Goal: Task Accomplishment & Management: Complete application form

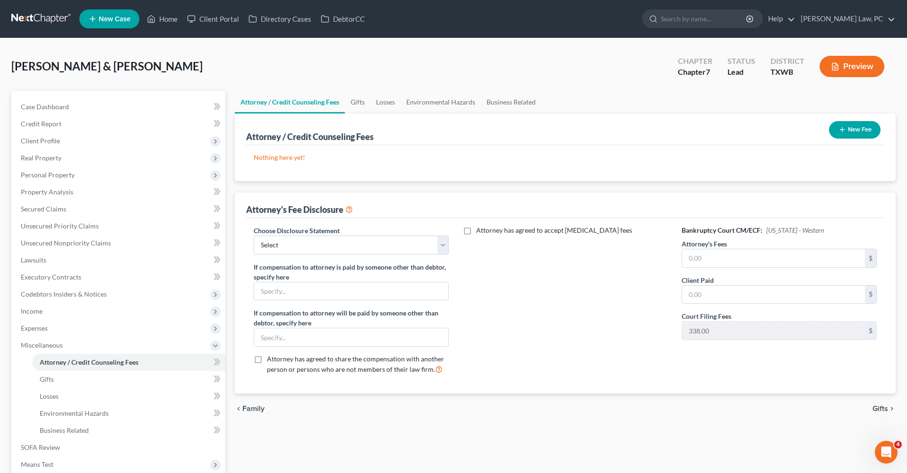
click at [28, 21] on link at bounding box center [41, 18] width 60 height 17
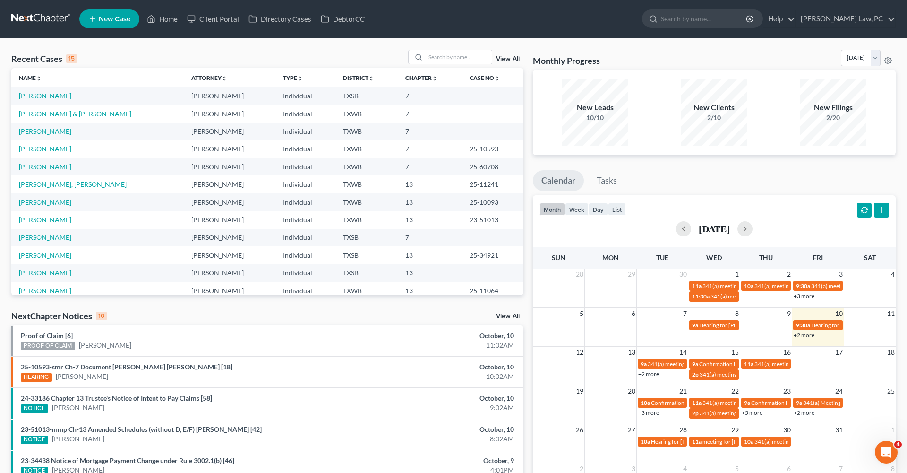
click at [56, 112] on link "[PERSON_NAME] & [PERSON_NAME]" at bounding box center [75, 114] width 112 height 8
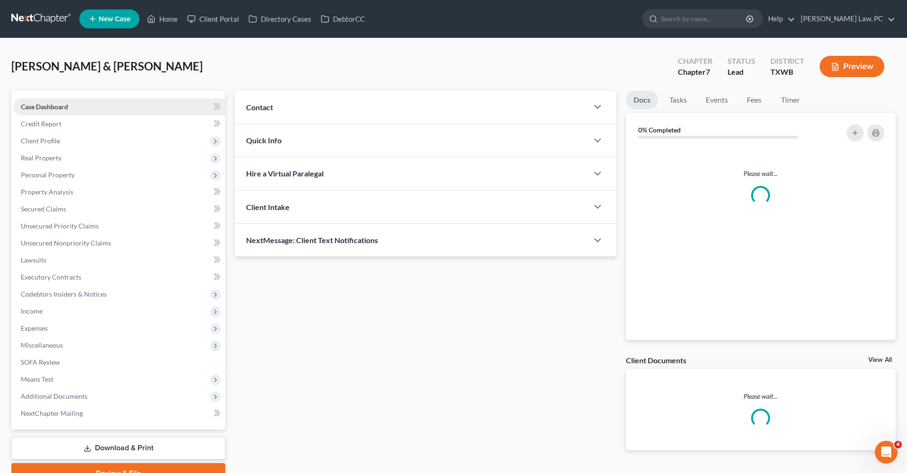
click at [78, 114] on link "Case Dashboard" at bounding box center [119, 106] width 212 height 17
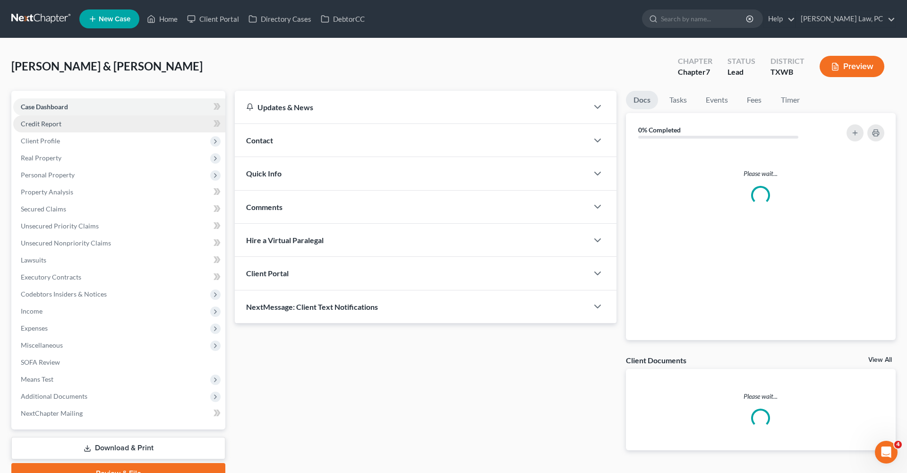
click at [40, 128] on link "Credit Report" at bounding box center [119, 123] width 212 height 17
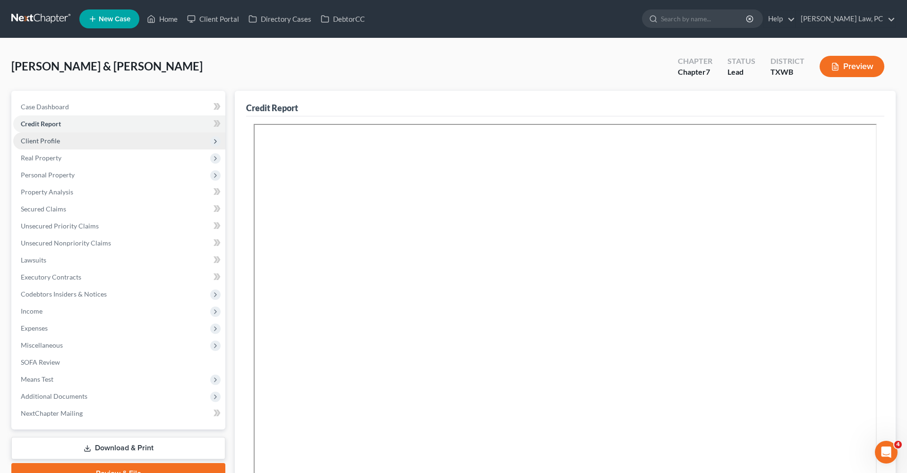
click at [45, 144] on span "Client Profile" at bounding box center [40, 141] width 39 height 8
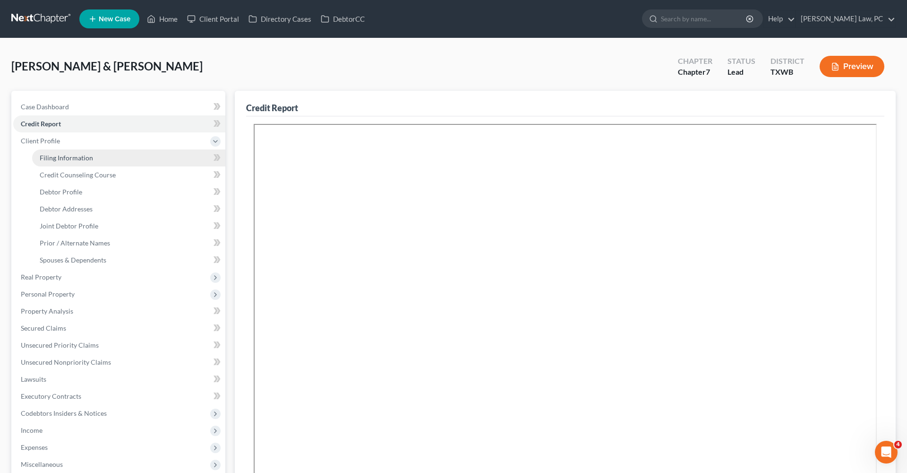
click at [58, 157] on span "Filing Information" at bounding box center [66, 158] width 53 height 8
select select "1"
select select "0"
select select "45"
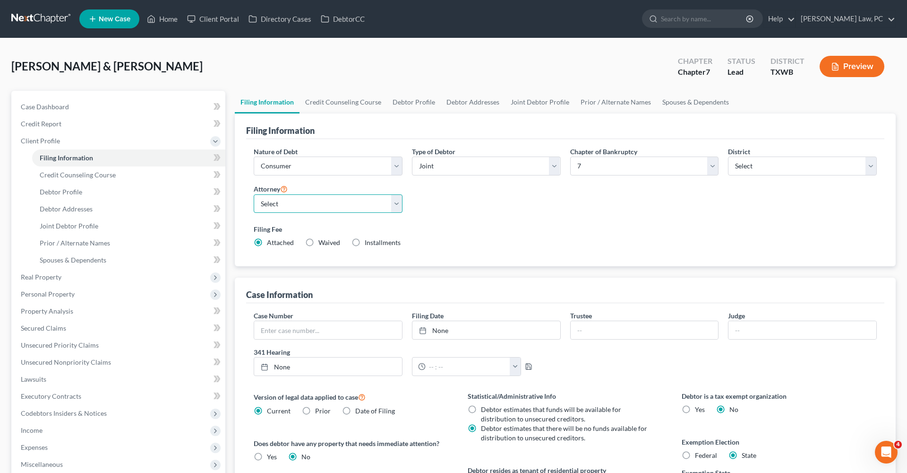
select select "1"
click at [562, 204] on div "Nature of Debt Select Business Consumer Other Nature of Business Select Clearin…" at bounding box center [565, 201] width 633 height 109
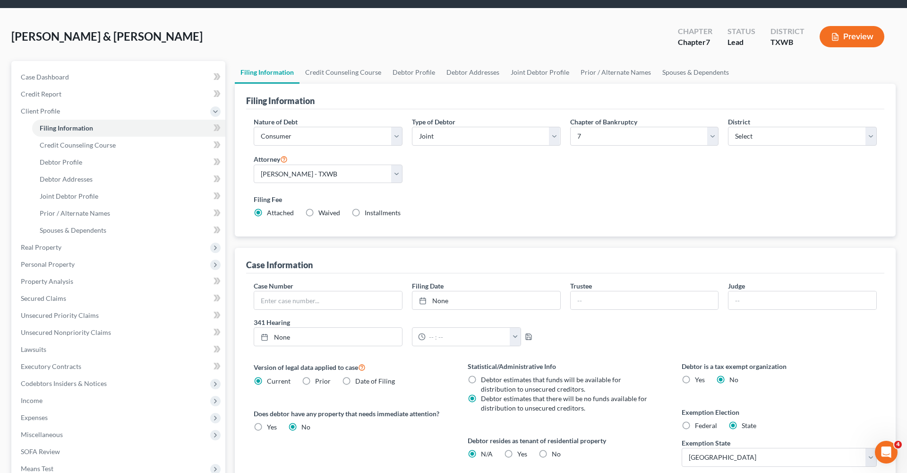
scroll to position [54, 0]
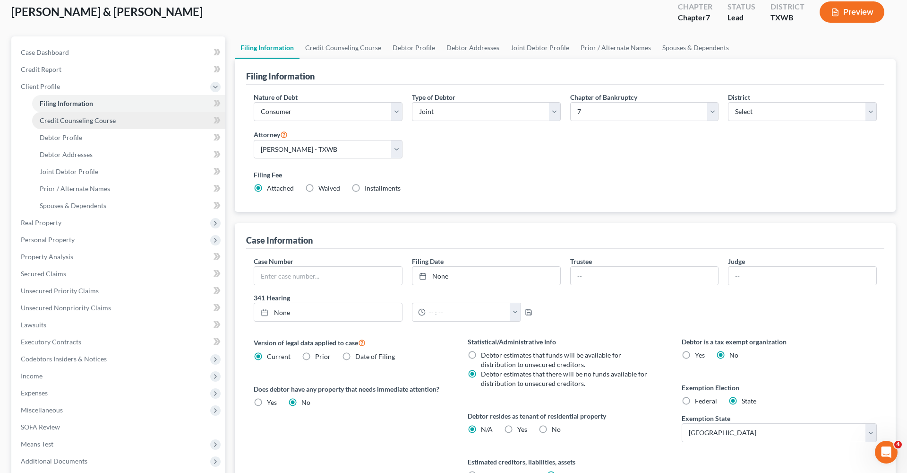
click at [60, 120] on span "Credit Counseling Course" at bounding box center [78, 120] width 76 height 8
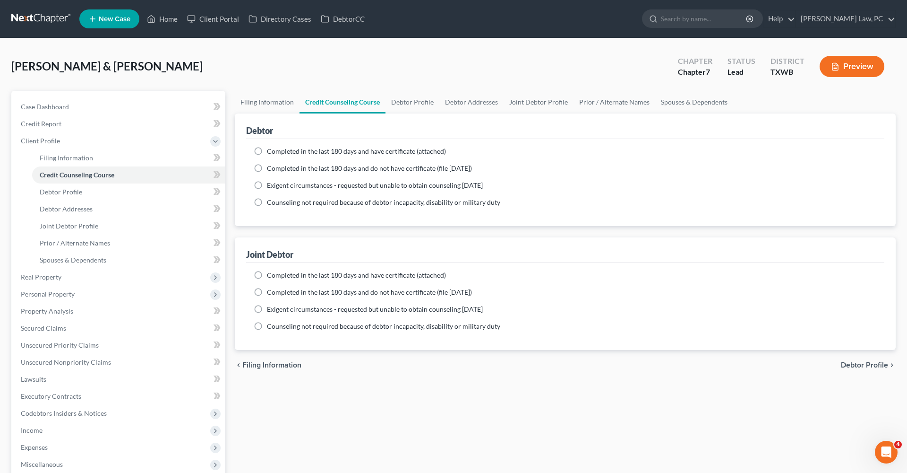
click at [267, 151] on label "Completed in the last 180 days and have certificate (attached)" at bounding box center [356, 151] width 179 height 9
click at [271, 151] on input "Completed in the last 180 days and have certificate (attached)" at bounding box center [274, 150] width 6 height 6
radio input "true"
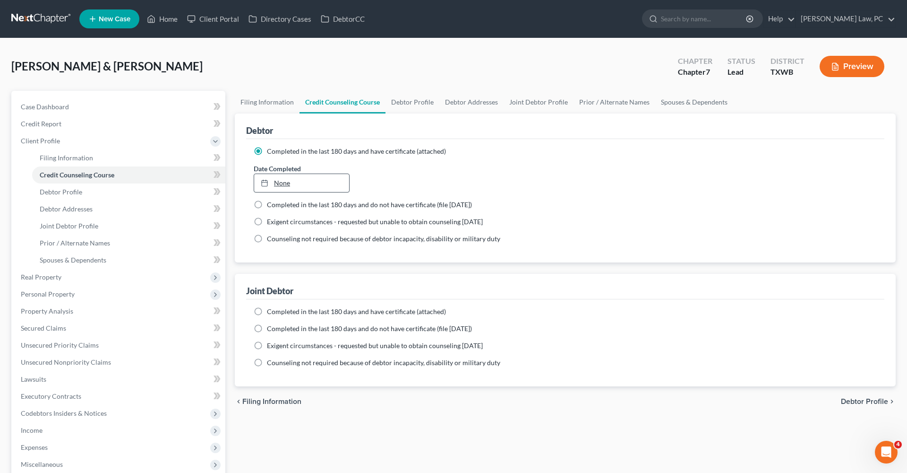
click at [284, 185] on link "None" at bounding box center [301, 183] width 95 height 18
click at [267, 311] on label "Completed in the last 180 days and have certificate (attached)" at bounding box center [356, 311] width 179 height 9
click at [271, 311] on input "Completed in the last 180 days and have certificate (attached)" at bounding box center [274, 310] width 6 height 6
radio input "true"
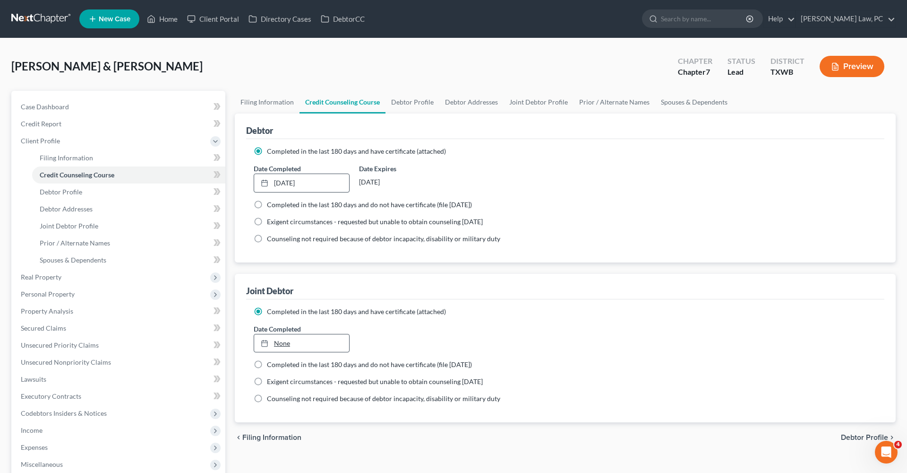
click at [283, 343] on link "None" at bounding box center [301, 343] width 95 height 18
click at [49, 190] on span "Debtor Profile" at bounding box center [61, 192] width 43 height 8
select select "1"
select select "6"
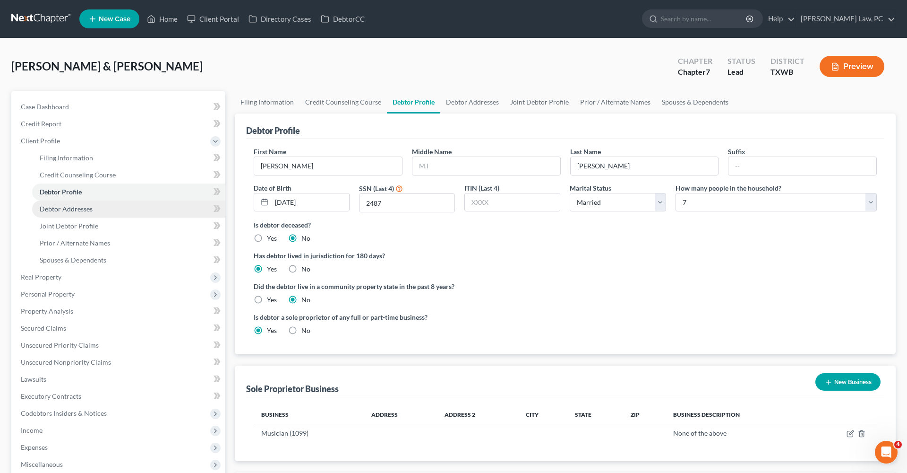
click at [67, 204] on link "Debtor Addresses" at bounding box center [128, 208] width 193 height 17
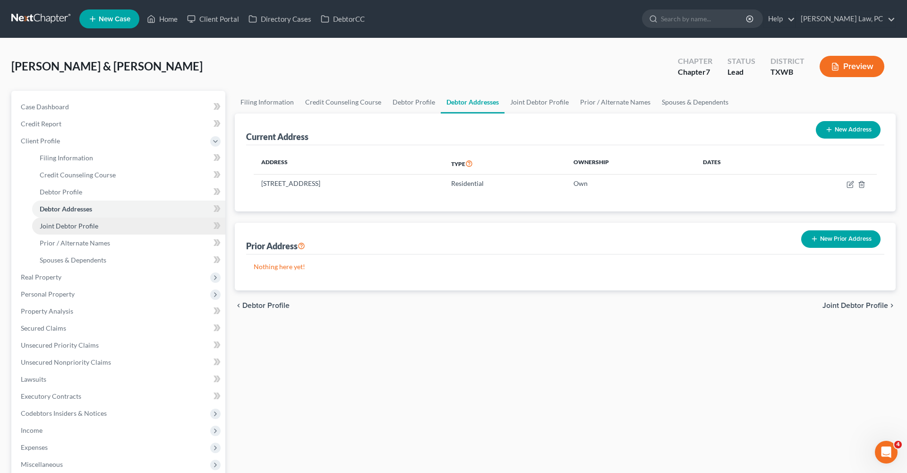
click at [81, 226] on span "Joint Debtor Profile" at bounding box center [69, 226] width 59 height 8
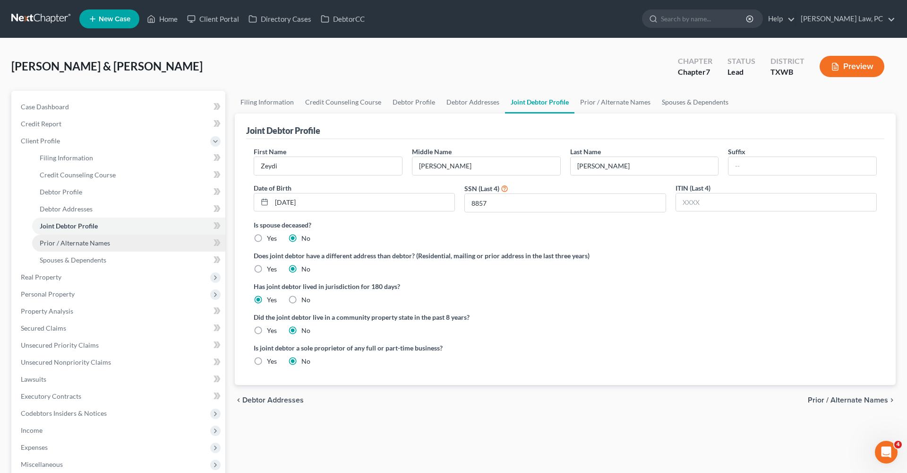
click at [82, 244] on span "Prior / Alternate Names" at bounding box center [75, 243] width 70 height 8
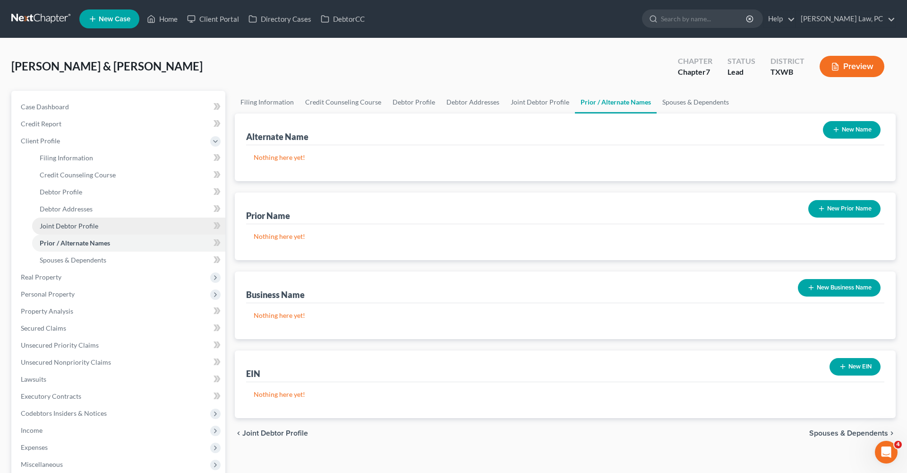
click at [66, 226] on span "Joint Debtor Profile" at bounding box center [69, 226] width 59 height 8
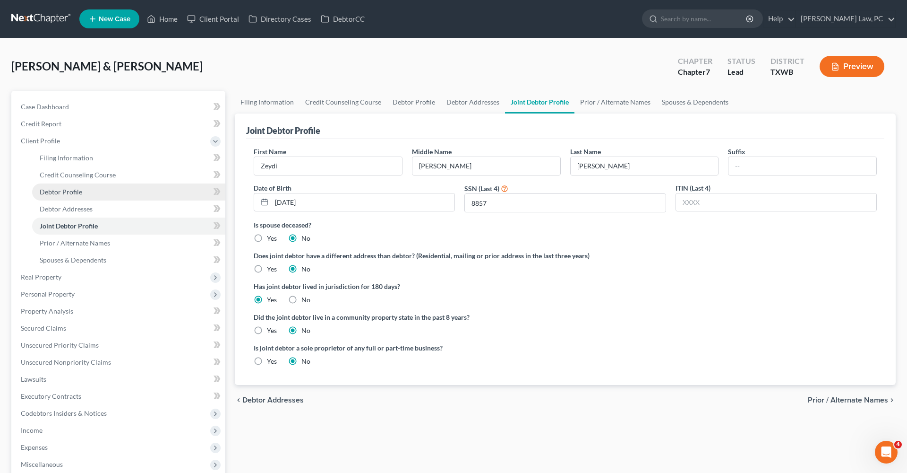
click at [62, 190] on span "Debtor Profile" at bounding box center [61, 192] width 43 height 8
select select "1"
select select "6"
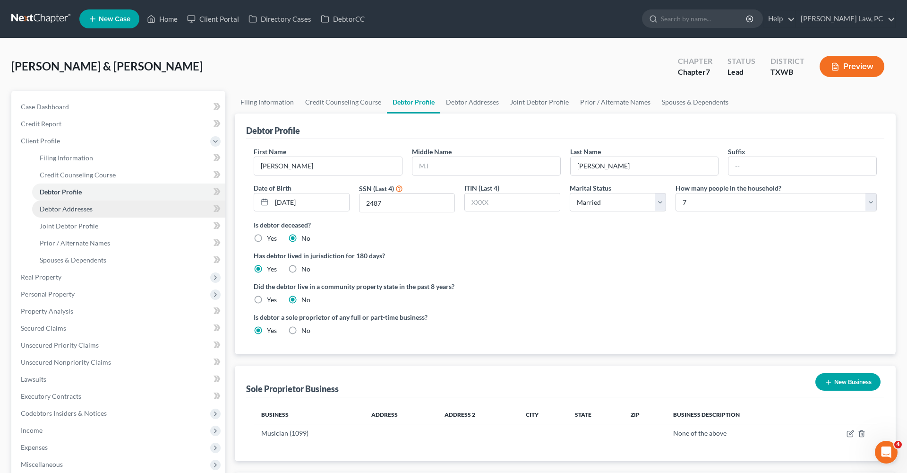
click at [72, 209] on span "Debtor Addresses" at bounding box center [66, 209] width 53 height 8
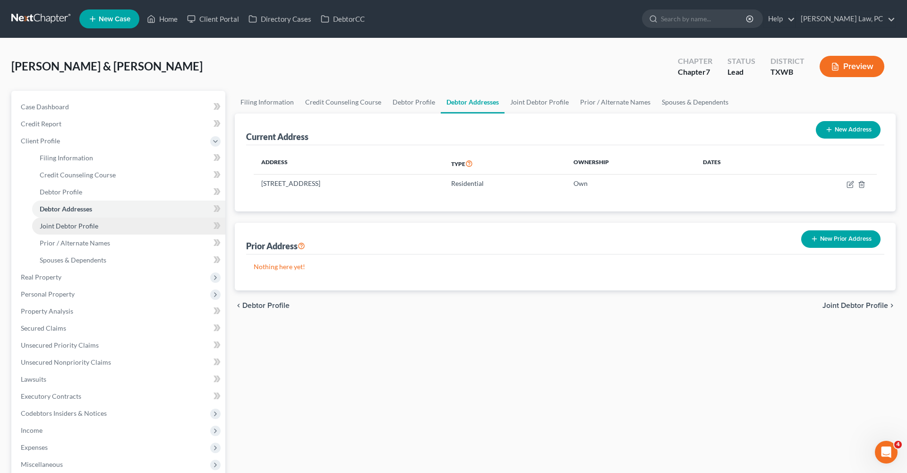
click at [76, 221] on link "Joint Debtor Profile" at bounding box center [128, 225] width 193 height 17
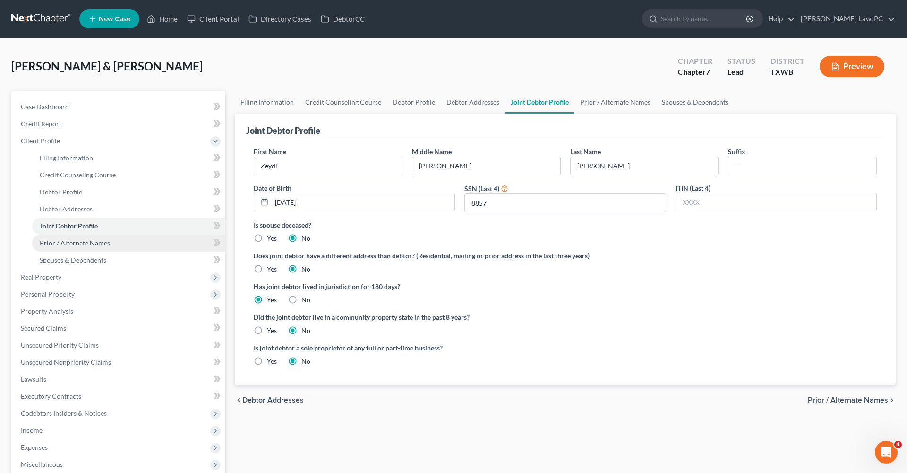
click at [81, 243] on span "Prior / Alternate Names" at bounding box center [75, 243] width 70 height 8
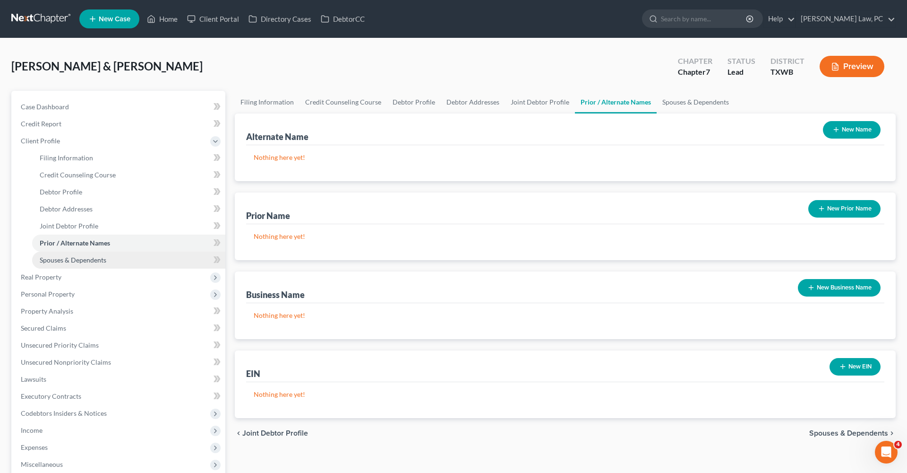
click at [88, 262] on span "Spouses & Dependents" at bounding box center [73, 260] width 67 height 8
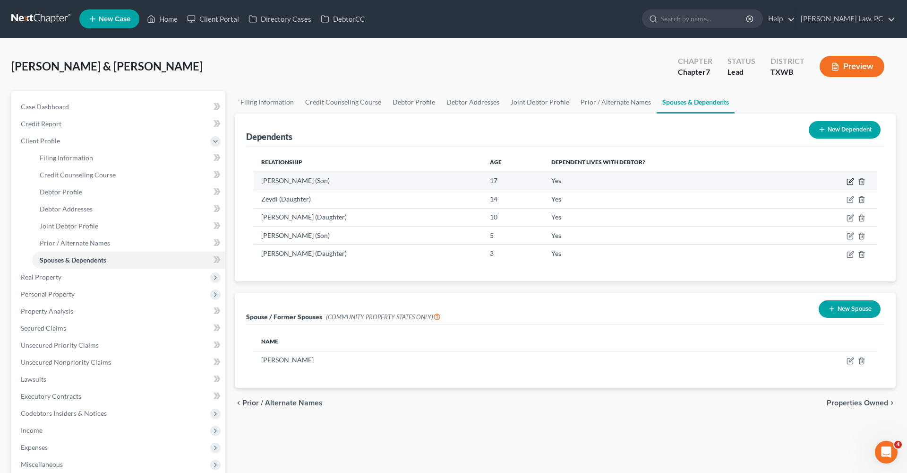
click at [851, 179] on icon "button" at bounding box center [851, 182] width 8 height 8
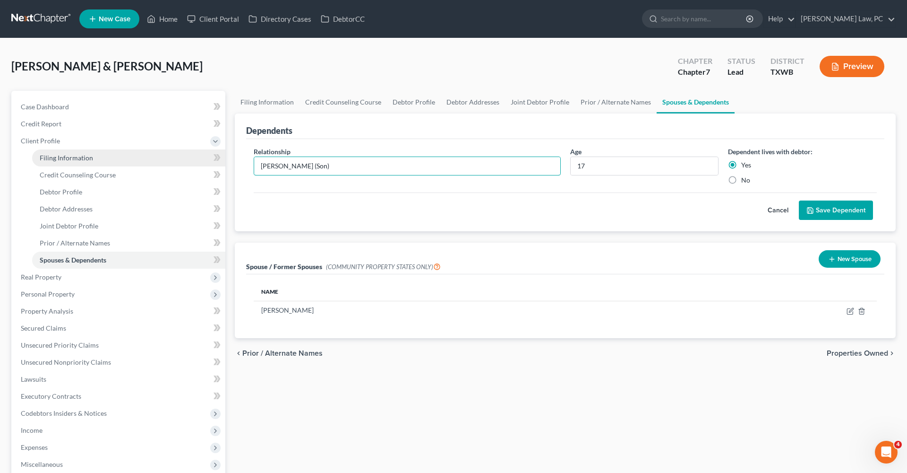
drag, startPoint x: 295, startPoint y: 166, endPoint x: 216, endPoint y: 166, distance: 78.5
click at [216, 166] on div "Petition Navigation Case Dashboard Payments Invoices Payments Payments Credit R…" at bounding box center [454, 347] width 894 height 512
type input "Son"
click at [836, 211] on button "Save Dependent" at bounding box center [836, 210] width 74 height 20
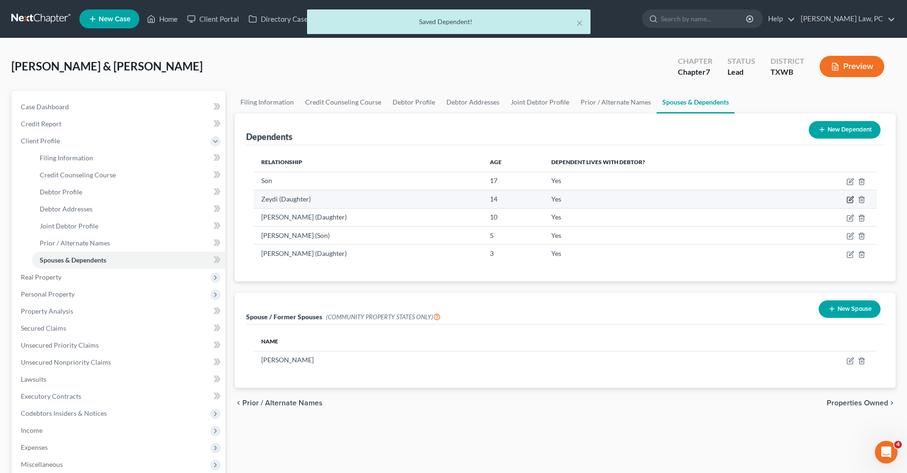
click at [850, 199] on icon "button" at bounding box center [851, 199] width 4 height 4
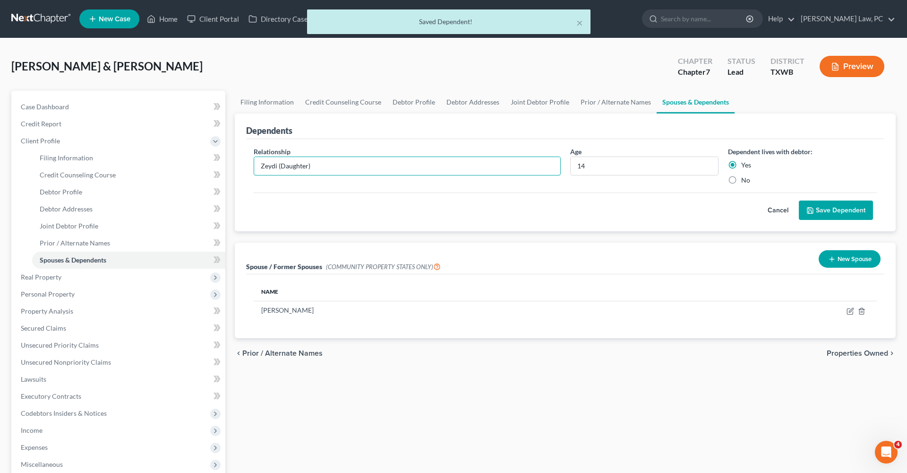
drag, startPoint x: 333, startPoint y: 163, endPoint x: 239, endPoint y: 163, distance: 94.1
click at [239, 163] on div "Dependents Relationship * [PERSON_NAME] (Daughter) Age [DEMOGRAPHIC_DATA] Depen…" at bounding box center [565, 172] width 661 height 118
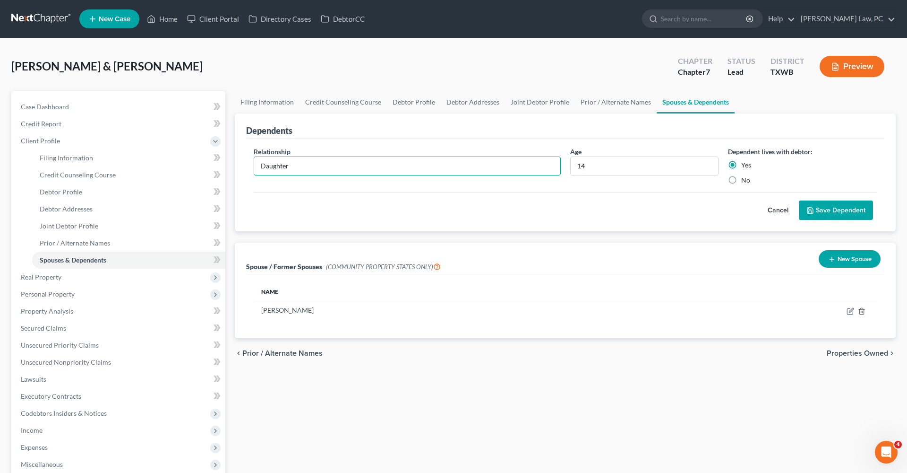
type input "Daughter"
click at [834, 212] on button "Save Dependent" at bounding box center [836, 210] width 74 height 20
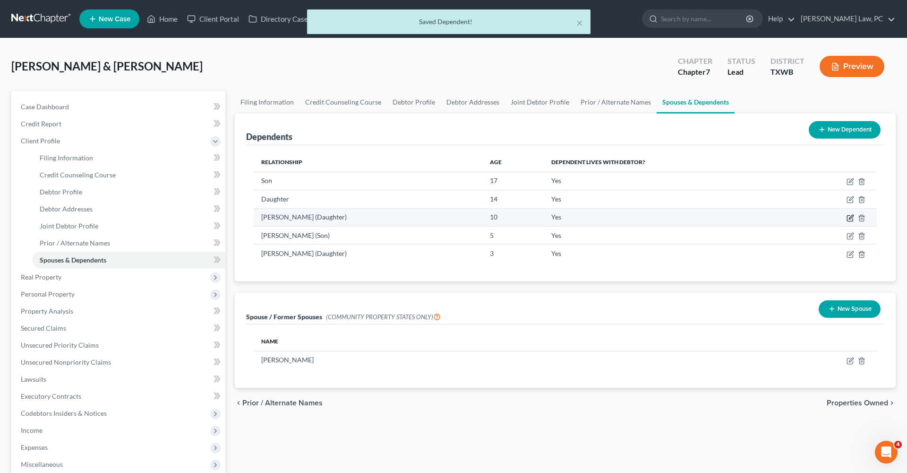
click at [852, 217] on icon "button" at bounding box center [851, 218] width 8 height 8
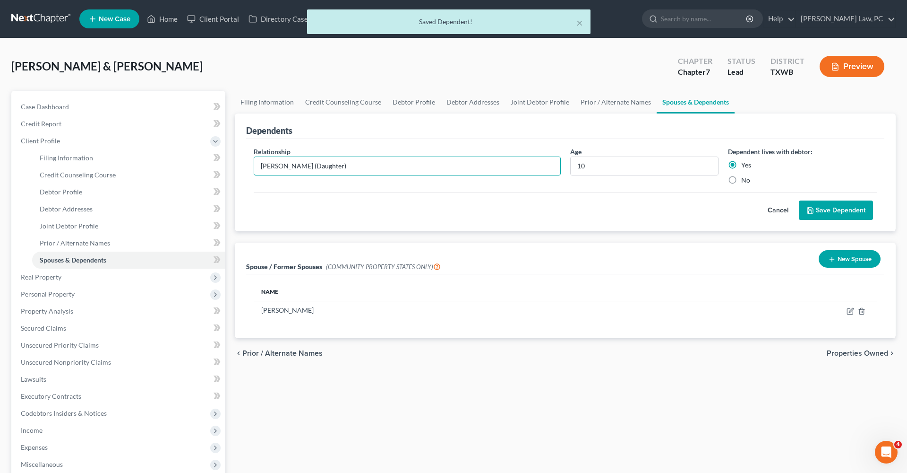
drag, startPoint x: 284, startPoint y: 167, endPoint x: 234, endPoint y: 168, distance: 49.6
click at [234, 168] on div "Dependents Relationship * [PERSON_NAME] (Daughter) Age [DEMOGRAPHIC_DATA] Depen…" at bounding box center [565, 172] width 671 height 118
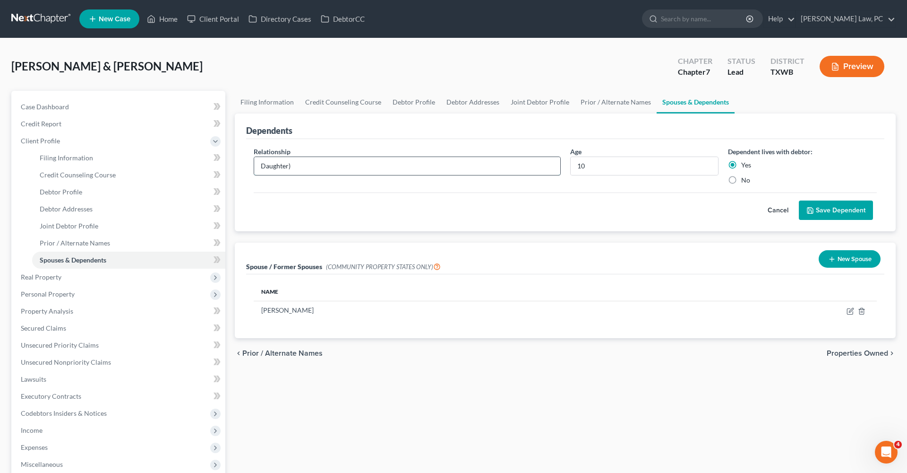
click at [314, 167] on input "Daughter)" at bounding box center [407, 166] width 306 height 18
type input "Daughter"
click at [861, 216] on button "Save Dependent" at bounding box center [836, 210] width 74 height 20
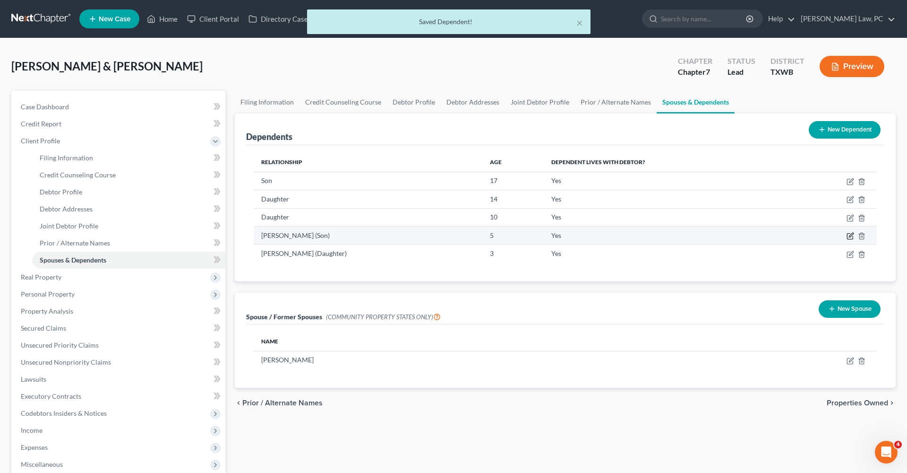
click at [851, 236] on icon "button" at bounding box center [851, 236] width 8 height 8
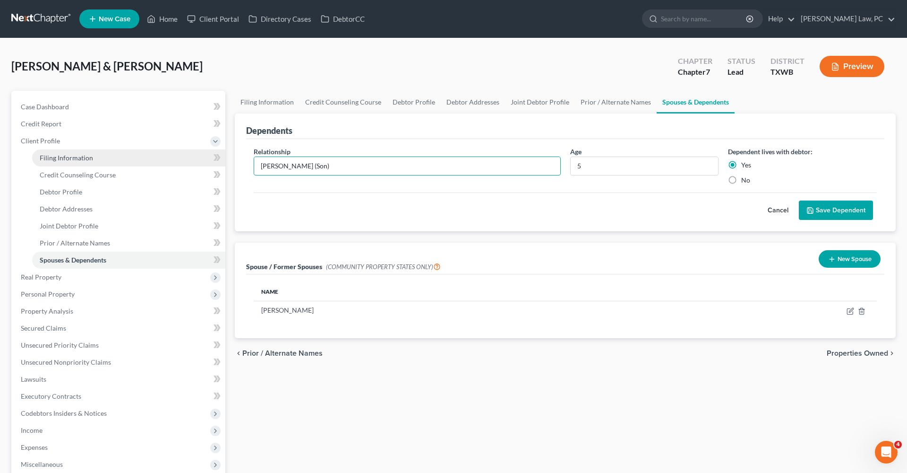
drag, startPoint x: 319, startPoint y: 164, endPoint x: 199, endPoint y: 164, distance: 120.0
click at [199, 164] on div "Petition Navigation Case Dashboard Payments Invoices Payments Payments Credit R…" at bounding box center [454, 347] width 894 height 512
type input "Son"
click at [861, 212] on button "Save Dependent" at bounding box center [836, 210] width 74 height 20
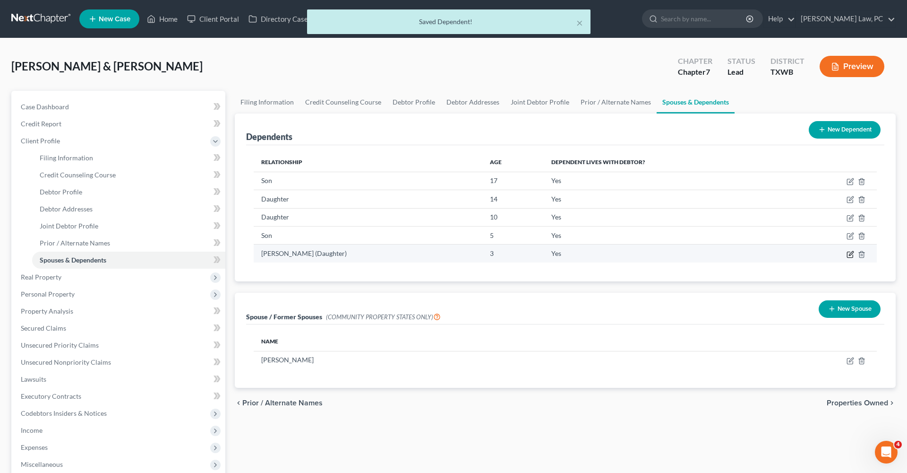
click at [853, 256] on icon "button" at bounding box center [851, 254] width 8 height 8
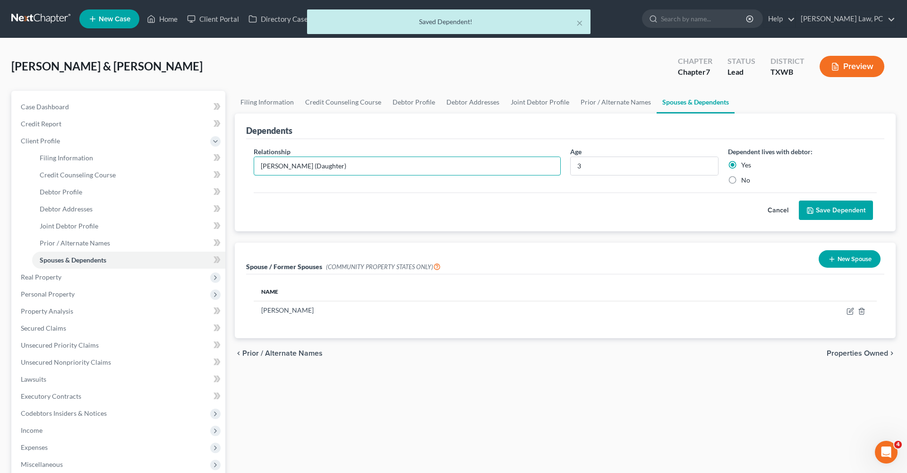
drag, startPoint x: 345, startPoint y: 168, endPoint x: 228, endPoint y: 167, distance: 116.3
click at [228, 167] on div "Petition Navigation Case Dashboard Payments Invoices Payments Payments Credit R…" at bounding box center [454, 347] width 894 height 512
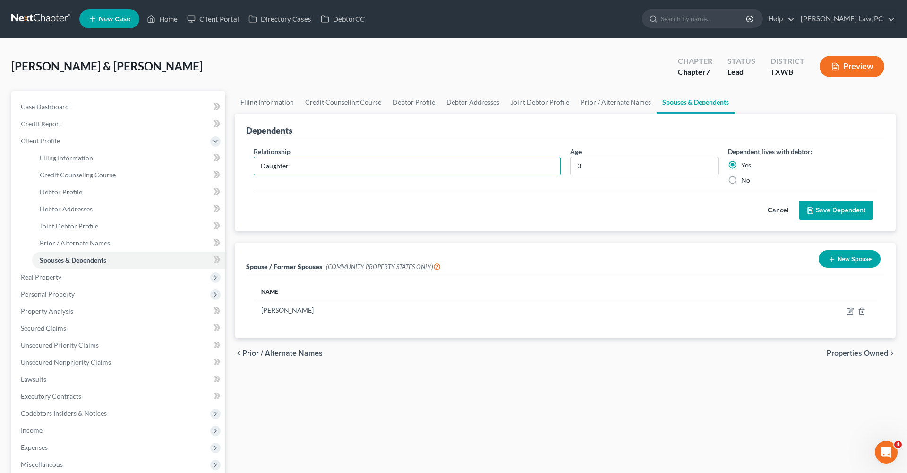
type input "Daughter"
click at [823, 215] on button "Save Dependent" at bounding box center [836, 210] width 74 height 20
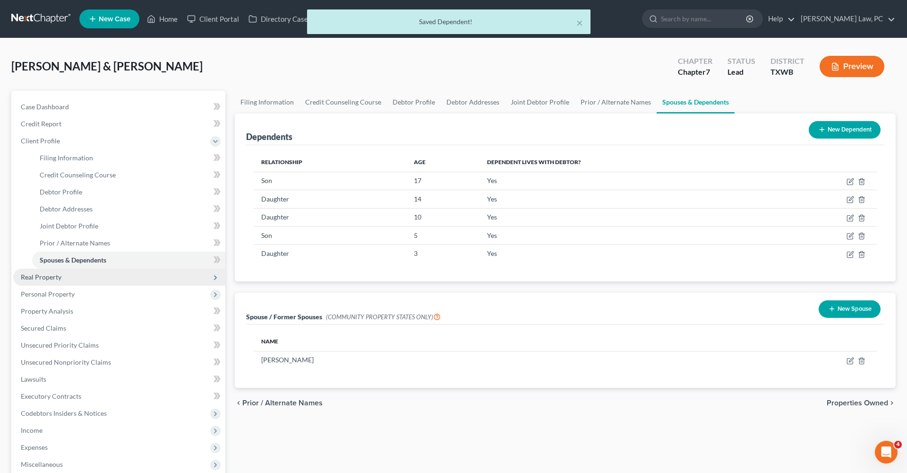
click at [42, 271] on span "Real Property" at bounding box center [119, 276] width 212 height 17
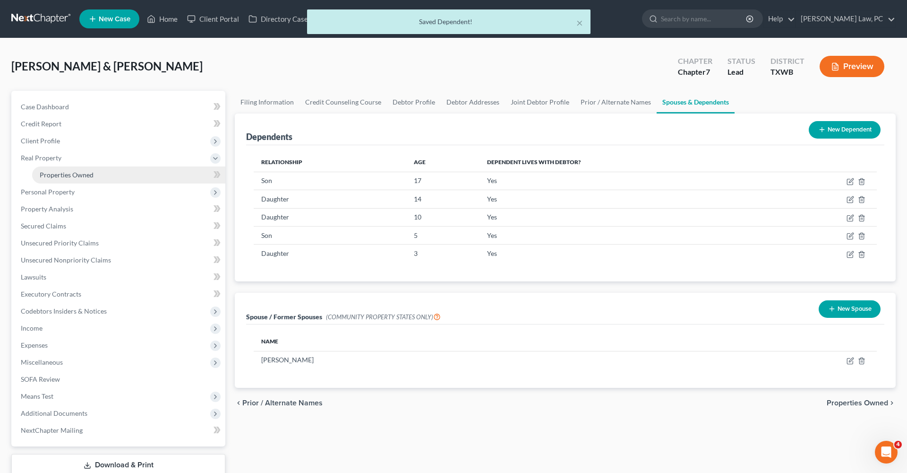
click at [83, 174] on span "Properties Owned" at bounding box center [67, 175] width 54 height 8
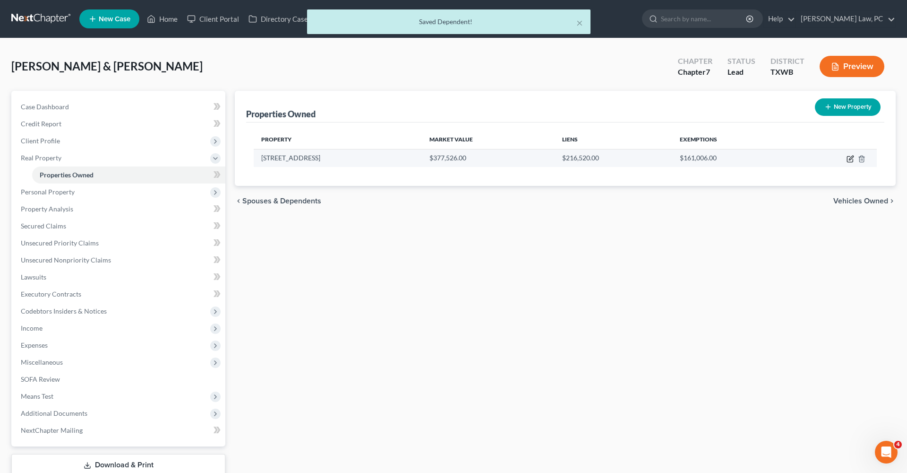
click at [850, 159] on icon "button" at bounding box center [851, 159] width 8 height 8
select select "45"
select select "245"
select select "4"
select select "0"
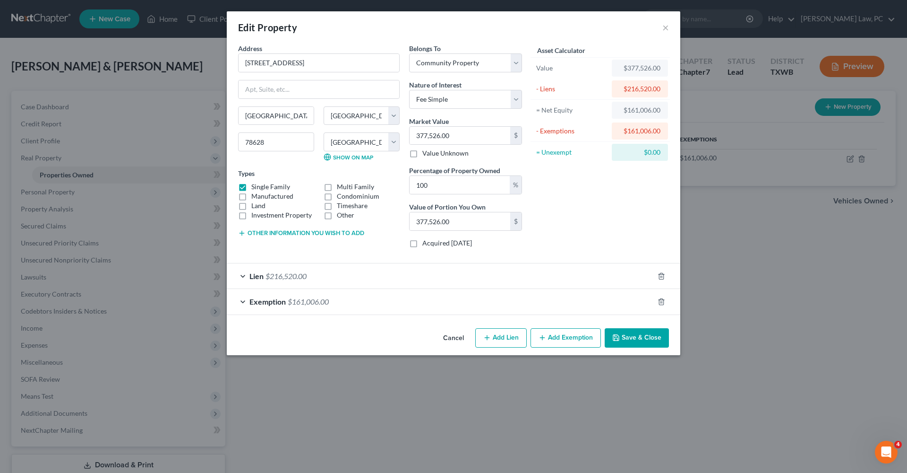
click at [622, 336] on button "Save & Close" at bounding box center [637, 338] width 64 height 20
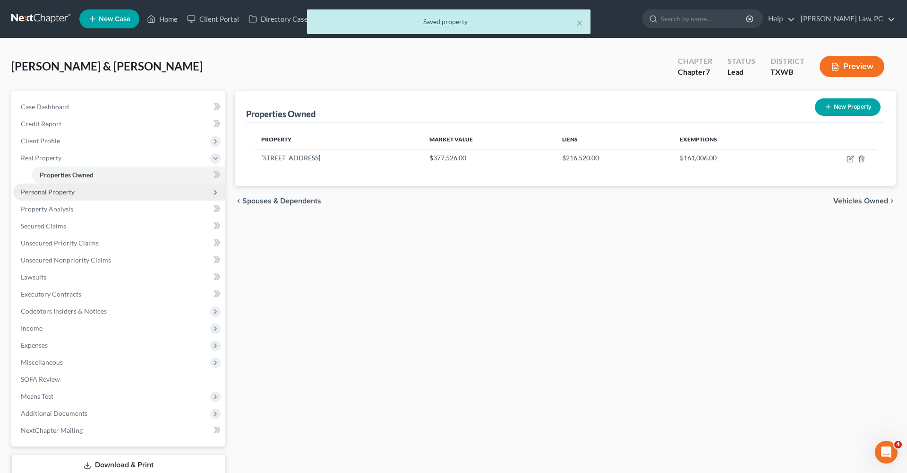
click at [44, 195] on span "Personal Property" at bounding box center [48, 192] width 54 height 8
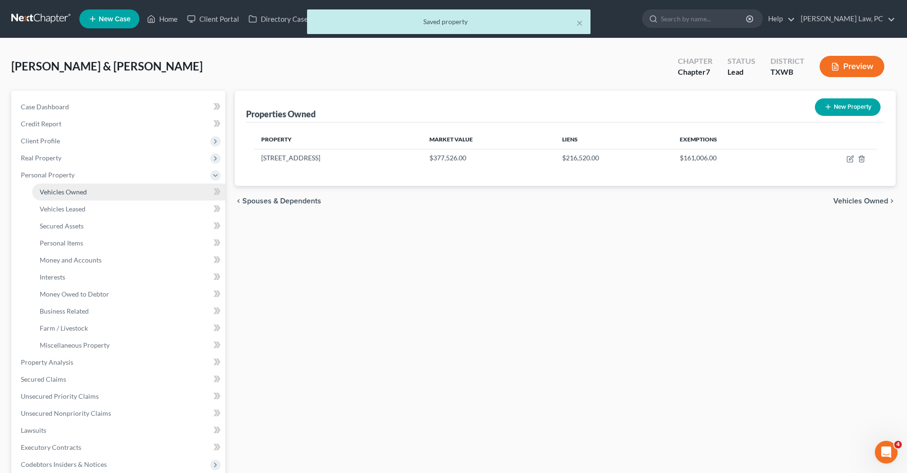
click at [52, 195] on span "Vehicles Owned" at bounding box center [63, 192] width 47 height 8
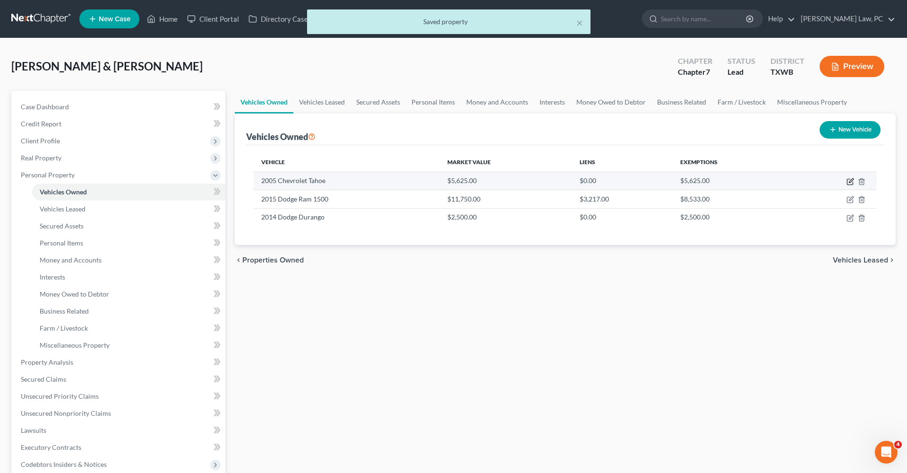
click at [849, 181] on icon "button" at bounding box center [851, 182] width 8 height 8
select select "0"
select select "21"
select select "2"
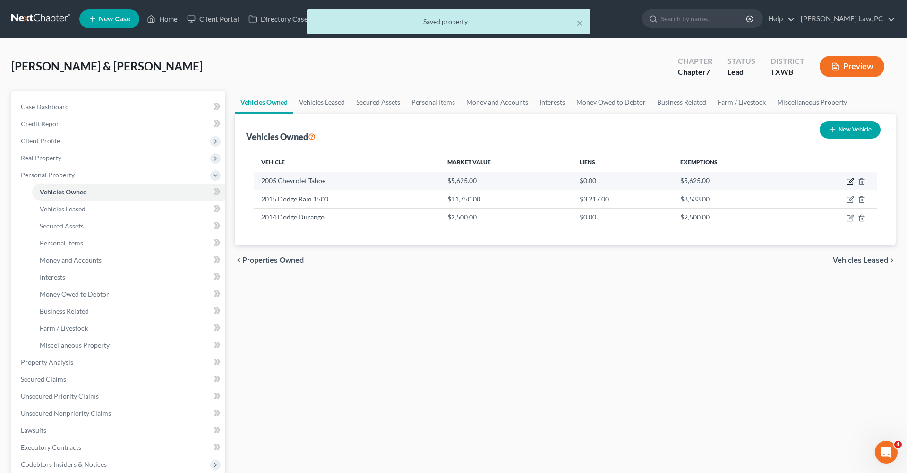
select select "2"
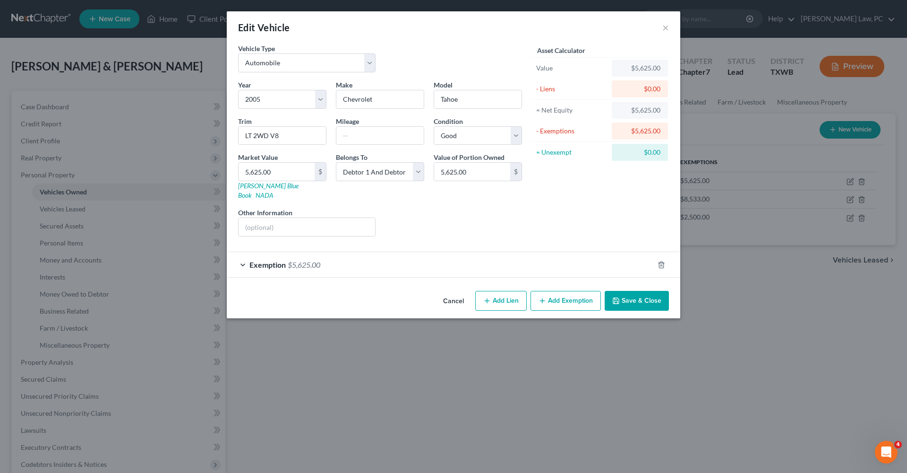
click at [425, 255] on div "Exemption $5,625.00" at bounding box center [440, 264] width 427 height 25
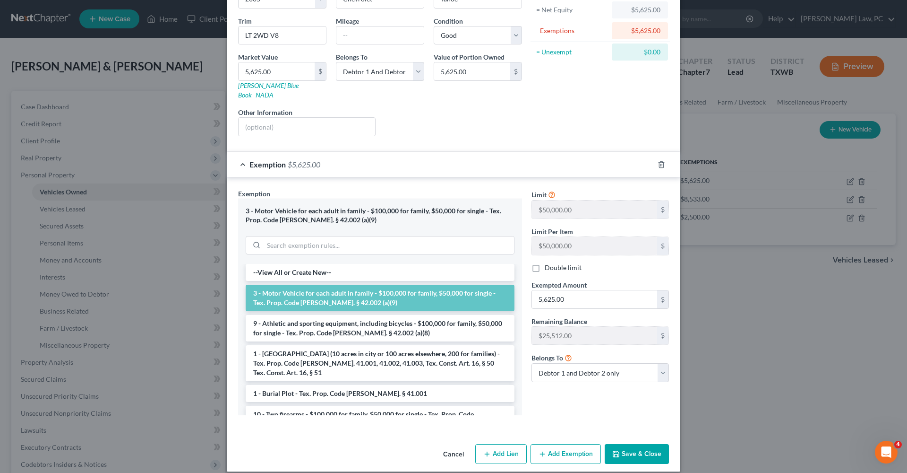
click at [642, 444] on button "Save & Close" at bounding box center [637, 454] width 64 height 20
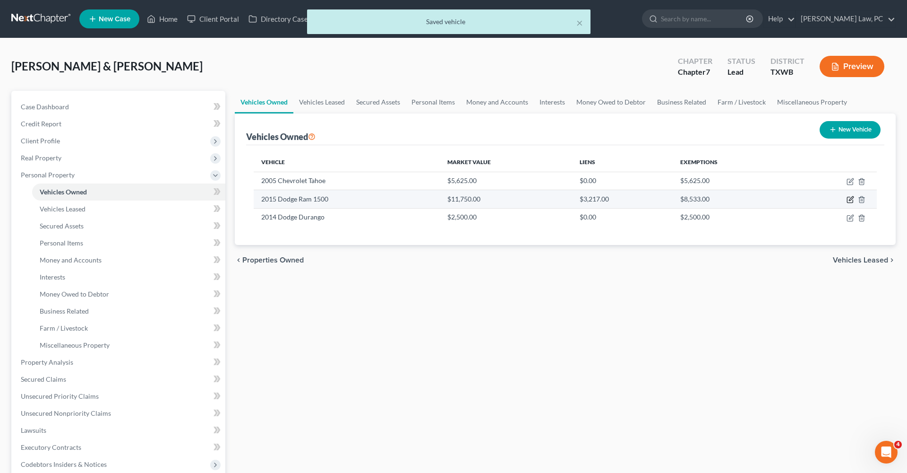
click at [850, 200] on icon "button" at bounding box center [851, 199] width 4 height 4
select select "0"
select select "11"
select select "2"
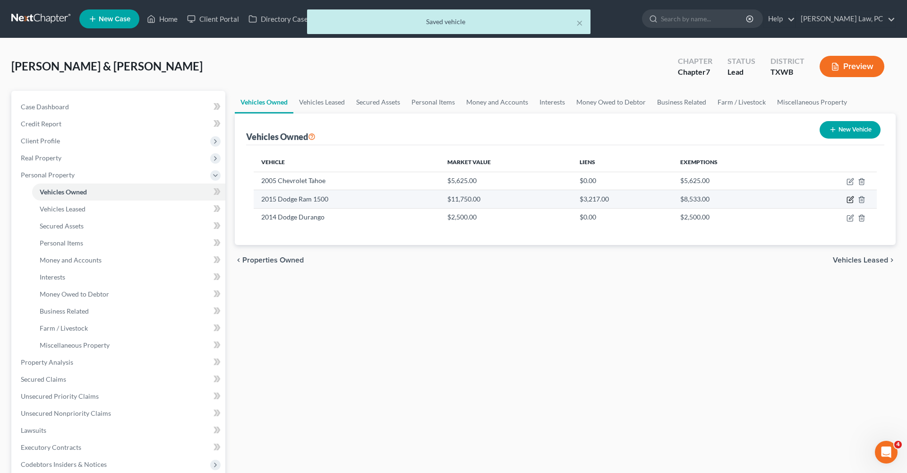
select select "2"
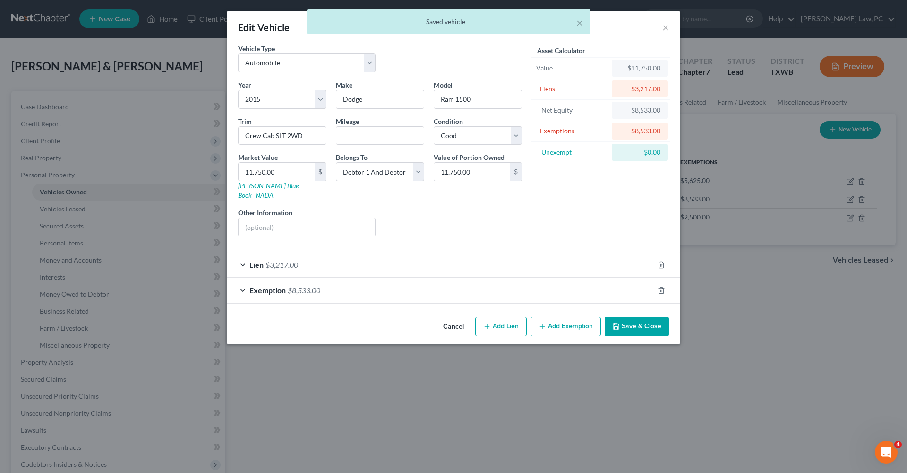
click at [496, 287] on div "Exemption $8,533.00" at bounding box center [440, 289] width 427 height 25
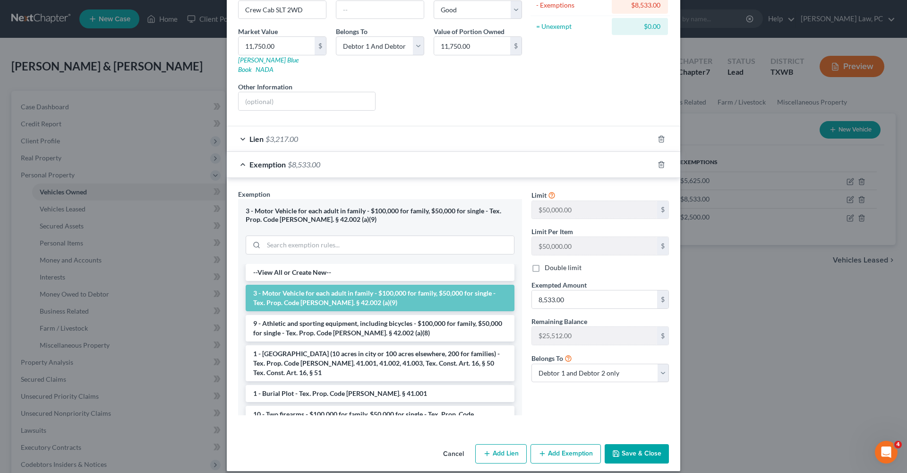
scroll to position [125, 0]
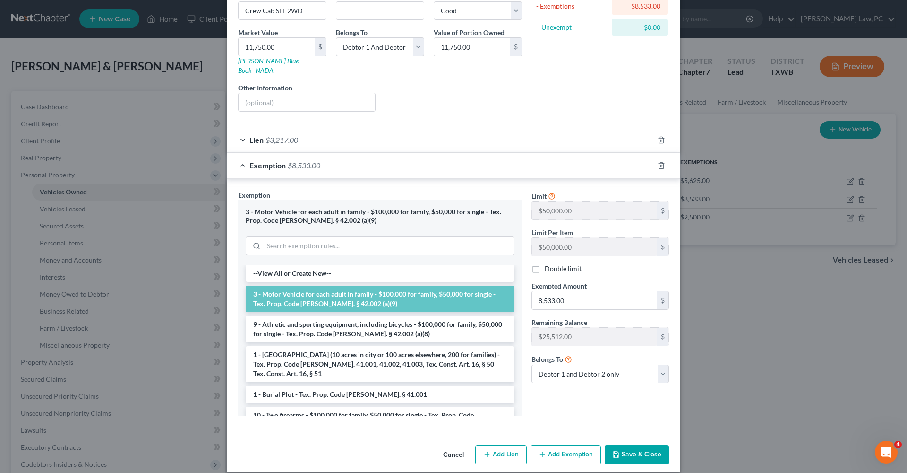
click at [644, 445] on button "Save & Close" at bounding box center [637, 455] width 64 height 20
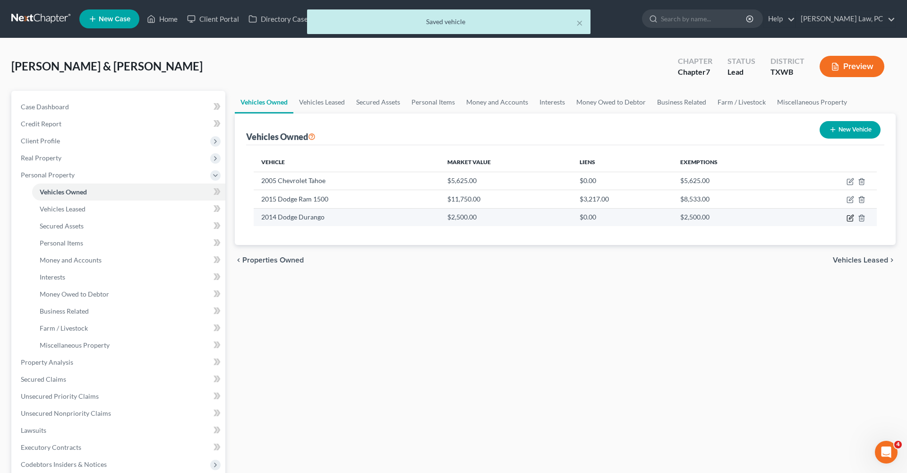
click at [851, 219] on icon "button" at bounding box center [851, 218] width 8 height 8
select select "0"
select select "12"
select select "4"
select select "2"
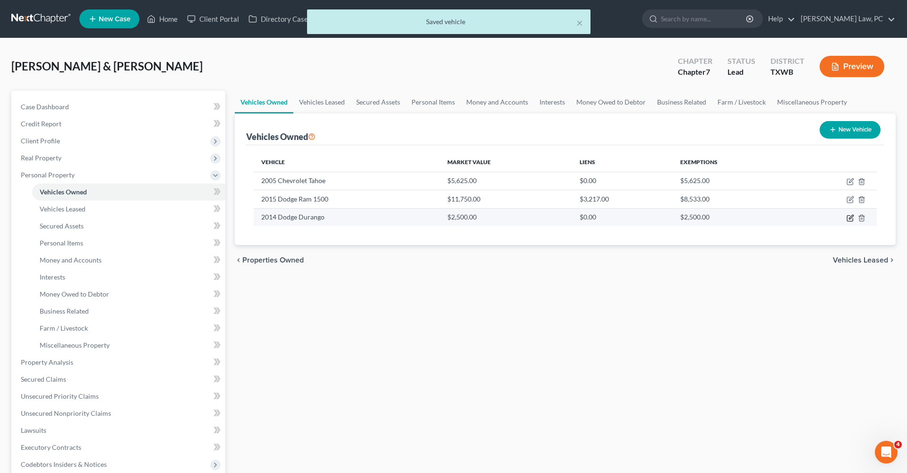
select select "2"
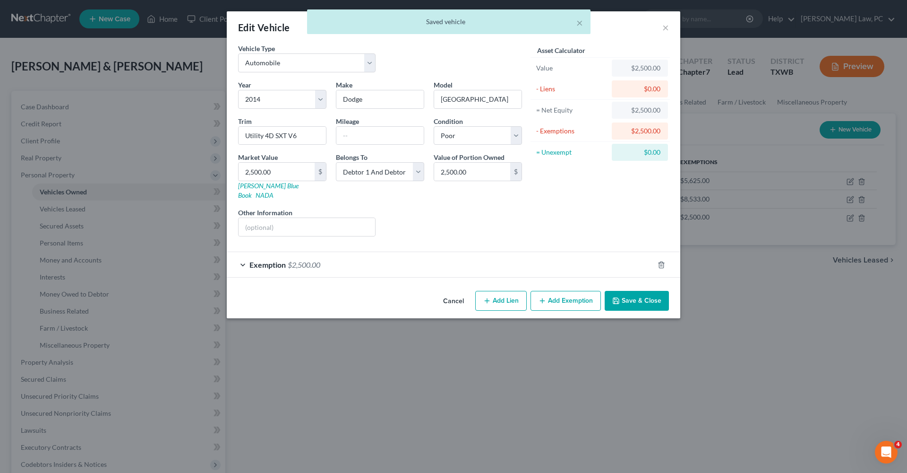
click at [430, 257] on div "Exemption $2,500.00" at bounding box center [440, 264] width 427 height 25
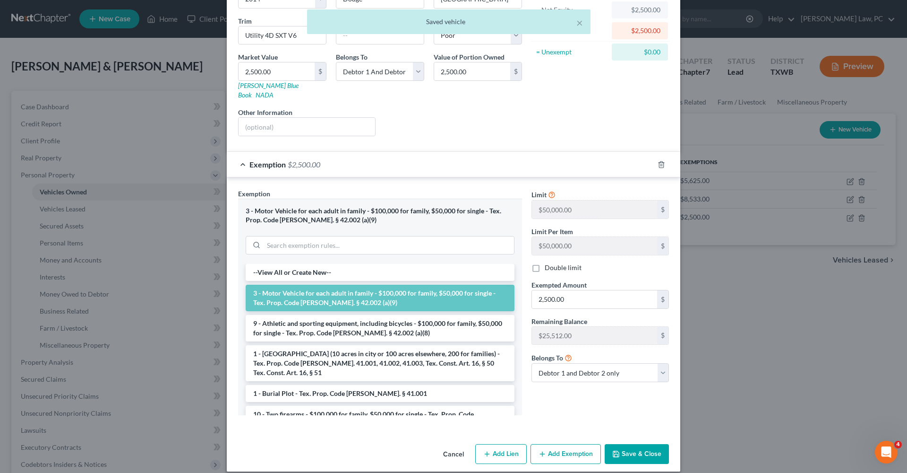
scroll to position [100, 0]
click at [635, 444] on button "Save & Close" at bounding box center [637, 454] width 64 height 20
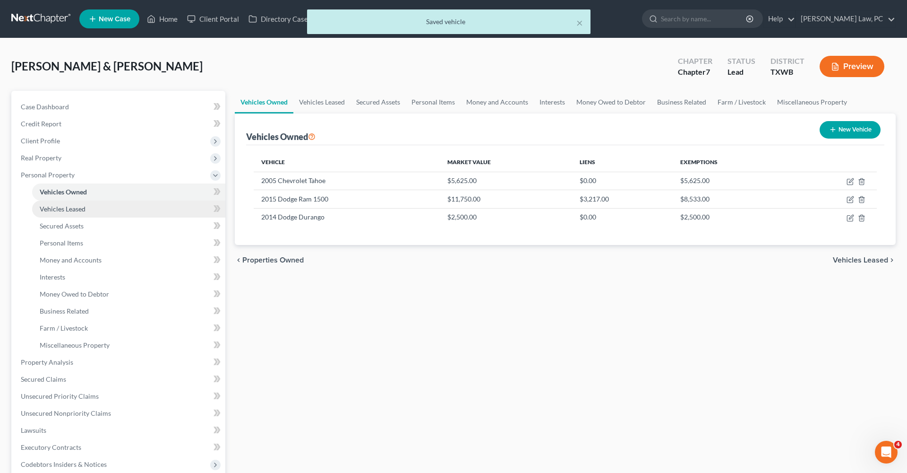
click at [71, 209] on span "Vehicles Leased" at bounding box center [63, 209] width 46 height 8
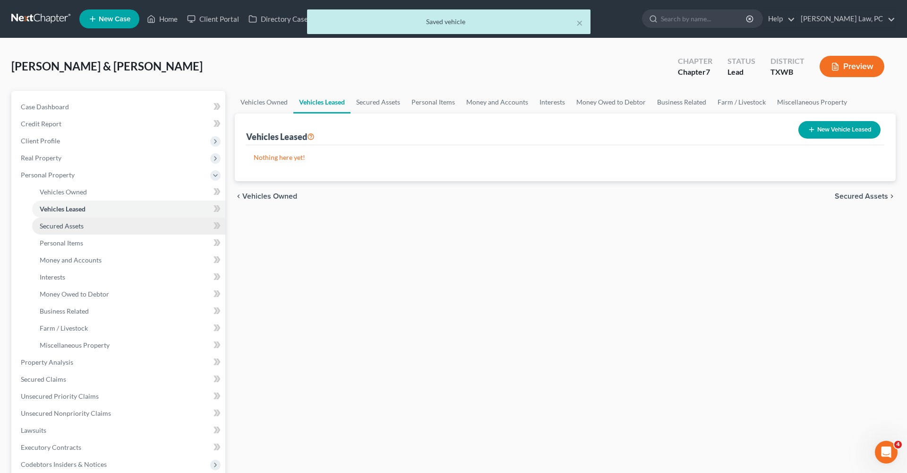
click at [70, 223] on span "Secured Assets" at bounding box center [62, 226] width 44 height 8
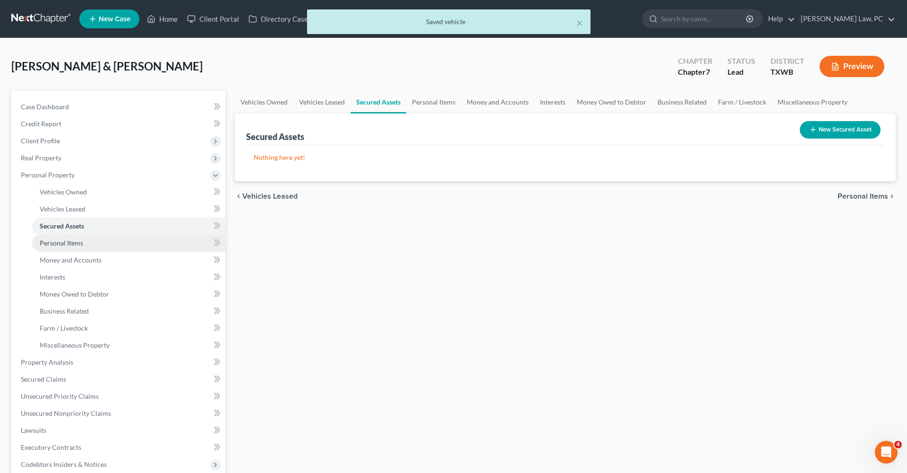
click at [72, 241] on span "Personal Items" at bounding box center [61, 243] width 43 height 8
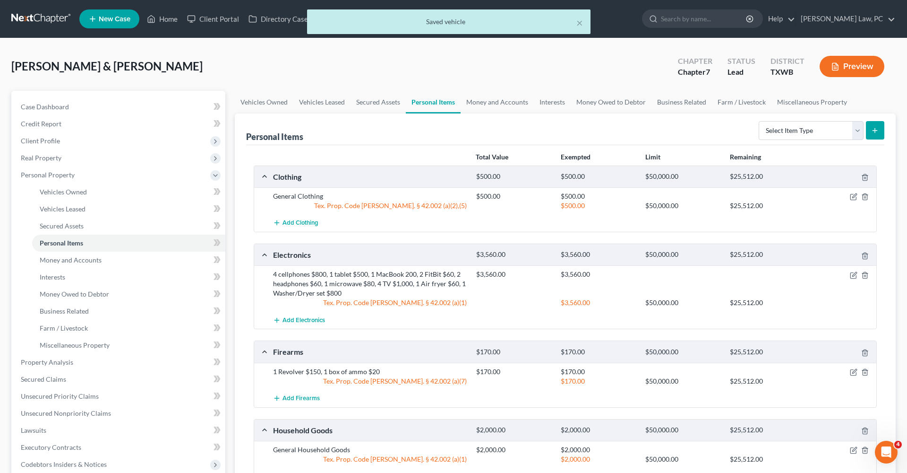
scroll to position [56, 0]
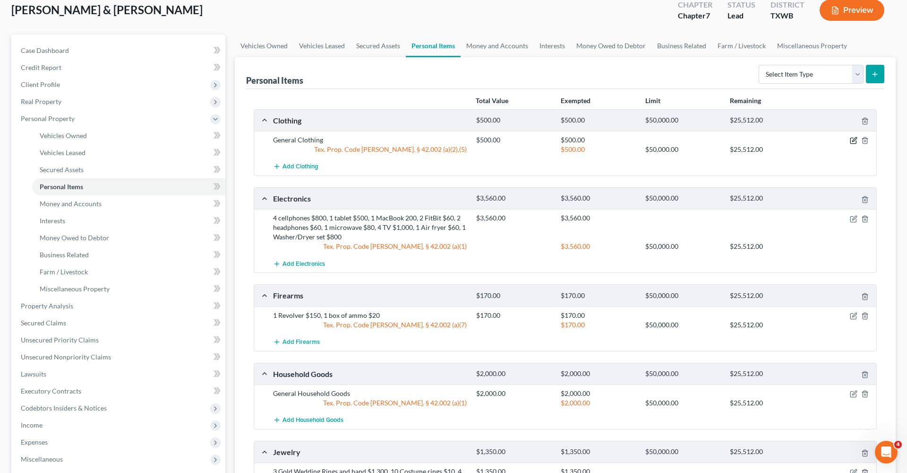
click at [854, 140] on icon "button" at bounding box center [854, 141] width 8 height 8
select select "2"
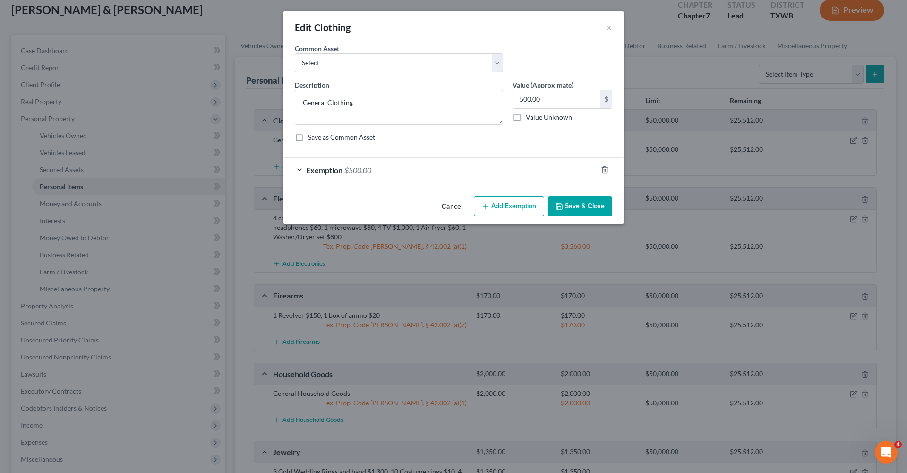
click at [425, 166] on div "Exemption $500.00" at bounding box center [441, 169] width 314 height 25
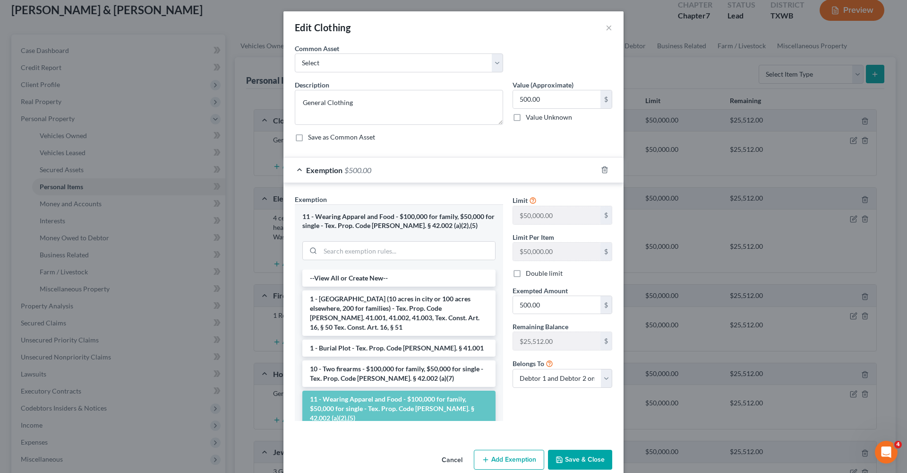
click at [596, 466] on button "Save & Close" at bounding box center [580, 459] width 64 height 20
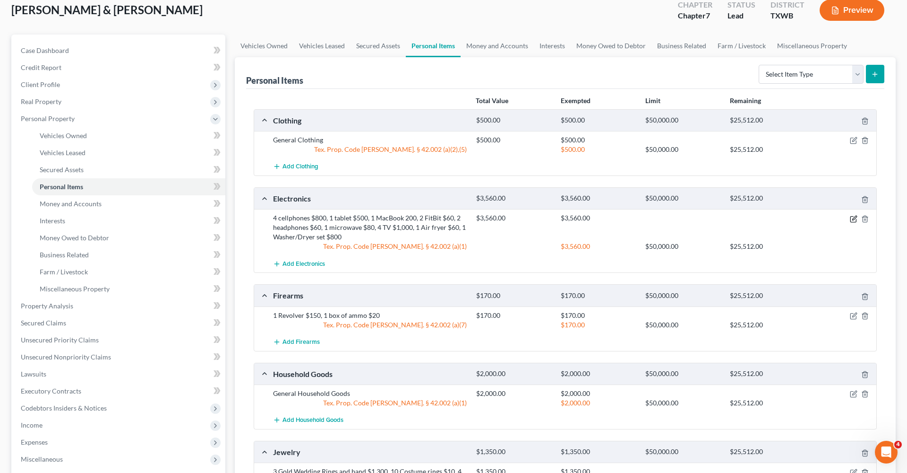
click at [854, 217] on icon "button" at bounding box center [855, 218] width 4 height 4
select select "2"
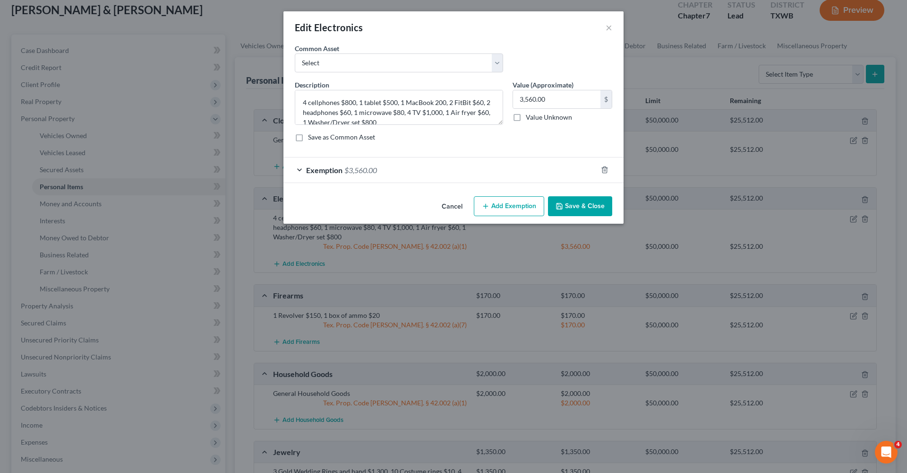
click at [462, 166] on div "Exemption $3,560.00" at bounding box center [441, 169] width 314 height 25
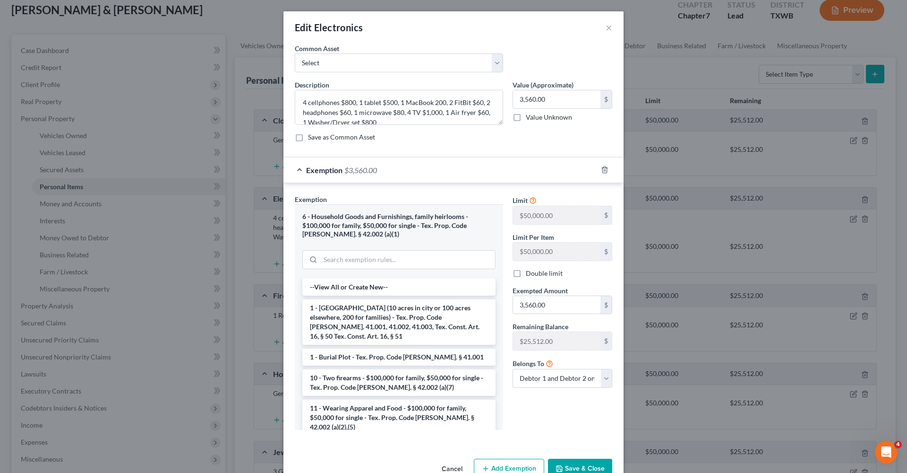
click at [587, 458] on button "Save & Close" at bounding box center [580, 468] width 64 height 20
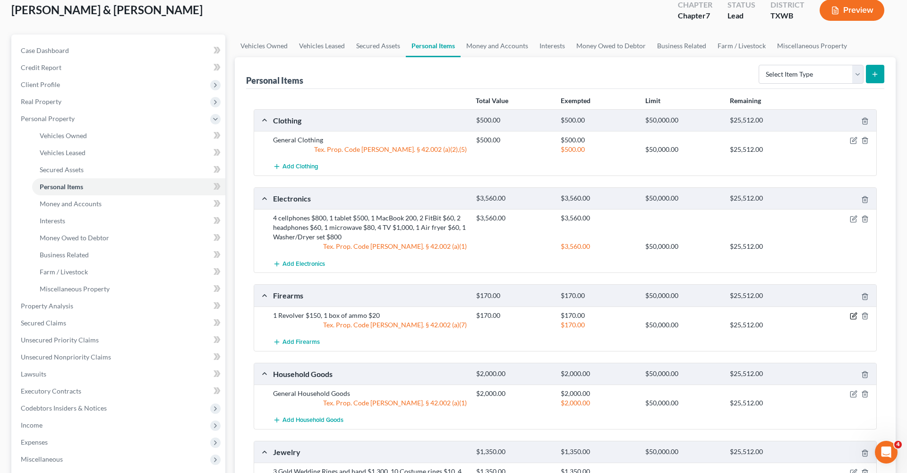
click at [855, 315] on icon "button" at bounding box center [855, 314] width 4 height 4
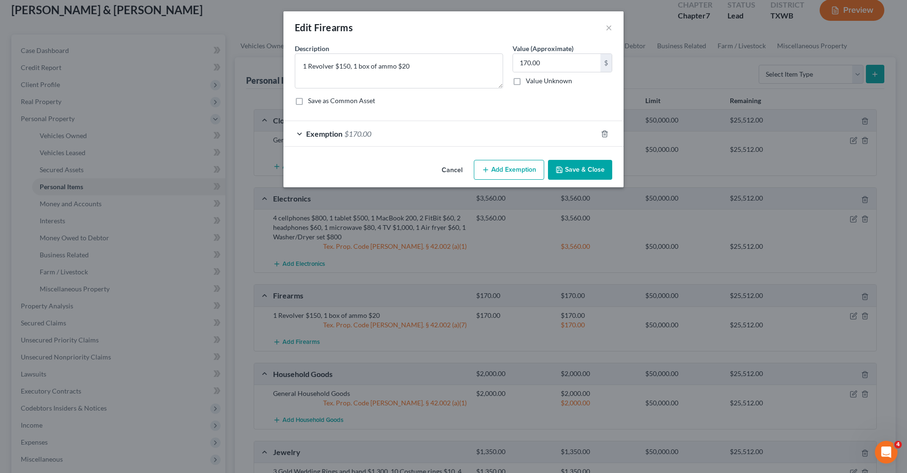
click at [395, 138] on div "Exemption $170.00" at bounding box center [441, 133] width 314 height 25
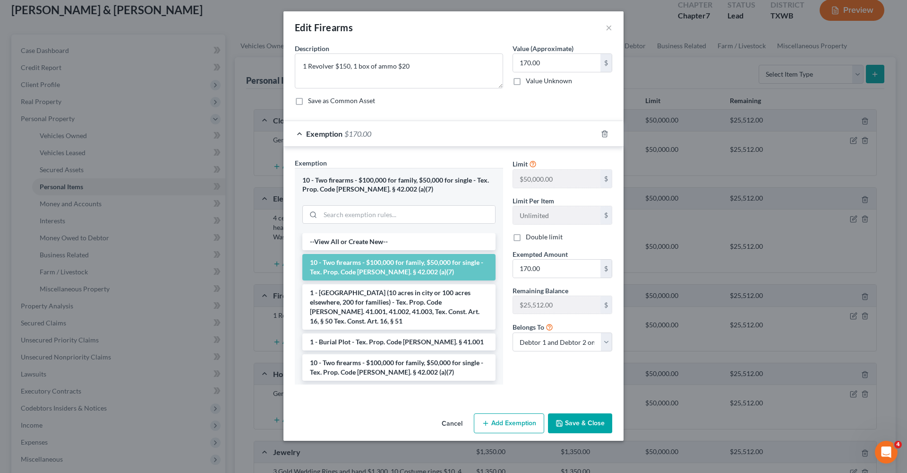
click at [579, 421] on button "Save & Close" at bounding box center [580, 423] width 64 height 20
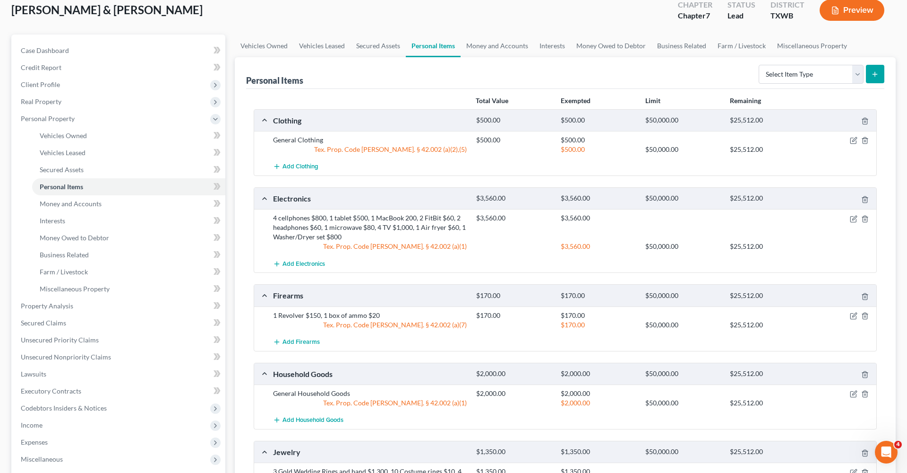
scroll to position [144, 0]
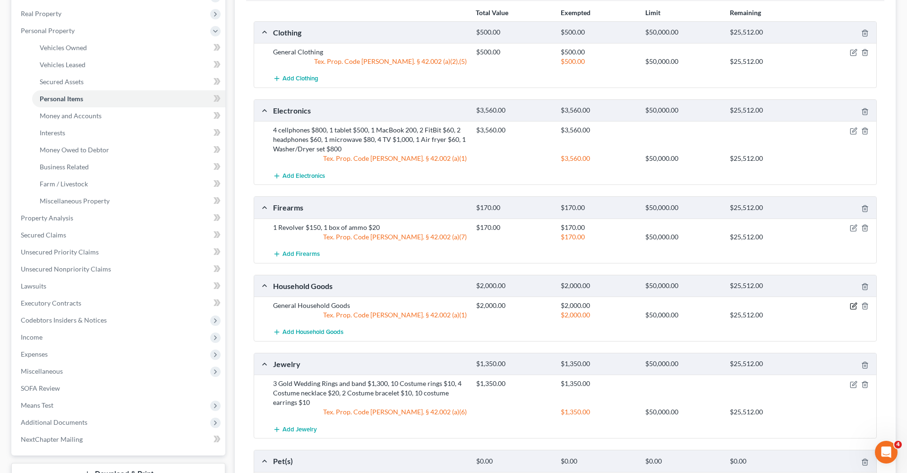
click at [852, 308] on icon "button" at bounding box center [854, 306] width 8 height 8
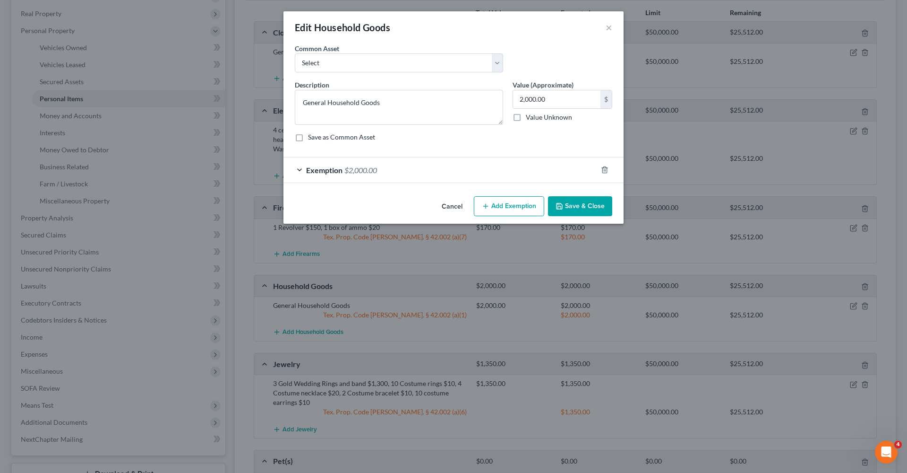
click at [457, 167] on div "Exemption $2,000.00" at bounding box center [441, 169] width 314 height 25
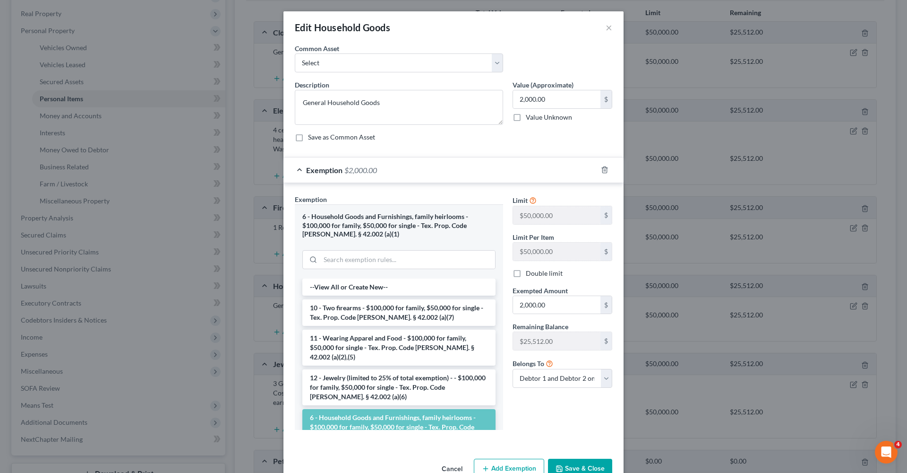
click at [591, 458] on button "Save & Close" at bounding box center [580, 468] width 64 height 20
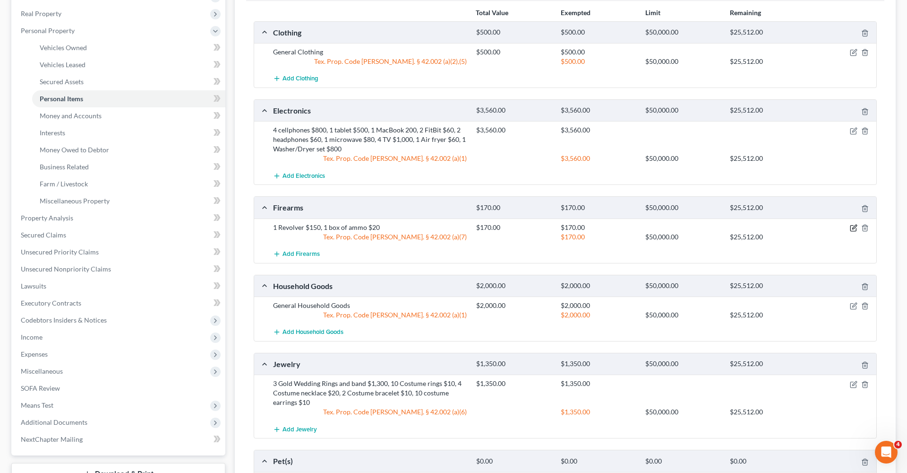
click at [853, 228] on icon "button" at bounding box center [855, 226] width 4 height 4
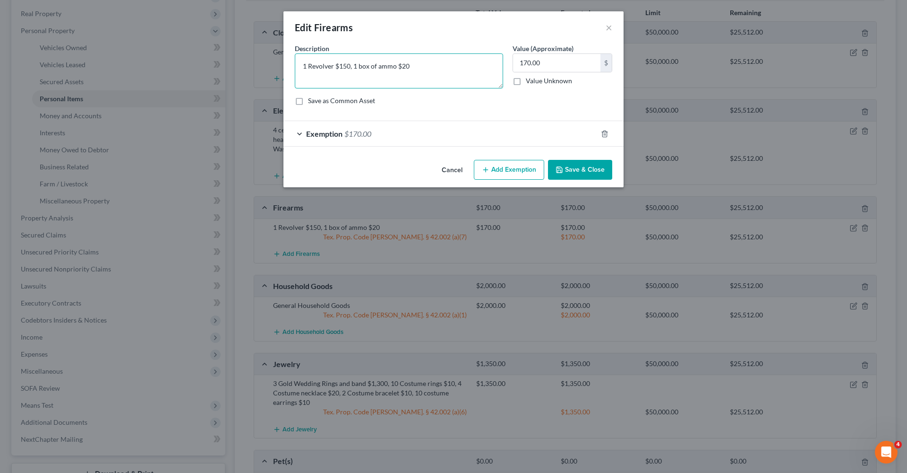
click at [396, 69] on textarea "1 Revolver $150, 1 box of ammo $20" at bounding box center [399, 70] width 208 height 35
type textarea "1 Revolver $150, 1 box of ammunition $20"
click at [584, 170] on button "Save & Close" at bounding box center [580, 170] width 64 height 20
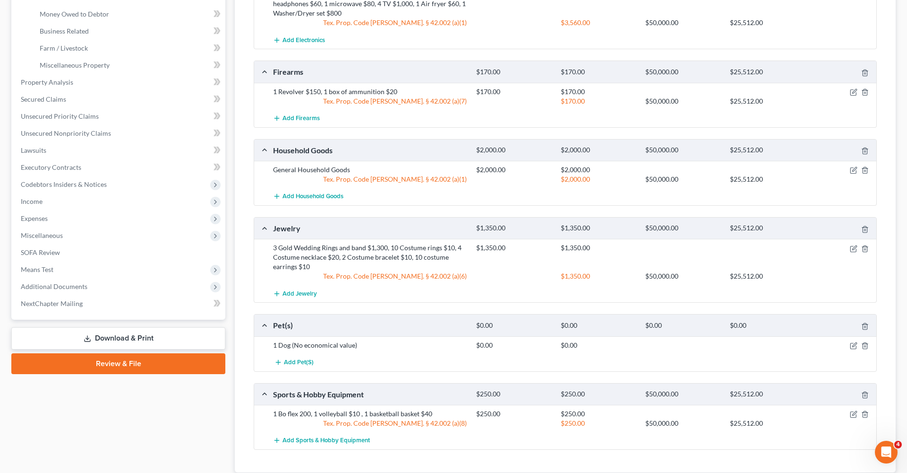
scroll to position [283, 0]
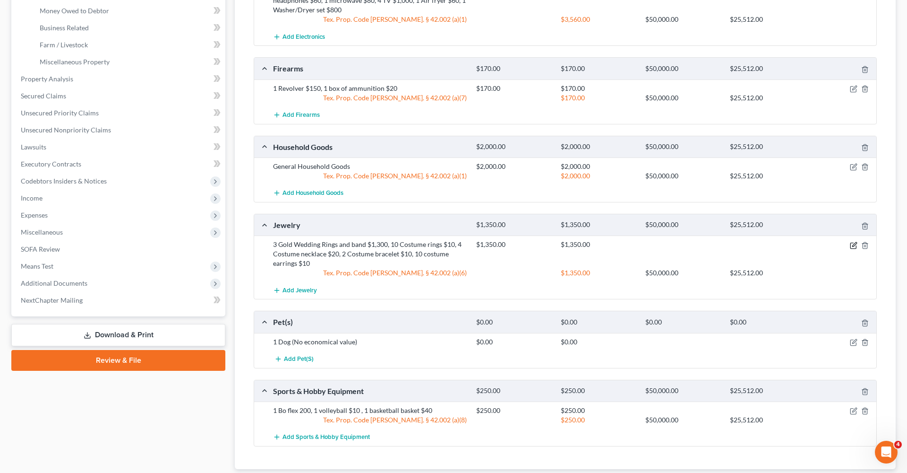
click at [854, 246] on icon "button" at bounding box center [854, 246] width 8 height 8
select select "2"
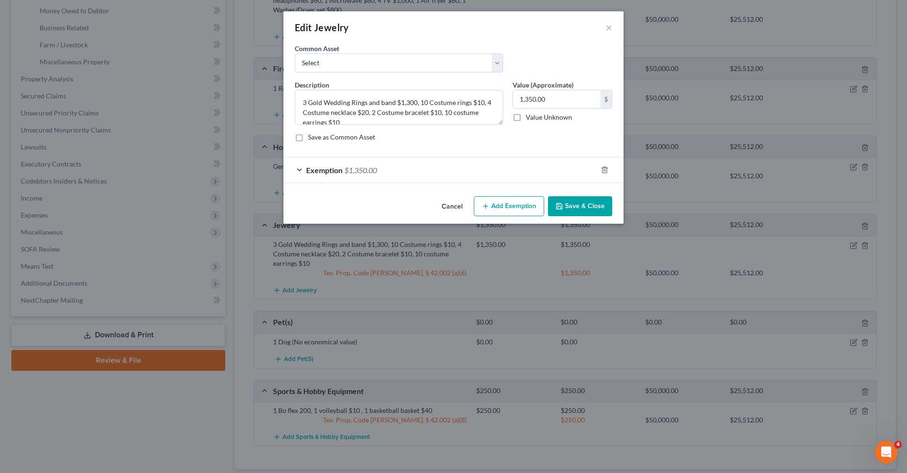
click at [463, 170] on div "Exemption $1,350.00" at bounding box center [441, 169] width 314 height 25
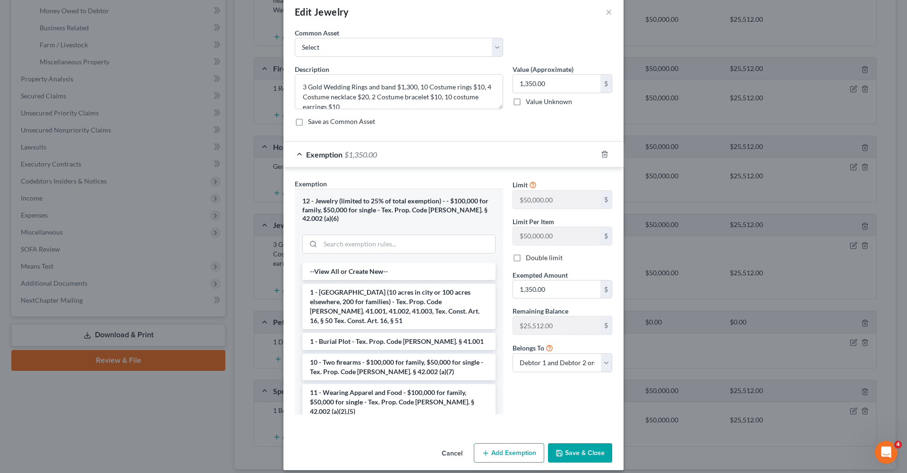
scroll to position [15, 0]
click at [589, 445] on button "Save & Close" at bounding box center [580, 454] width 64 height 20
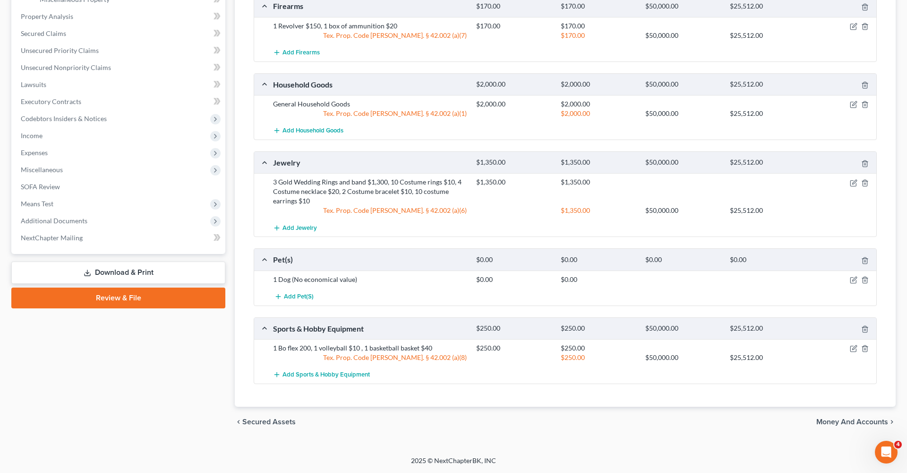
scroll to position [345, 0]
click at [855, 348] on icon "button" at bounding box center [855, 348] width 4 height 4
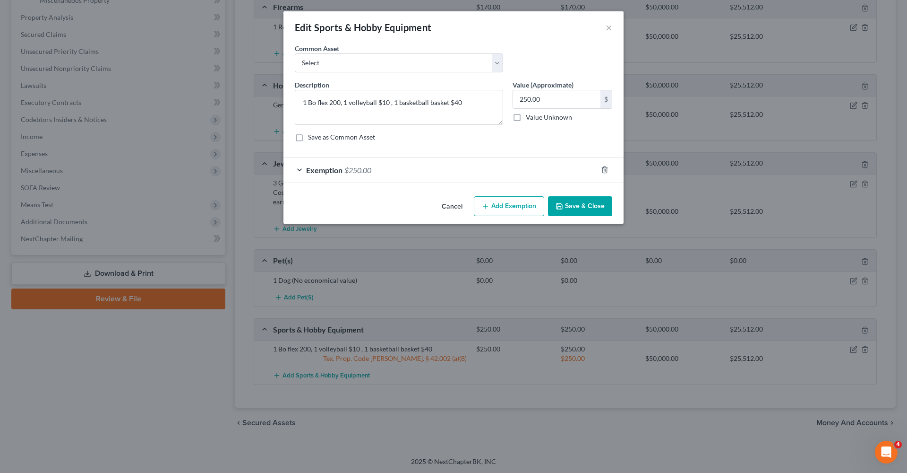
click at [398, 165] on div "Exemption $250.00" at bounding box center [441, 169] width 314 height 25
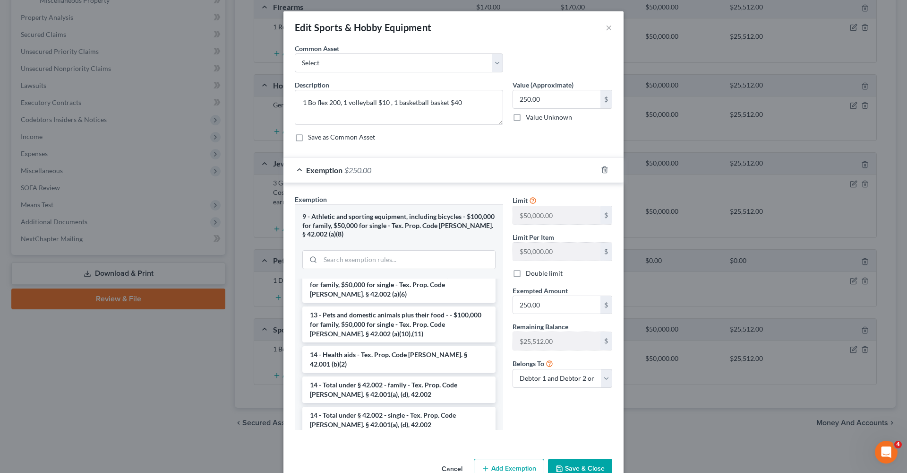
scroll to position [265, 0]
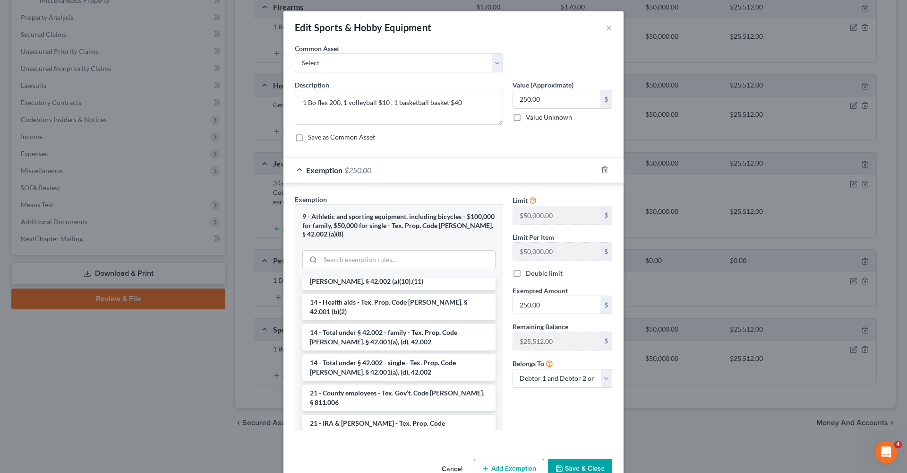
click at [590, 458] on button "Save & Close" at bounding box center [580, 468] width 64 height 20
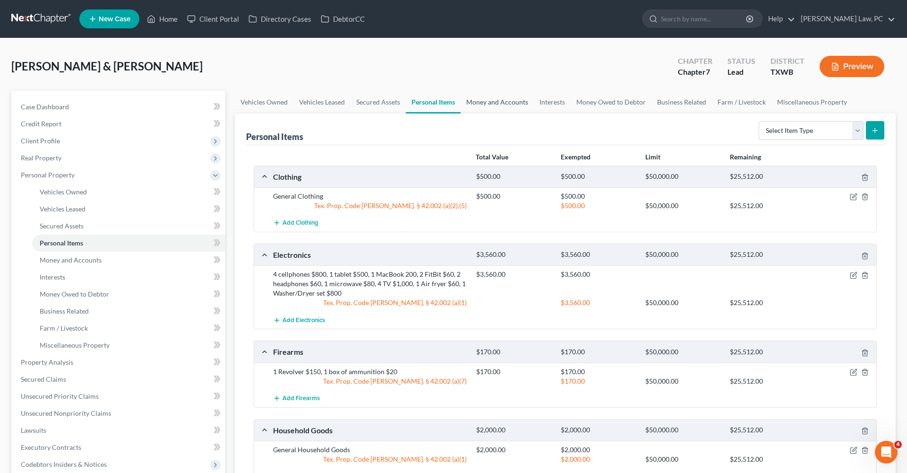
scroll to position [0, 0]
click at [511, 99] on link "Money and Accounts" at bounding box center [497, 102] width 73 height 23
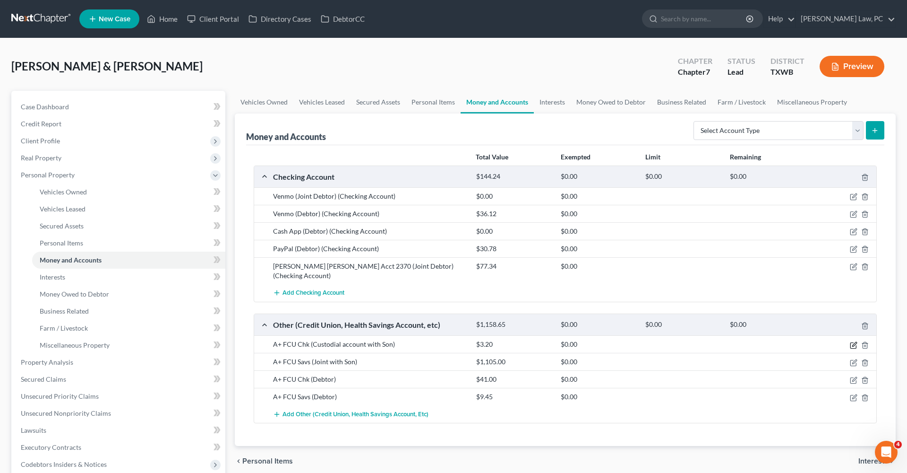
click at [856, 341] on icon "button" at bounding box center [854, 345] width 8 height 8
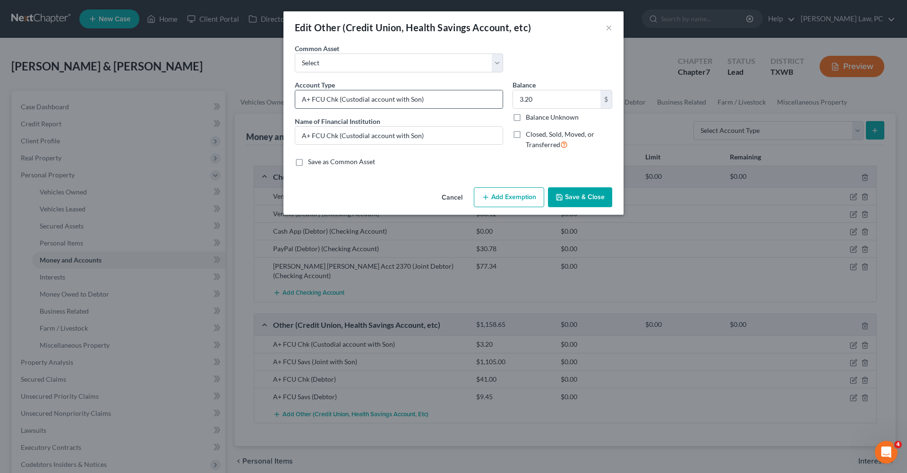
click at [334, 102] on input "A+ FCU Chk (Custodial account with Son)" at bounding box center [398, 99] width 207 height 18
drag, startPoint x: 353, startPoint y: 101, endPoint x: 327, endPoint y: 102, distance: 26.5
click at [327, 102] on input "A+ FCU Checking (Custodial account with Son)" at bounding box center [398, 99] width 207 height 18
type input "A+ FCU Checking (Custodial account with Son)"
drag, startPoint x: 338, startPoint y: 136, endPoint x: 328, endPoint y: 136, distance: 10.4
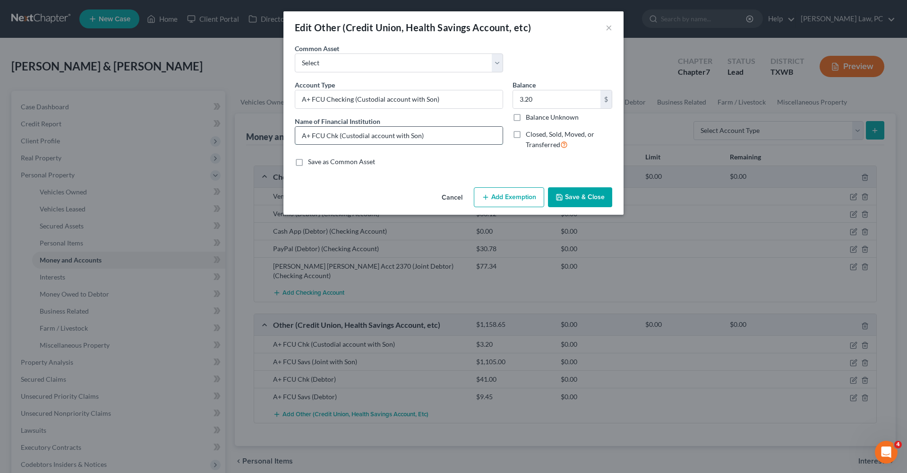
click at [328, 136] on input "A+ FCU Chk (Custodial account with Son)" at bounding box center [398, 136] width 207 height 18
paste input "ecking"
type input "A+ FCU Checking (Custodial account with Son)"
click at [587, 193] on button "Save & Close" at bounding box center [580, 197] width 64 height 20
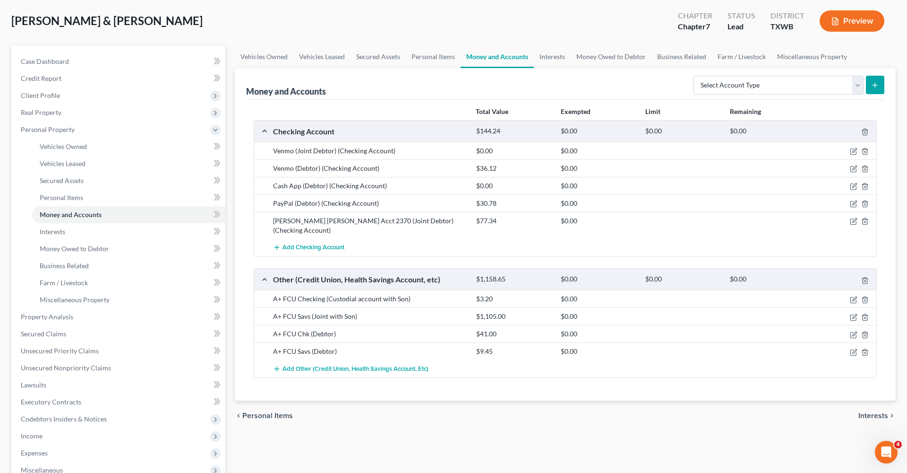
scroll to position [59, 0]
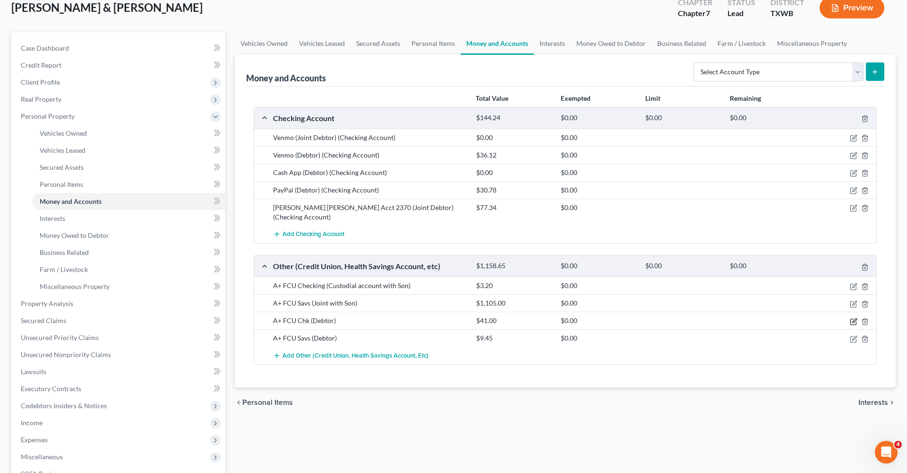
click at [853, 318] on icon "button" at bounding box center [854, 322] width 8 height 8
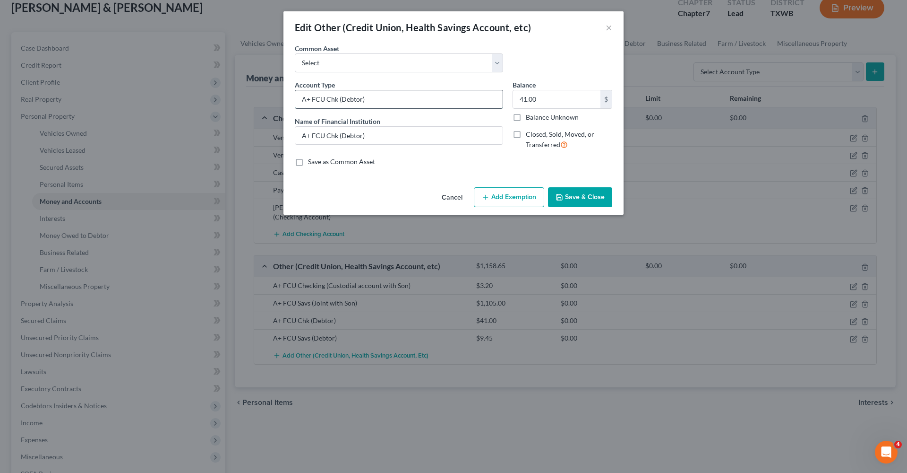
drag, startPoint x: 338, startPoint y: 101, endPoint x: 325, endPoint y: 101, distance: 12.8
click at [325, 101] on input "A+ FCU Chk (Debtor)" at bounding box center [398, 99] width 207 height 18
paste input "Checking"
type input "A+ FCUChecking (Debtor)"
drag, startPoint x: 337, startPoint y: 136, endPoint x: 327, endPoint y: 136, distance: 10.4
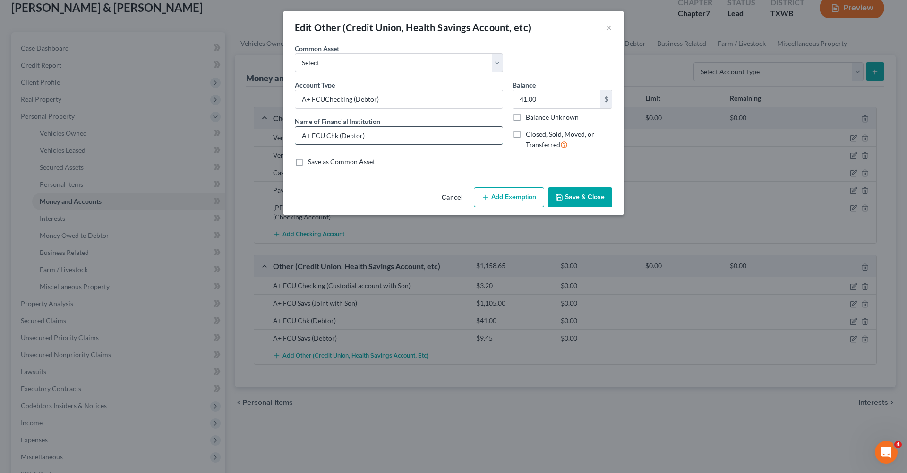
click at [327, 136] on input "A+ FCU Chk (Debtor)" at bounding box center [398, 136] width 207 height 18
paste input "ecking"
type input "A+ FCU Checking (Debtor)"
click at [569, 196] on button "Save & Close" at bounding box center [580, 197] width 64 height 20
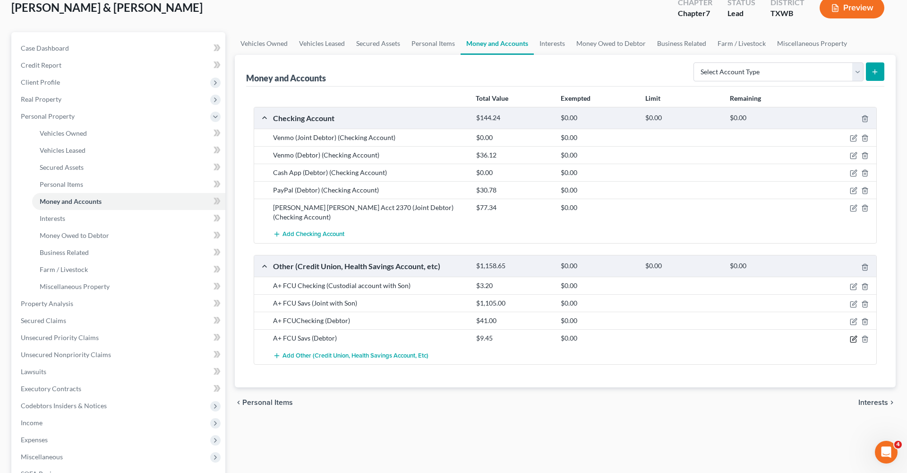
click at [857, 335] on icon "button" at bounding box center [854, 339] width 8 height 8
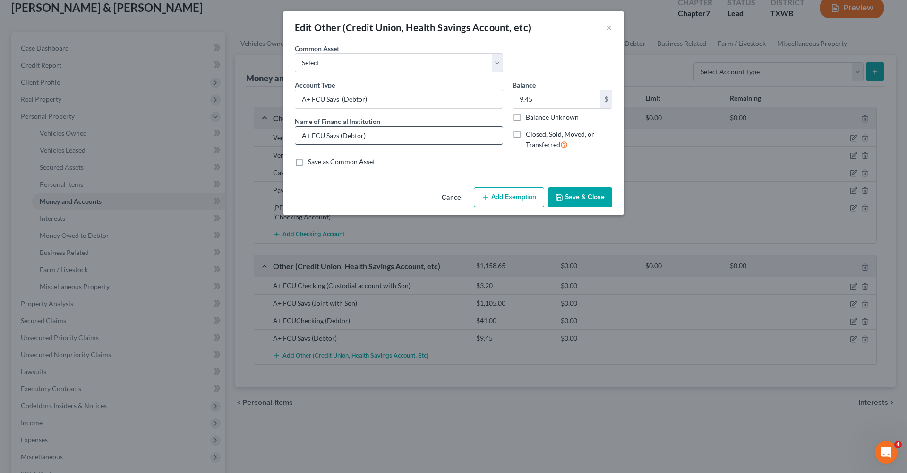
click at [336, 138] on input "A+ FCU Savs (Debtor)" at bounding box center [398, 136] width 207 height 18
type input "A+ FCU Savings (Debtor)"
click at [336, 100] on input "A+ FCU Savs (Debtor)" at bounding box center [398, 99] width 207 height 18
type input "A+ FCU Savings (Debtor)"
click at [573, 196] on button "Save & Close" at bounding box center [580, 197] width 64 height 20
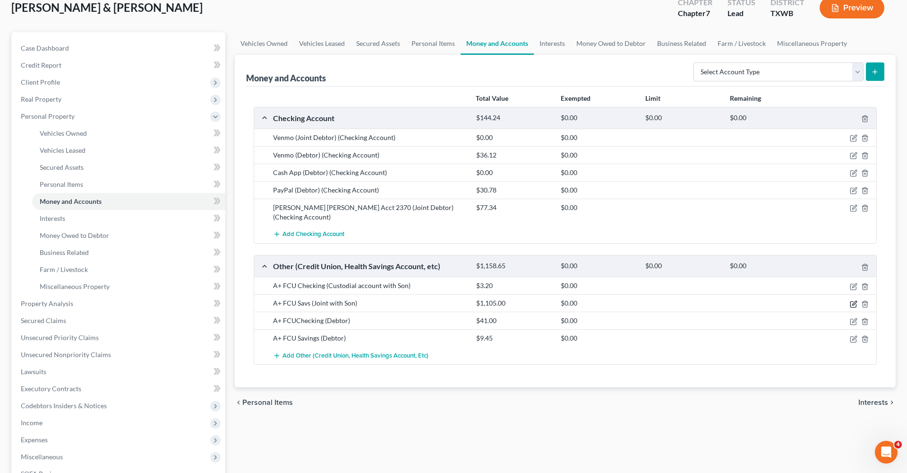
click at [856, 301] on icon "button" at bounding box center [855, 303] width 4 height 4
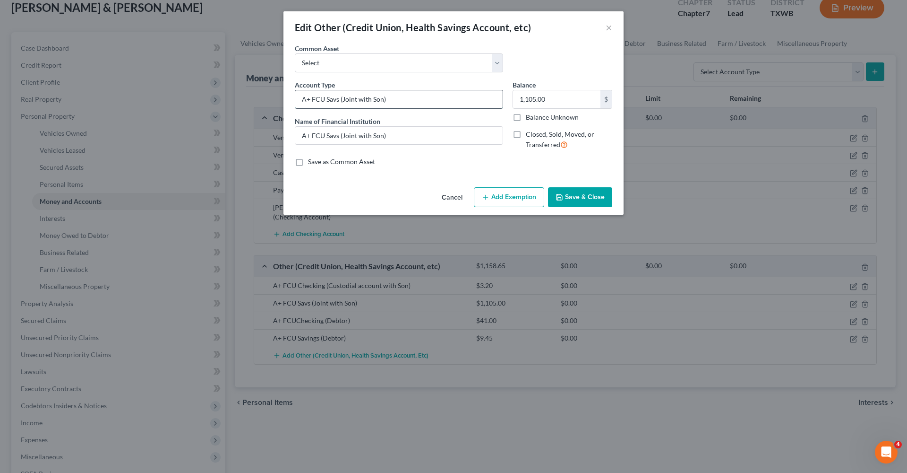
drag, startPoint x: 358, startPoint y: 100, endPoint x: 342, endPoint y: 101, distance: 15.6
click at [342, 101] on input "A+ FCU Savs (Joint with Son)" at bounding box center [398, 99] width 207 height 18
type input "A+ FCU Savs (Custodial account with Son)"
click at [356, 138] on input "A+ FCU Savs (Joint with Son)" at bounding box center [398, 136] width 207 height 18
click at [335, 138] on input "A+ FCU Savs (Custodial account with Son)" at bounding box center [398, 136] width 207 height 18
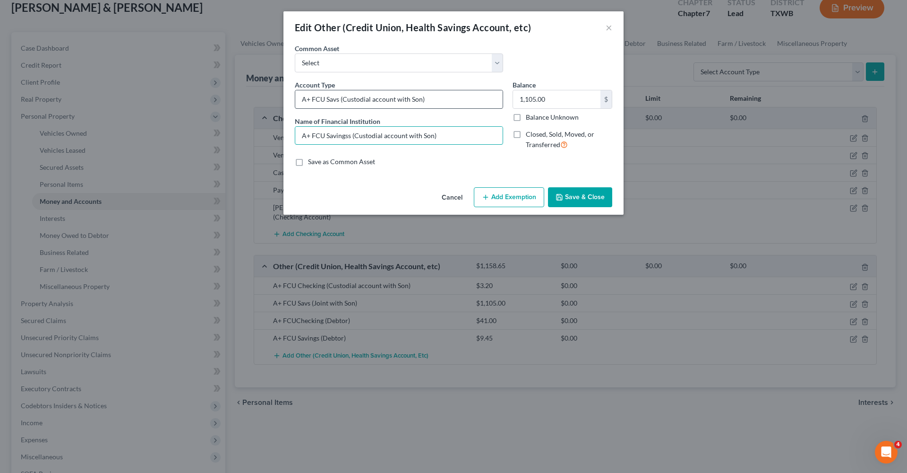
type input "A+ FCU Savingss (Custodial account with Son)"
click at [336, 100] on input "A+ FCU Savs (Custodial account with Son)" at bounding box center [398, 99] width 207 height 18
type input "A+ FCU Savings (Custodial account with Son)"
click at [348, 138] on input "A+ FCU Savingss (Custodial account with Son)" at bounding box center [398, 136] width 207 height 18
type input "A+ FCU Savings (Custodial account with Son)"
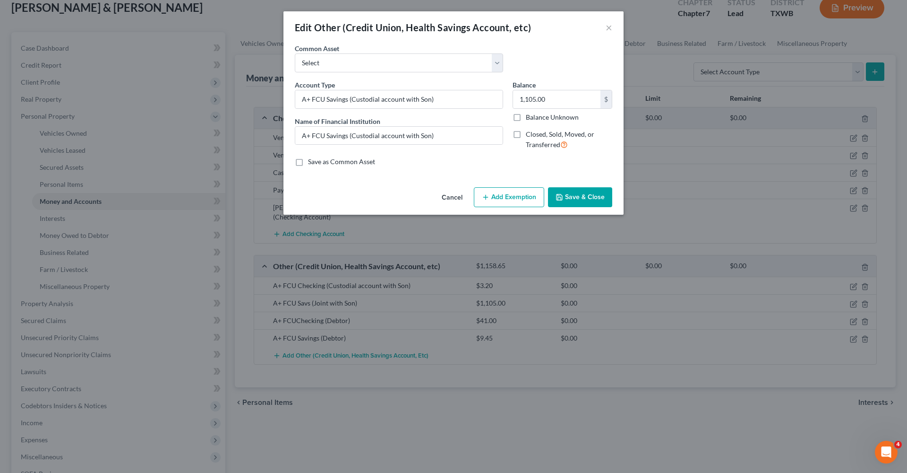
click at [582, 204] on button "Save & Close" at bounding box center [580, 197] width 64 height 20
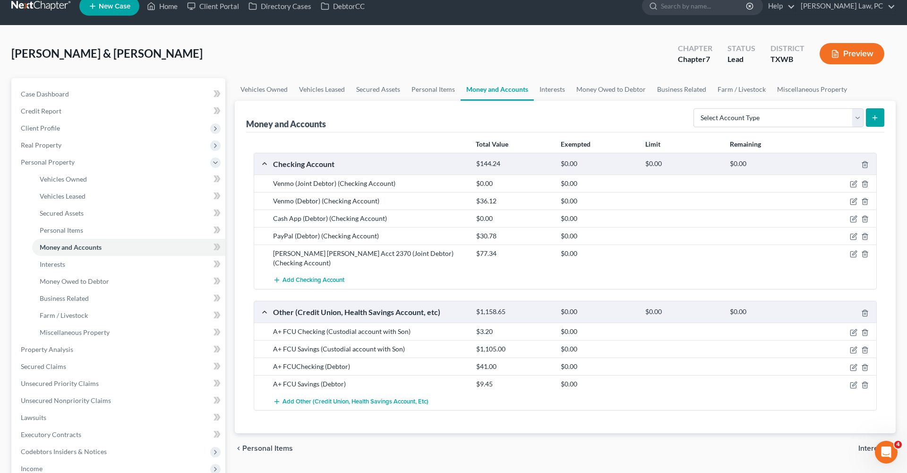
scroll to position [0, 0]
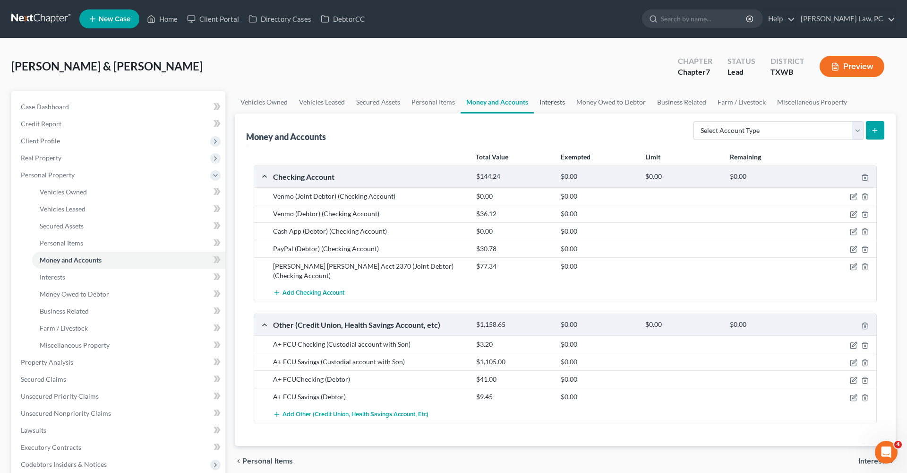
click at [557, 98] on link "Interests" at bounding box center [552, 102] width 37 height 23
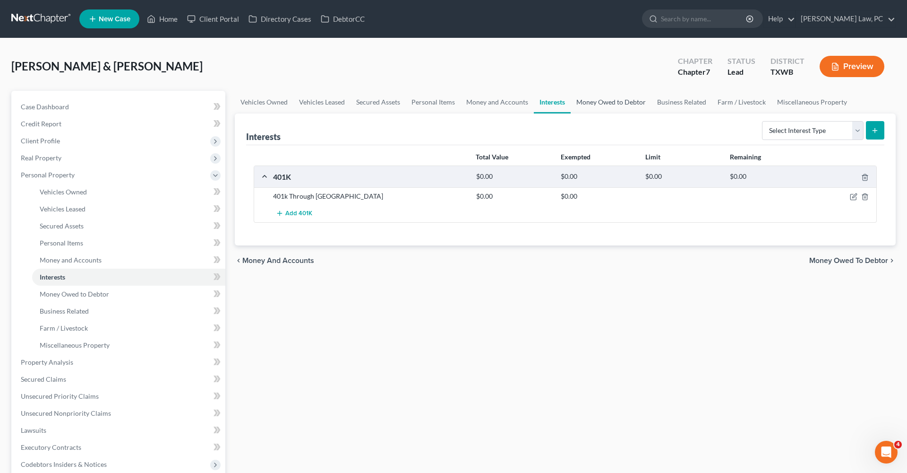
click at [602, 102] on link "Money Owed to Debtor" at bounding box center [611, 102] width 81 height 23
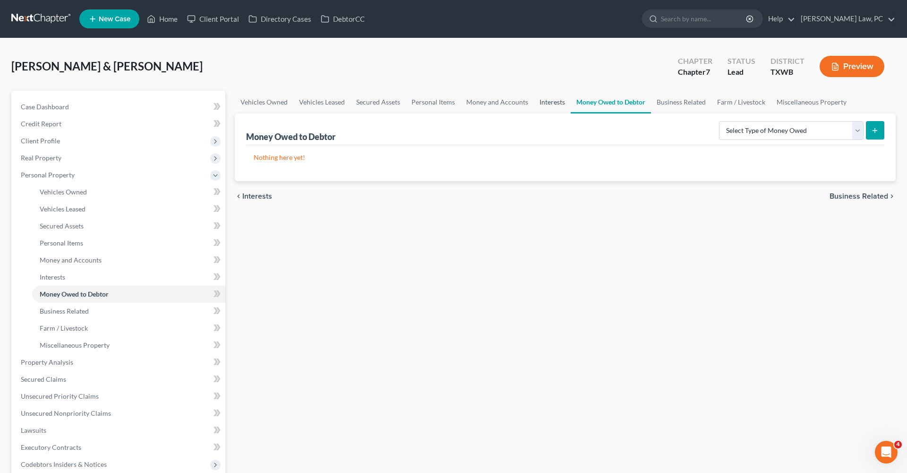
click at [551, 102] on link "Interests" at bounding box center [552, 102] width 37 height 23
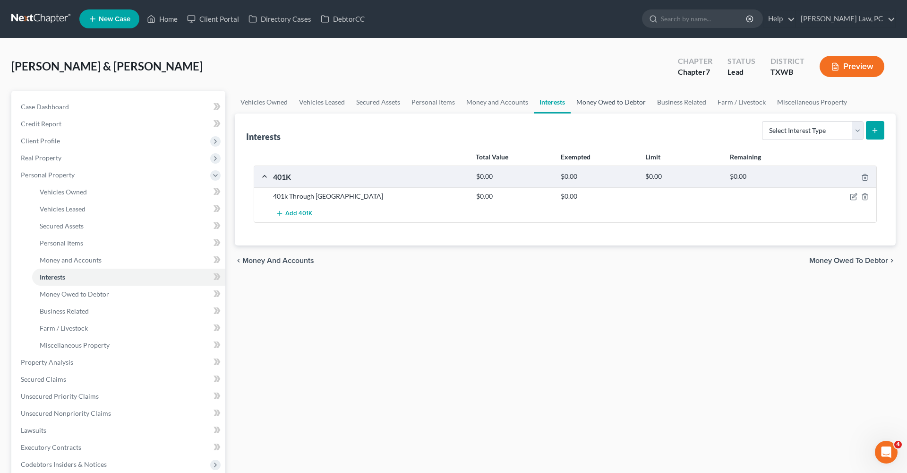
click at [602, 106] on link "Money Owed to Debtor" at bounding box center [611, 102] width 81 height 23
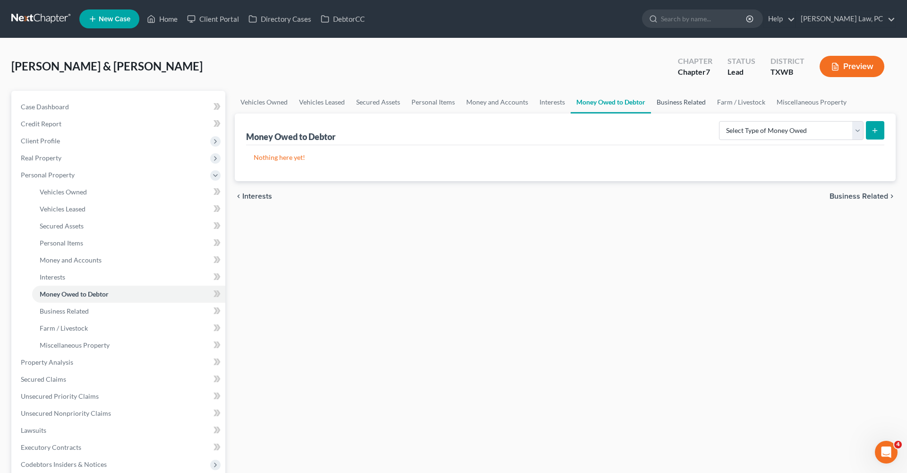
click at [680, 105] on link "Business Related" at bounding box center [681, 102] width 60 height 23
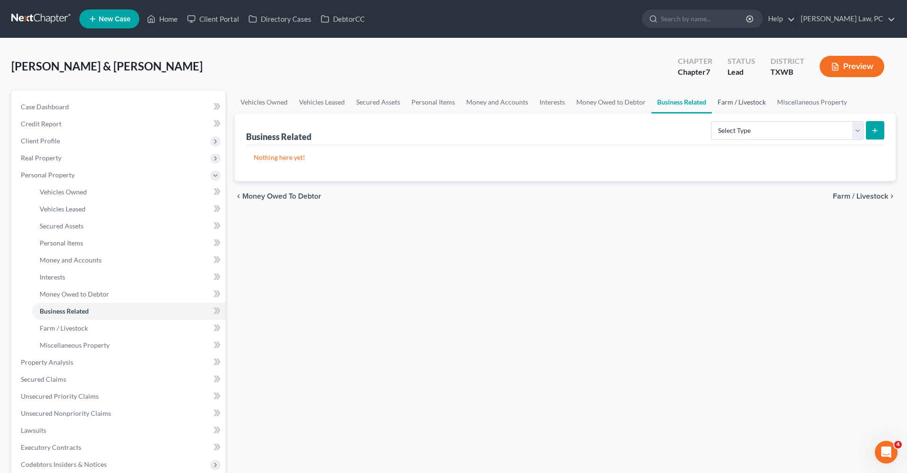
click at [734, 105] on link "Farm / Livestock" at bounding box center [742, 102] width 60 height 23
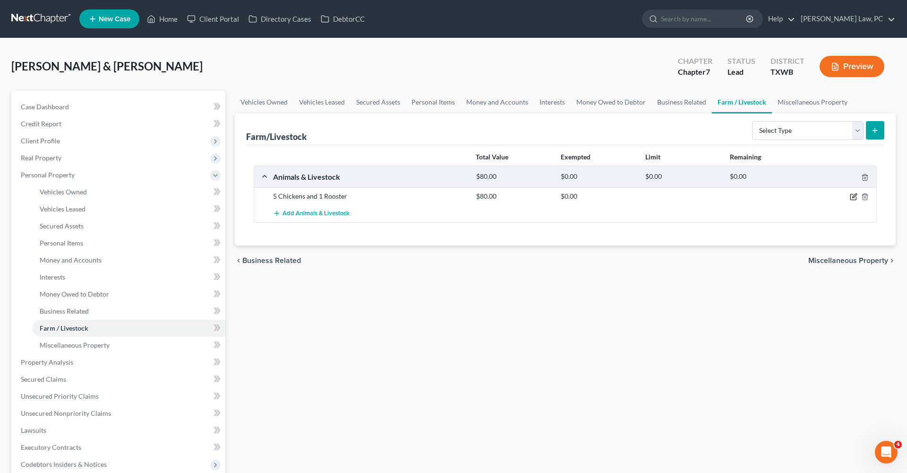
click at [855, 197] on icon "button" at bounding box center [855, 196] width 4 height 4
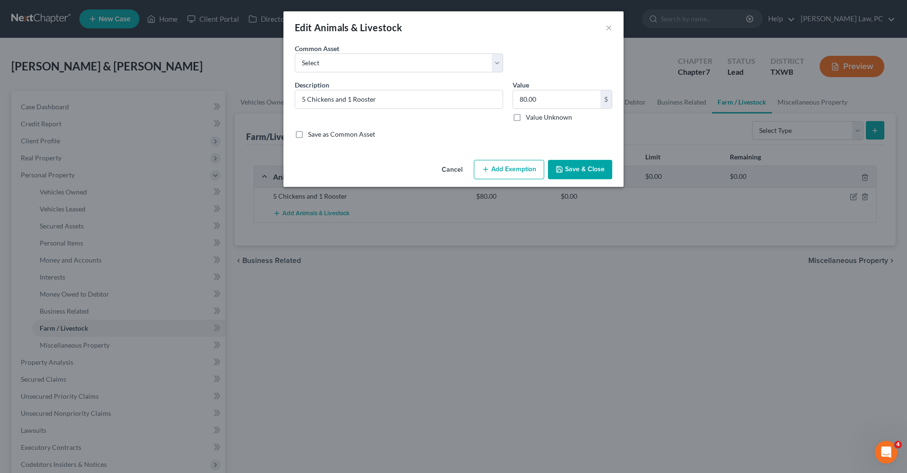
click at [500, 171] on button "Add Exemption" at bounding box center [509, 170] width 70 height 20
select select "2"
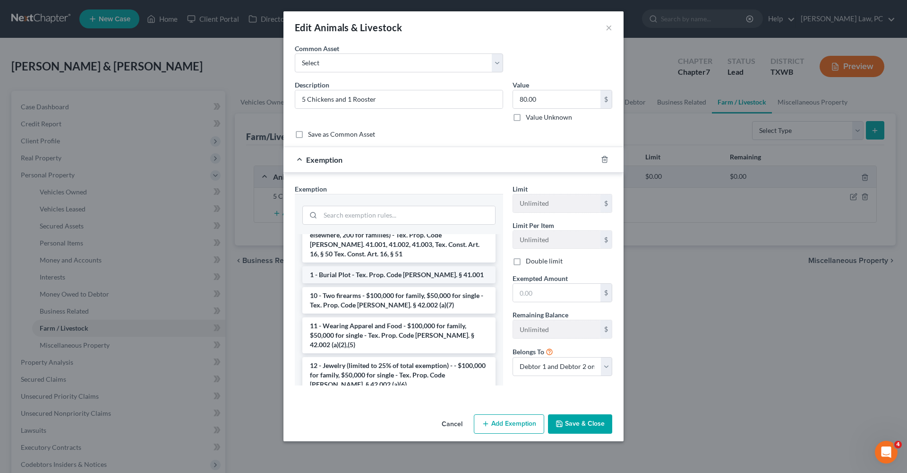
scroll to position [107, 0]
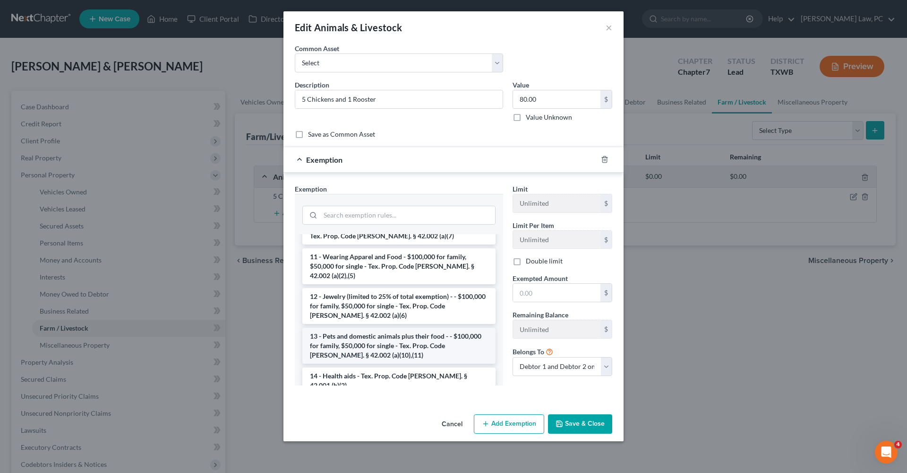
click at [396, 328] on li "13 - Pets and domestic animals plus their food - - $100,000 for family, $50,000…" at bounding box center [398, 346] width 193 height 36
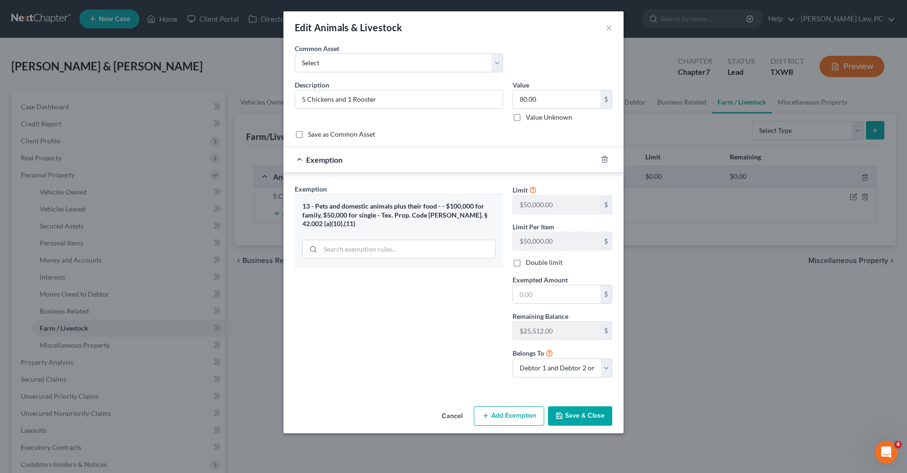
click at [584, 417] on button "Save & Close" at bounding box center [580, 416] width 64 height 20
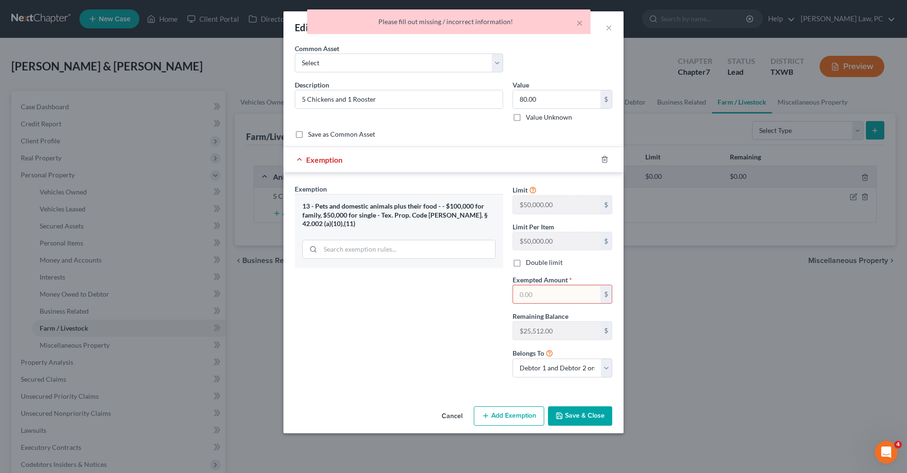
click at [565, 295] on input "text" at bounding box center [556, 294] width 87 height 18
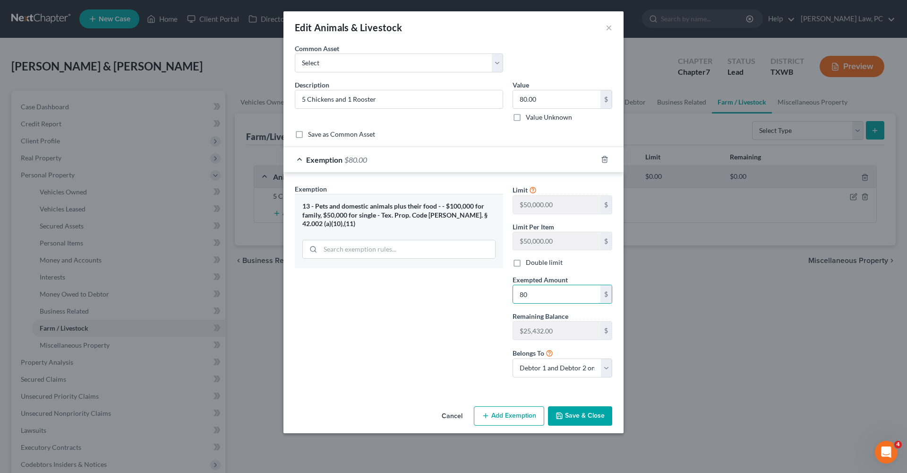
type input "80"
click at [578, 418] on button "Save & Close" at bounding box center [580, 416] width 64 height 20
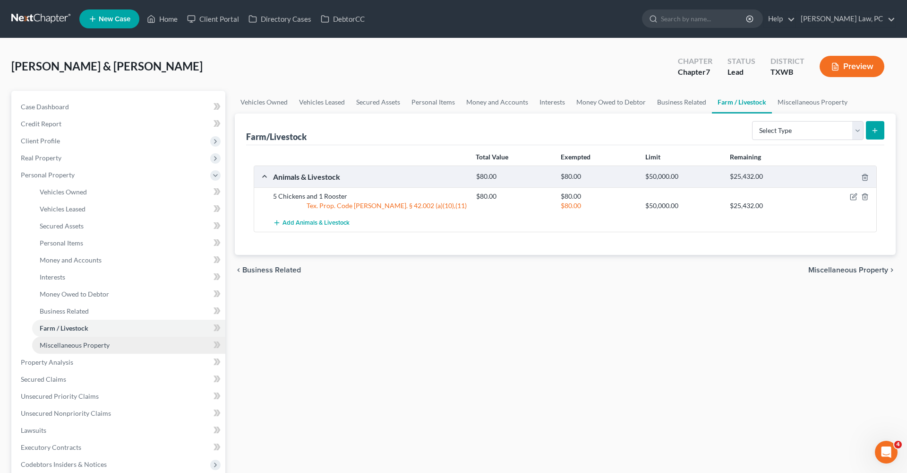
click at [93, 342] on span "Miscellaneous Property" at bounding box center [75, 345] width 70 height 8
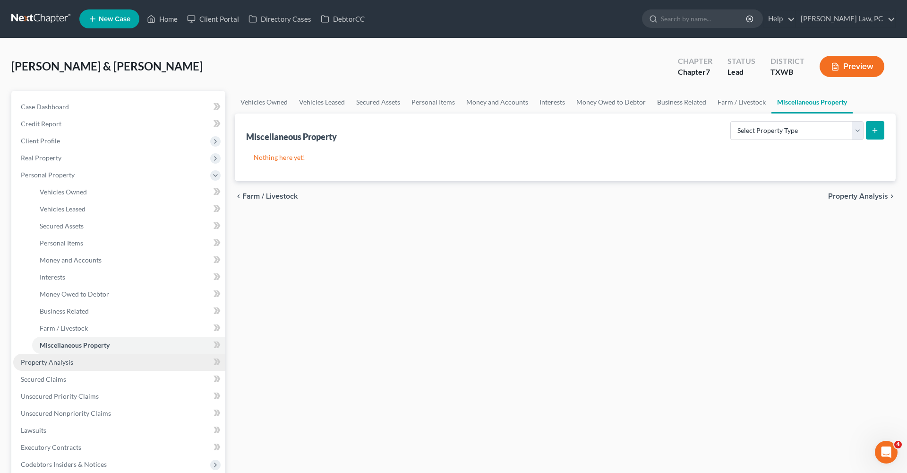
click at [60, 361] on span "Property Analysis" at bounding box center [47, 362] width 52 height 8
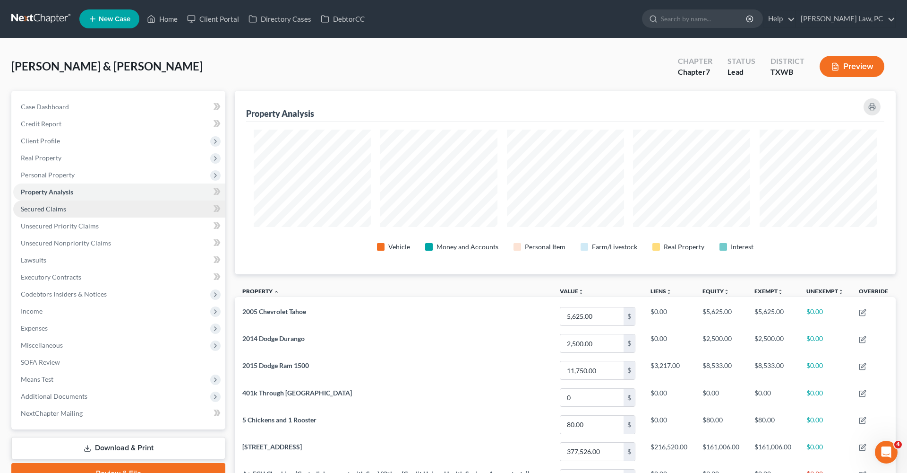
scroll to position [183, 661]
click at [51, 208] on span "Secured Claims" at bounding box center [43, 209] width 45 height 8
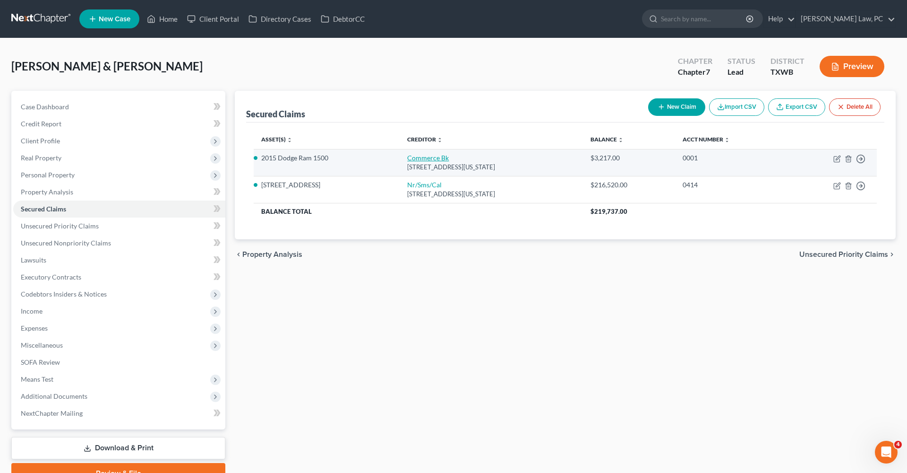
click at [407, 159] on link "Commerce Bk" at bounding box center [428, 158] width 42 height 8
select select "26"
select select "2"
select select "0"
select select "1"
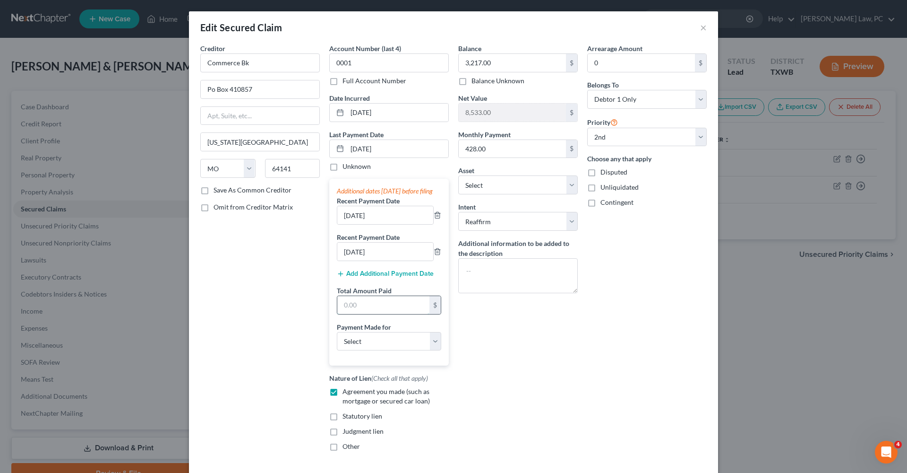
click at [363, 312] on input "text" at bounding box center [383, 305] width 92 height 18
type input "1,284"
select select "0"
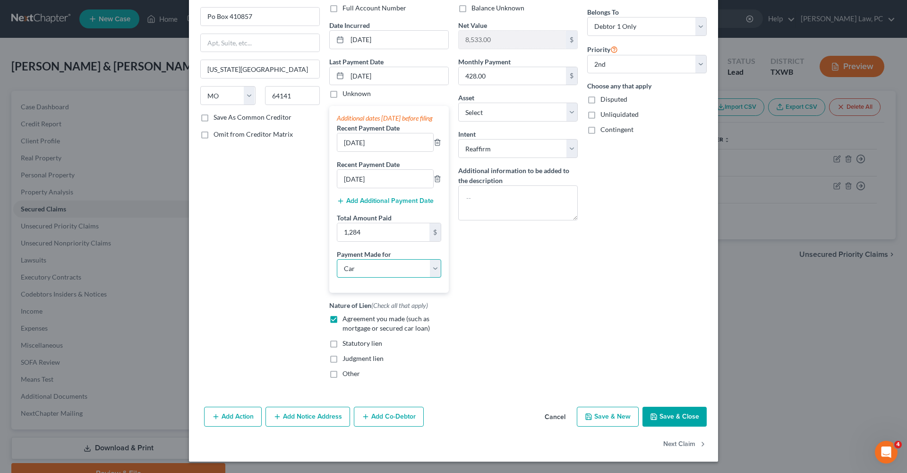
scroll to position [82, 0]
click at [675, 420] on button "Save & Close" at bounding box center [675, 416] width 64 height 20
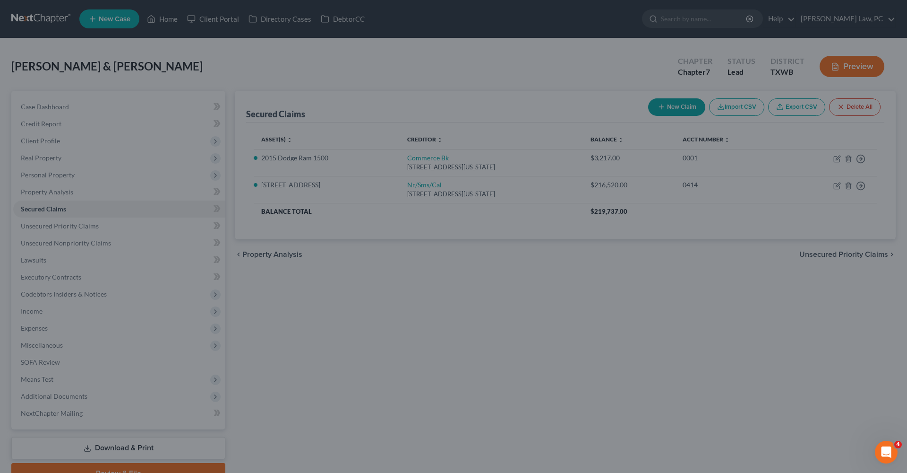
type input "1,284.00"
select select "4"
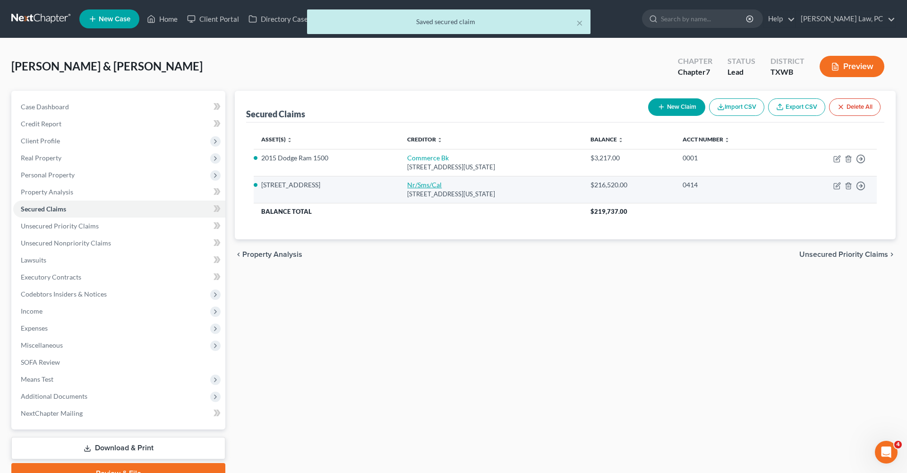
click at [407, 182] on link "Nr/Sms/Cal" at bounding box center [424, 185] width 35 height 8
select select "39"
select select "2"
select select "1"
select select "0"
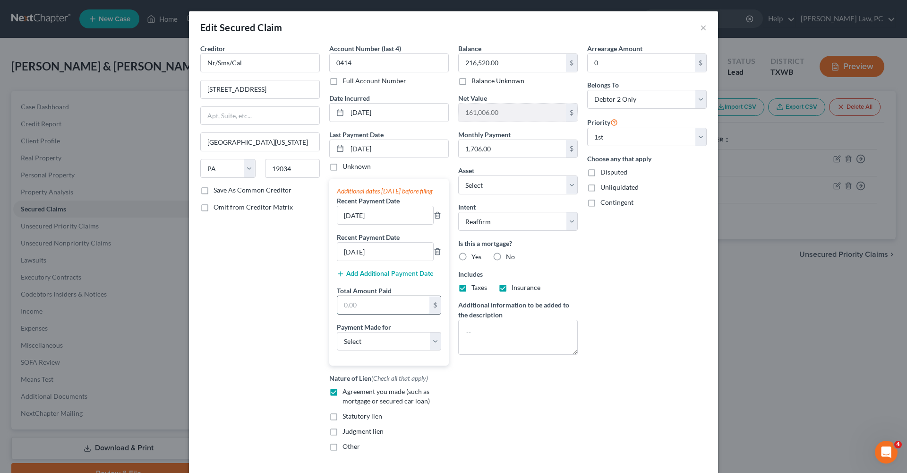
click at [370, 314] on input "text" at bounding box center [383, 305] width 92 height 18
type input "5,118"
select select "3"
click at [479, 256] on span "Yes" at bounding box center [477, 256] width 10 height 8
click at [479, 256] on input "Yes" at bounding box center [478, 255] width 6 height 6
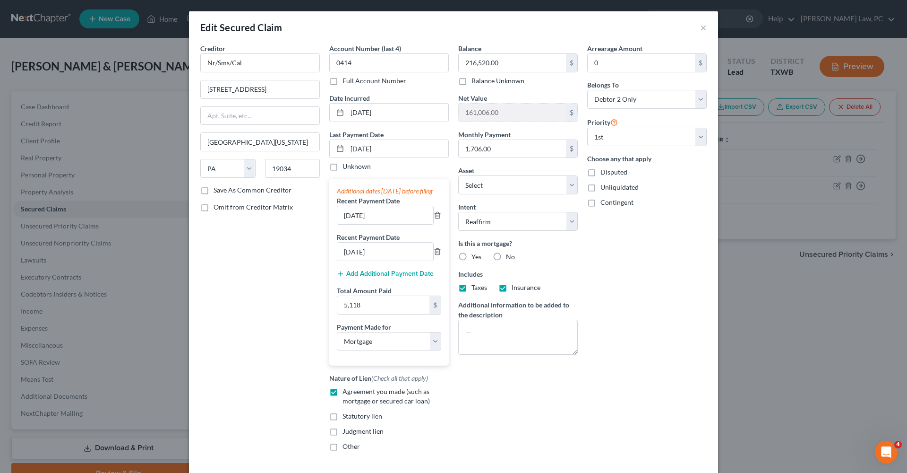
radio input "true"
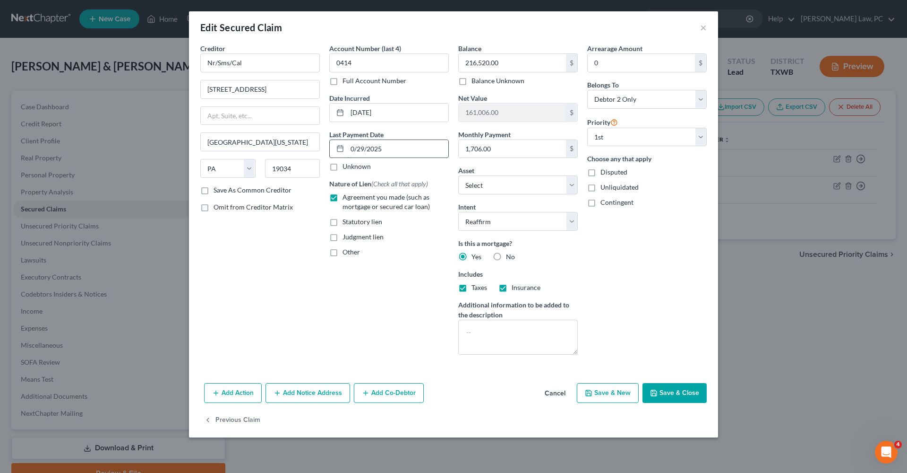
scroll to position [0, 0]
type input "[DATE]"
select select "3"
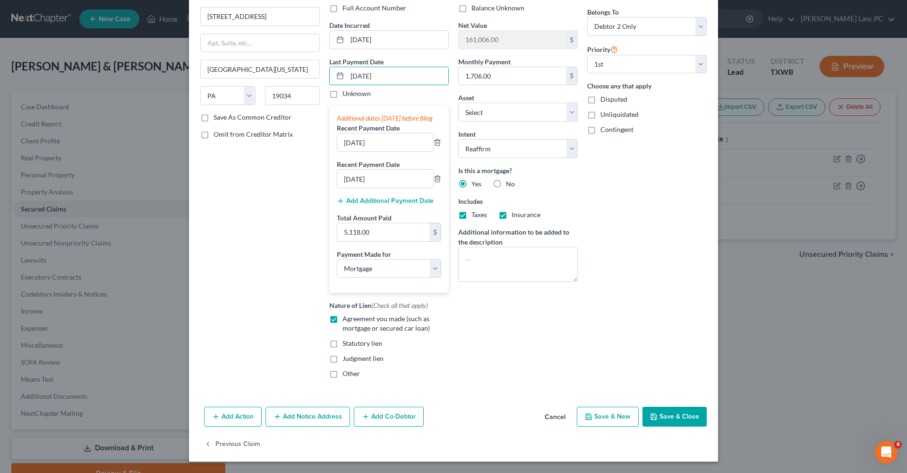
scroll to position [82, 0]
type input "[DATE]"
click at [677, 421] on button "Save & Close" at bounding box center [675, 416] width 64 height 20
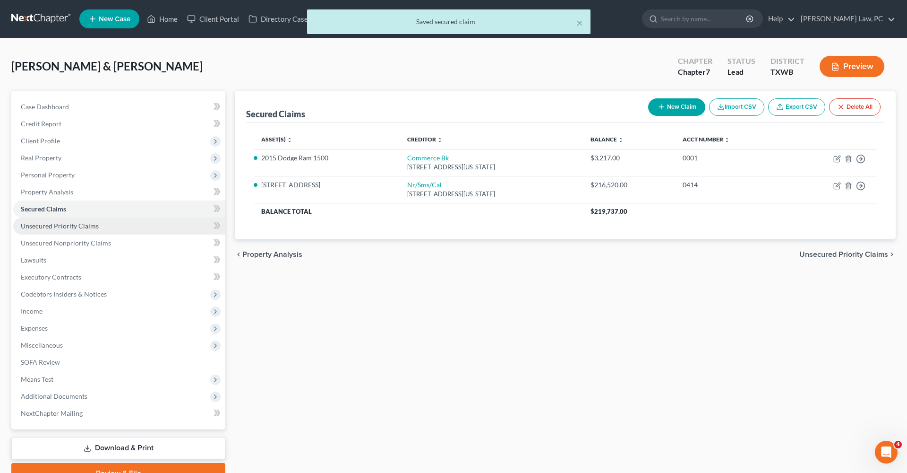
click at [42, 221] on link "Unsecured Priority Claims" at bounding box center [119, 225] width 212 height 17
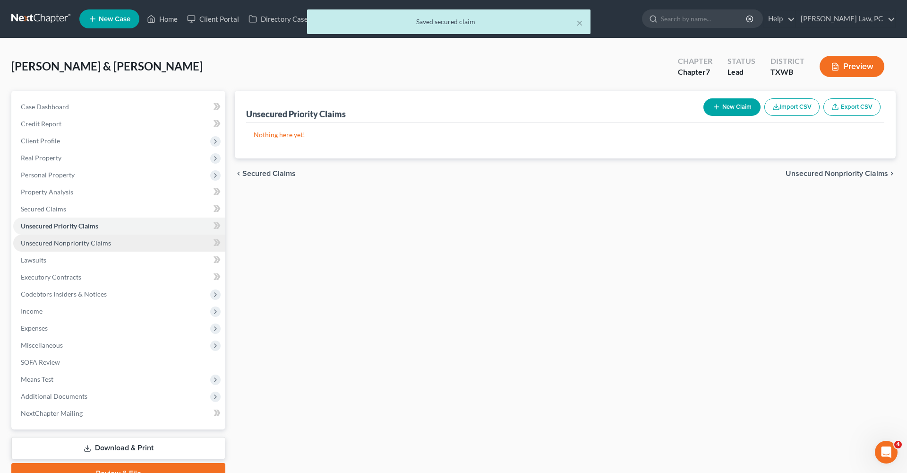
click at [59, 239] on span "Unsecured Nonpriority Claims" at bounding box center [66, 243] width 90 height 8
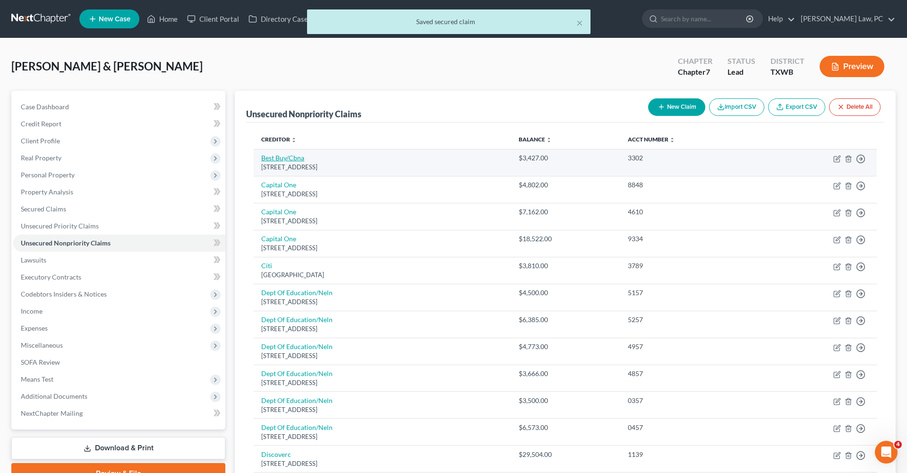
click at [274, 159] on link "Best Buy/Cbna" at bounding box center [282, 158] width 43 height 8
select select "14"
select select "2"
select select "0"
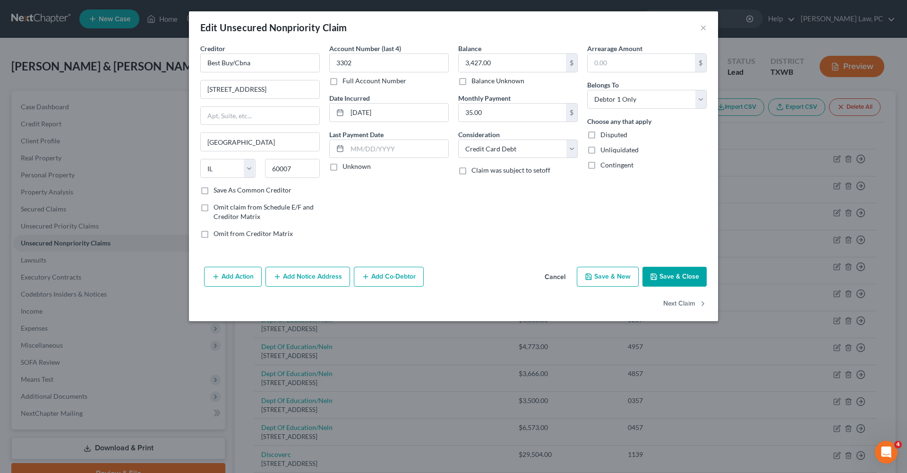
click at [673, 269] on button "Save & Close" at bounding box center [675, 277] width 64 height 20
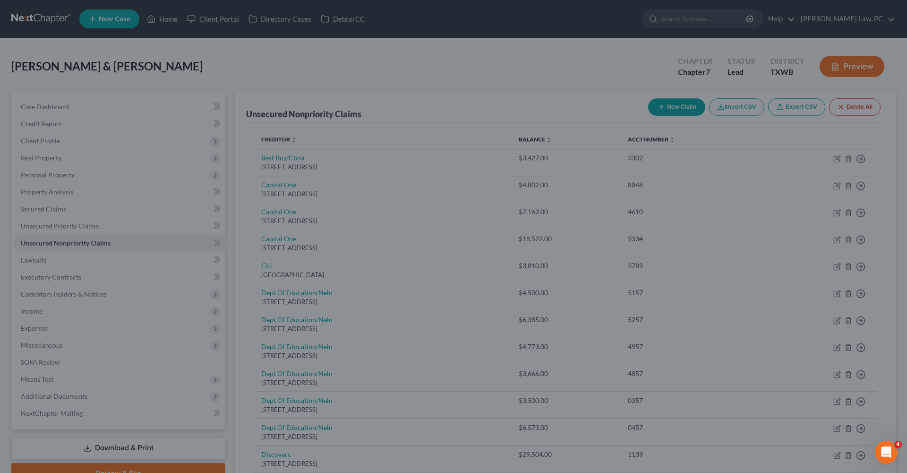
type input "0"
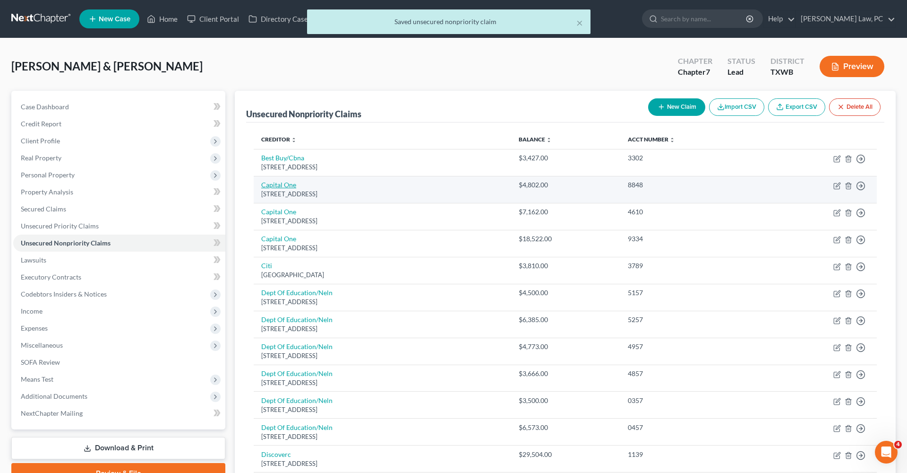
click at [272, 188] on link "Capital One" at bounding box center [278, 185] width 35 height 8
select select "46"
select select "2"
select select "1"
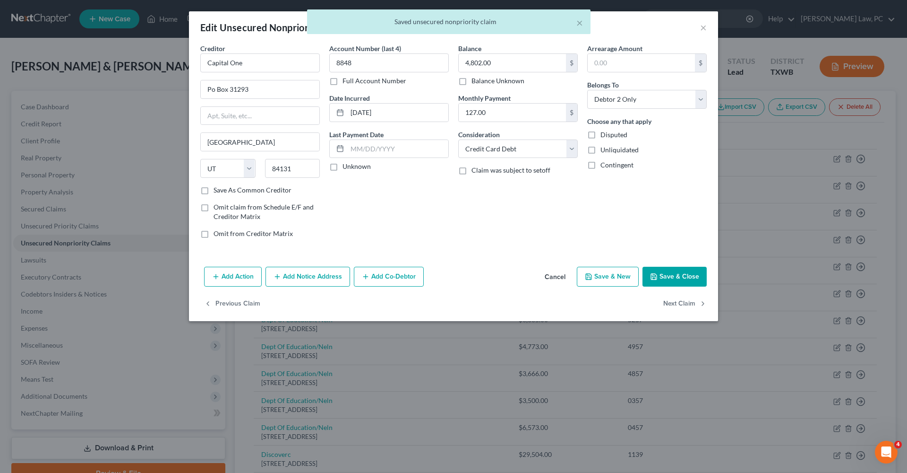
click at [687, 272] on button "Save & Close" at bounding box center [675, 277] width 64 height 20
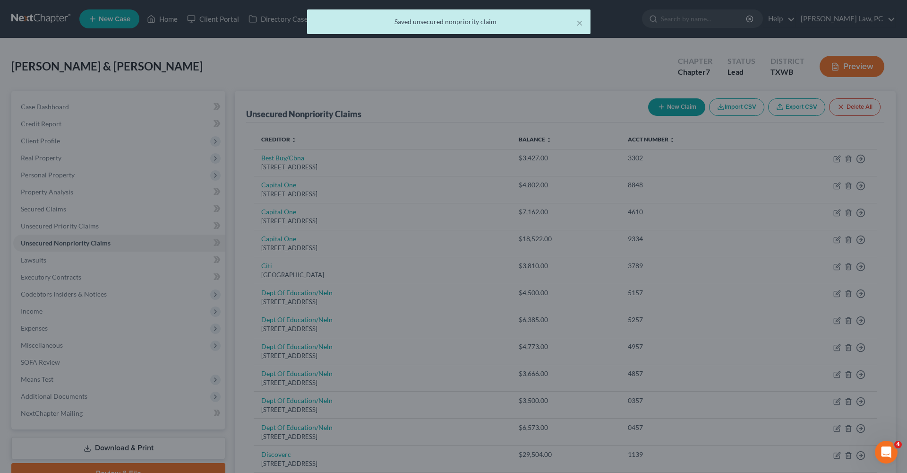
type input "0"
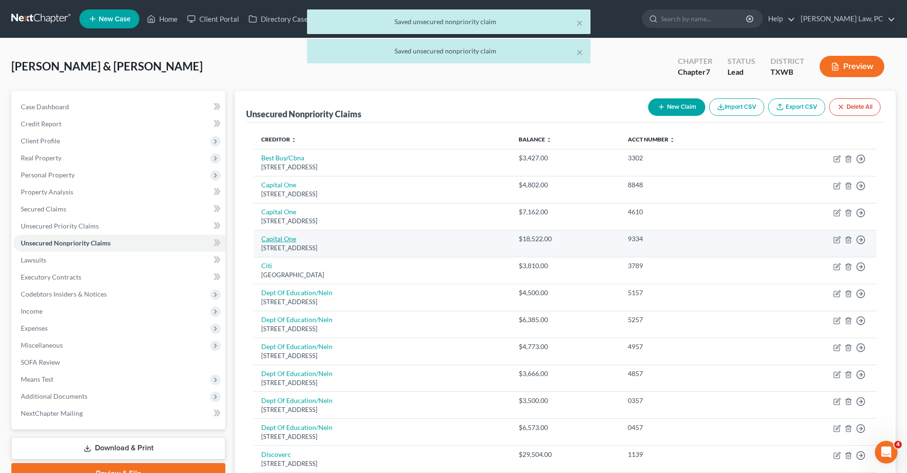
click at [287, 236] on link "Capital One" at bounding box center [278, 238] width 35 height 8
select select "46"
select select "2"
select select "0"
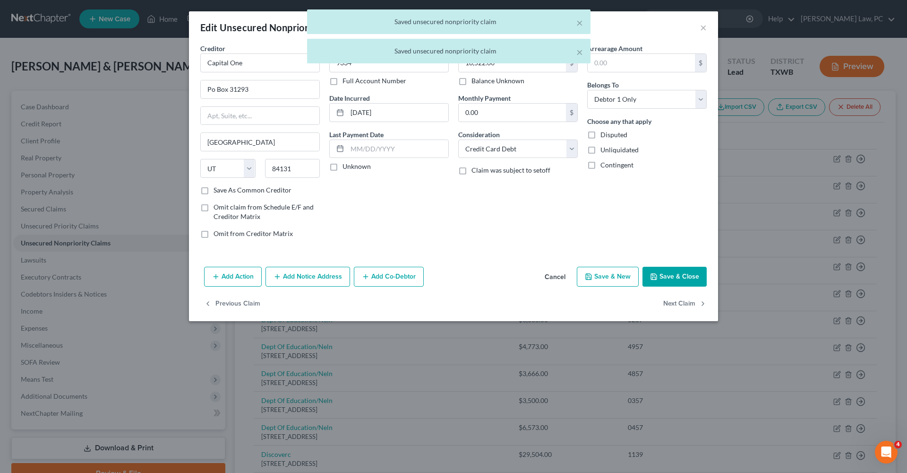
click at [669, 279] on button "Save & Close" at bounding box center [675, 277] width 64 height 20
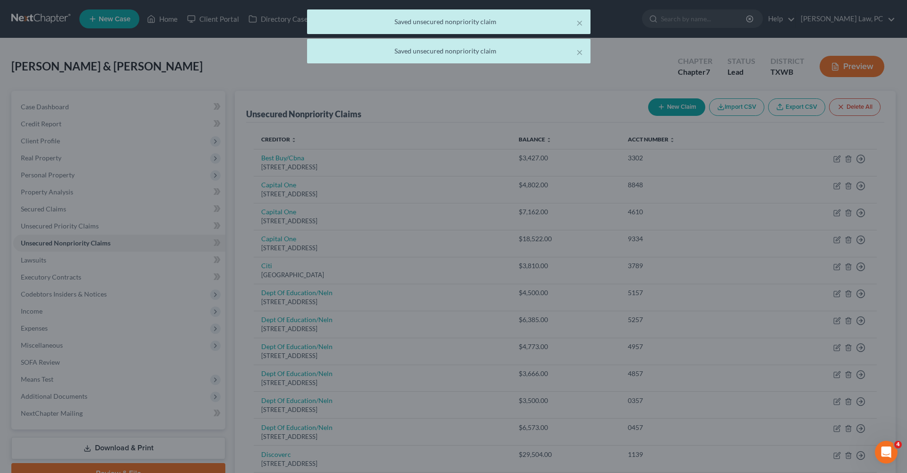
type input "0"
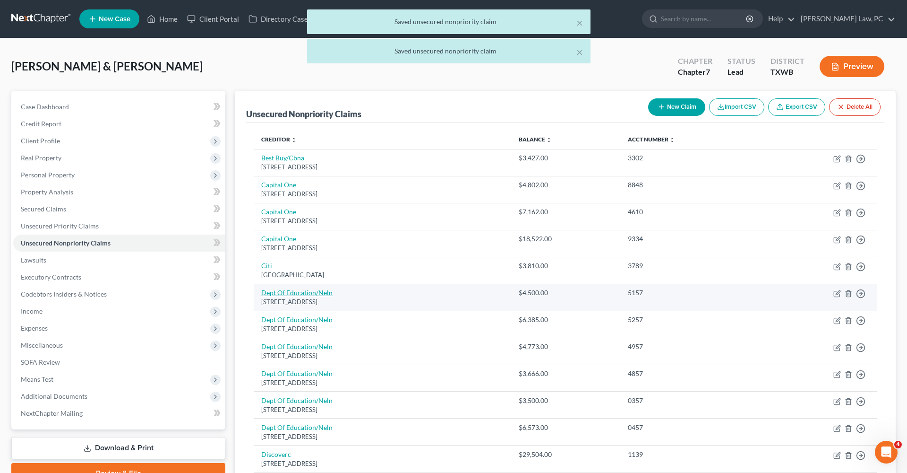
click at [284, 294] on link "Dept Of Education/Neln" at bounding box center [296, 292] width 71 height 8
select select "30"
select select "17"
select select "1"
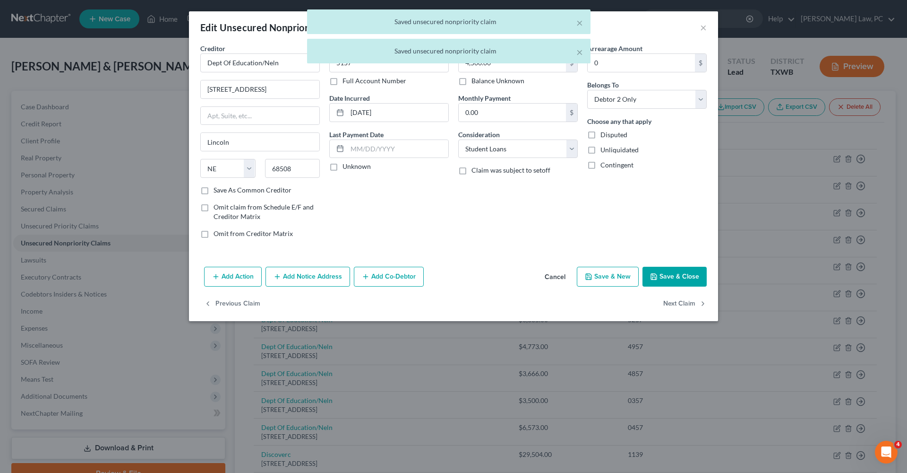
click at [678, 274] on button "Save & Close" at bounding box center [675, 277] width 64 height 20
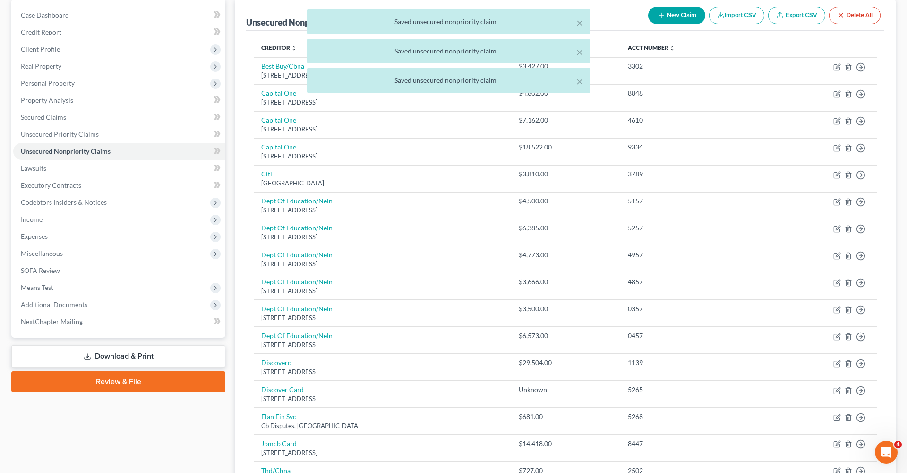
scroll to position [105, 0]
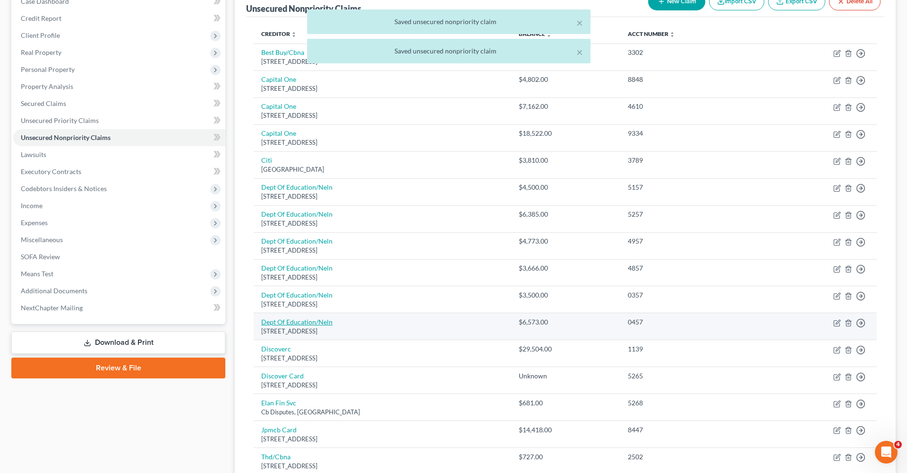
click at [311, 318] on link "Dept Of Education/Neln" at bounding box center [296, 322] width 71 height 8
select select "30"
select select "17"
select select "1"
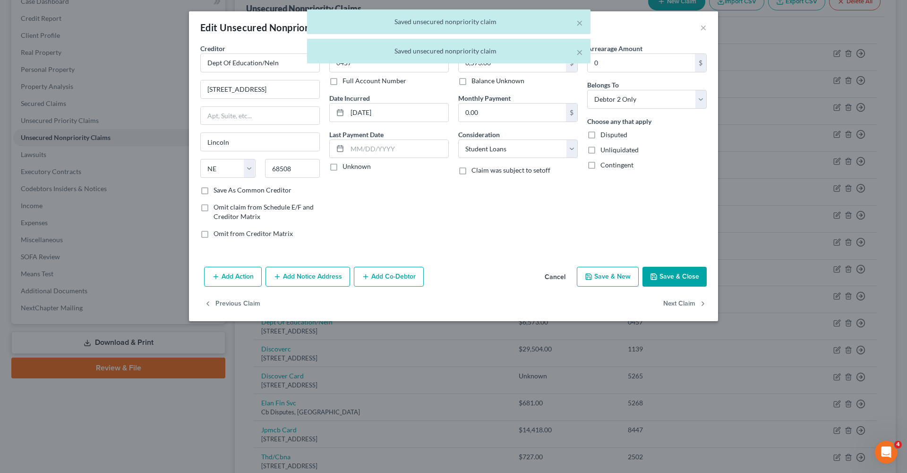
click at [683, 282] on button "Save & Close" at bounding box center [675, 277] width 64 height 20
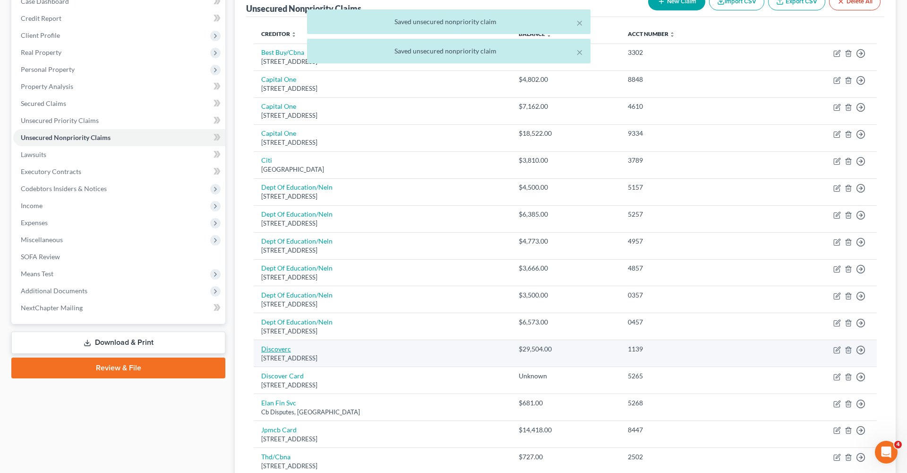
click at [279, 348] on link "Discoverc" at bounding box center [276, 349] width 30 height 8
select select "46"
select select "2"
select select "1"
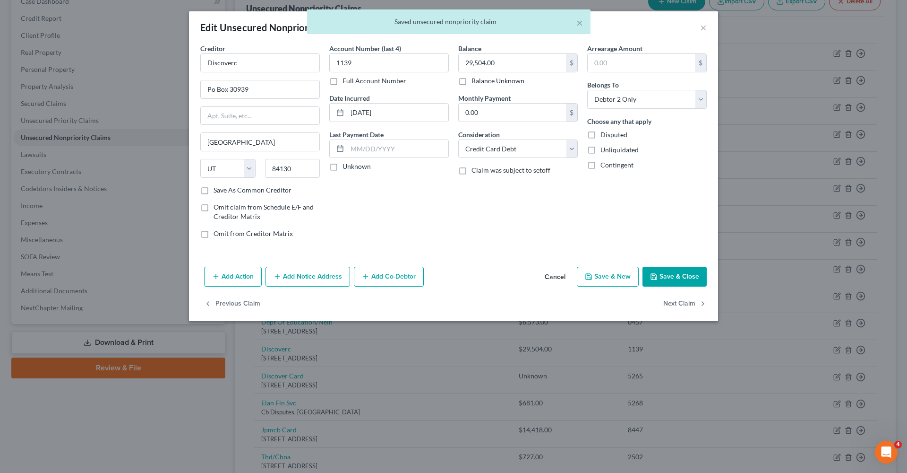
click at [669, 279] on button "Save & Close" at bounding box center [675, 277] width 64 height 20
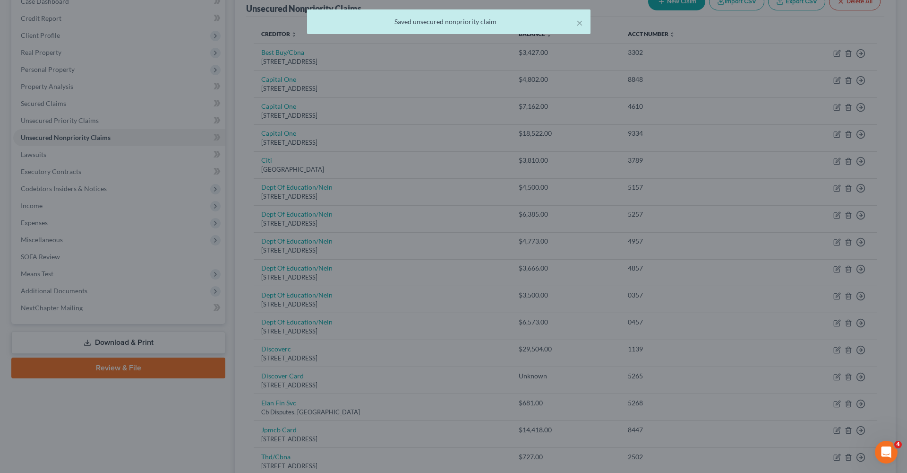
type input "0"
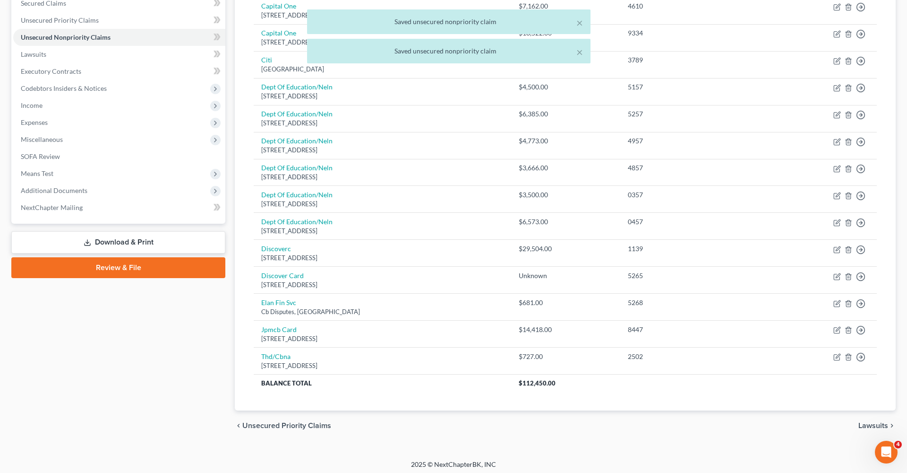
scroll to position [205, 0]
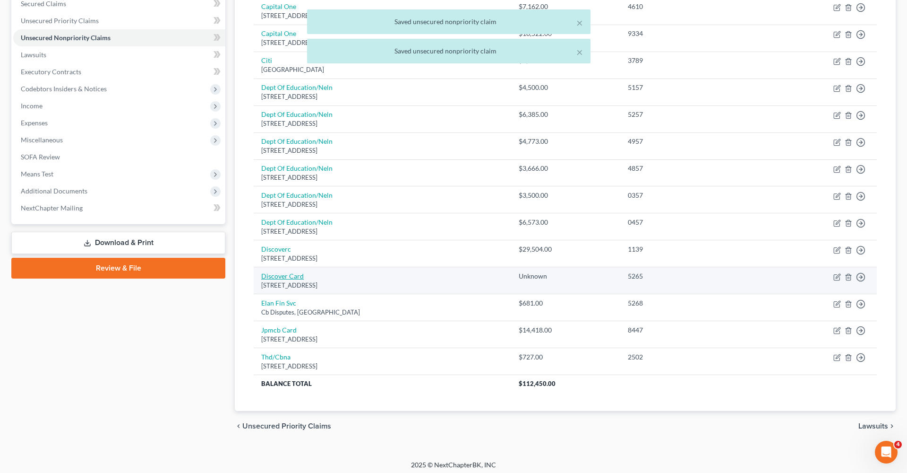
click at [276, 272] on link "Discover Card" at bounding box center [282, 276] width 43 height 8
select select "46"
select select "2"
select select "0"
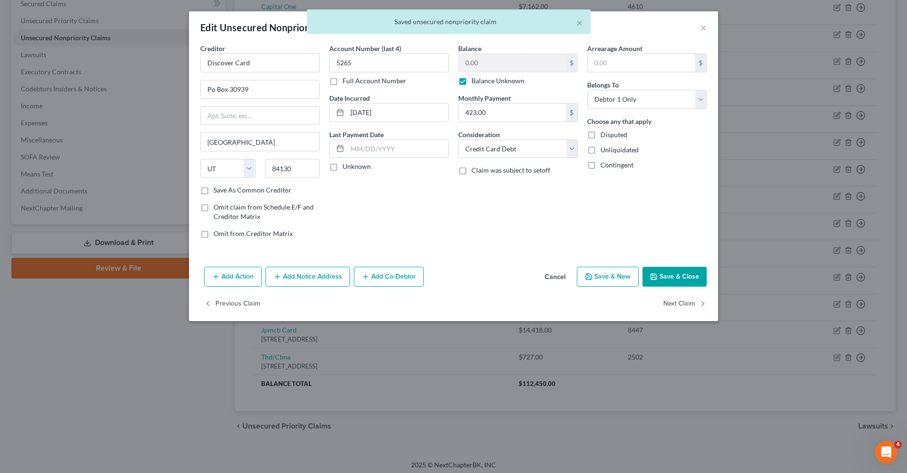
click at [668, 275] on button "Save & Close" at bounding box center [675, 277] width 64 height 20
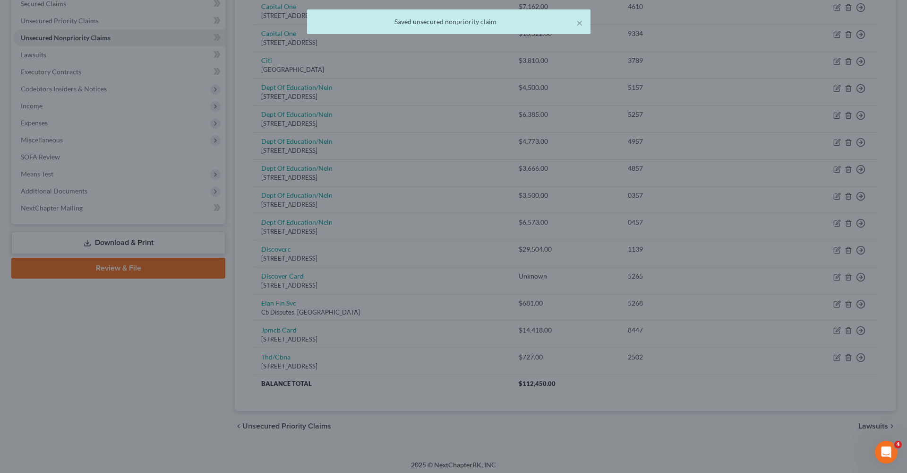
type input "0"
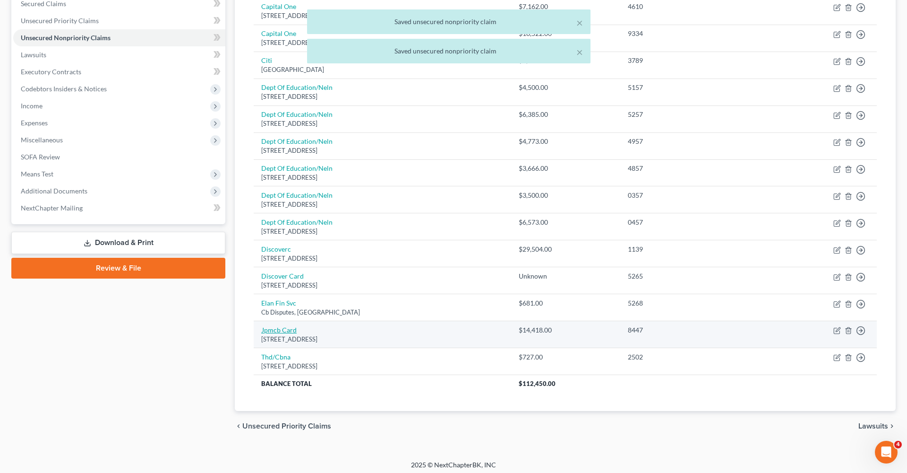
click at [285, 326] on link "Jpmcb Card" at bounding box center [278, 330] width 35 height 8
select select "7"
select select "0"
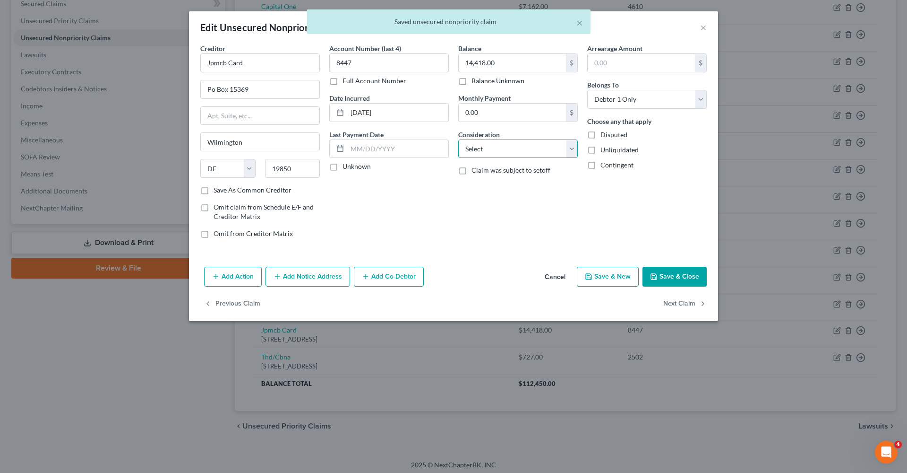
select select "2"
click at [276, 188] on label "Save As Common Creditor" at bounding box center [253, 189] width 78 height 9
click at [224, 188] on input "Save As Common Creditor" at bounding box center [220, 188] width 6 height 6
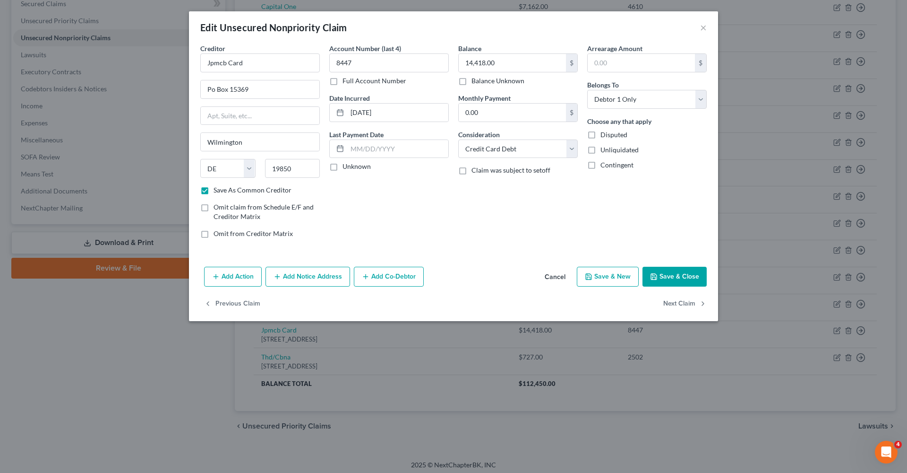
click at [684, 271] on button "Save & Close" at bounding box center [675, 277] width 64 height 20
checkbox input "false"
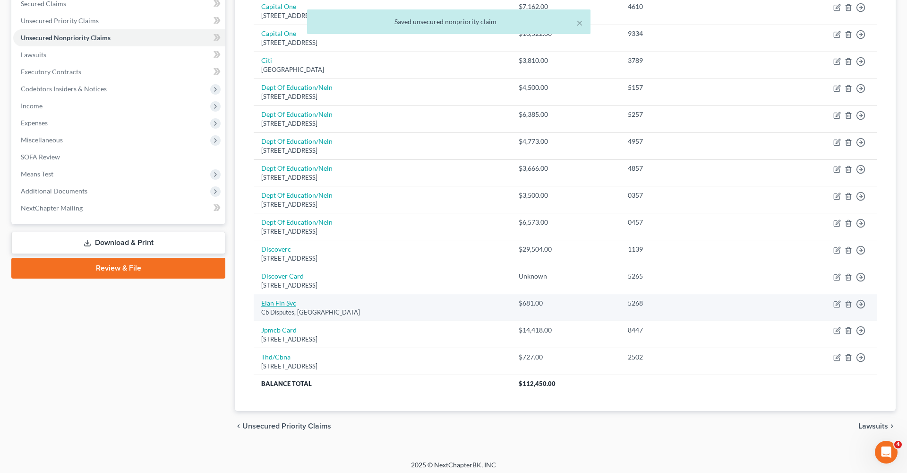
click at [269, 299] on link "Elan Fin Svc" at bounding box center [278, 303] width 35 height 8
select select "26"
select select "2"
select select "0"
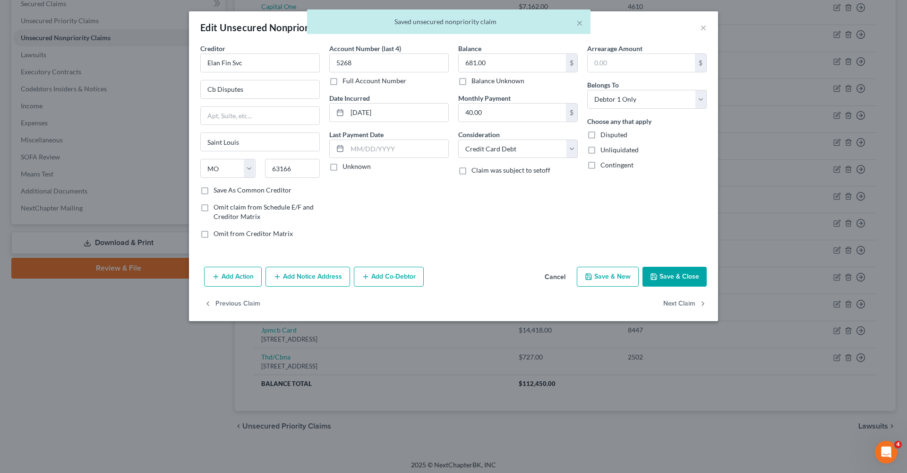
click at [673, 275] on button "Save & Close" at bounding box center [675, 277] width 64 height 20
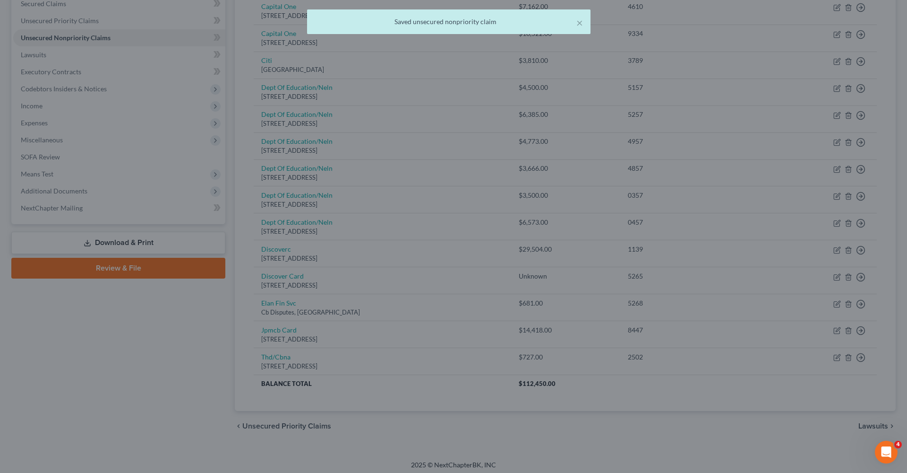
type input "0"
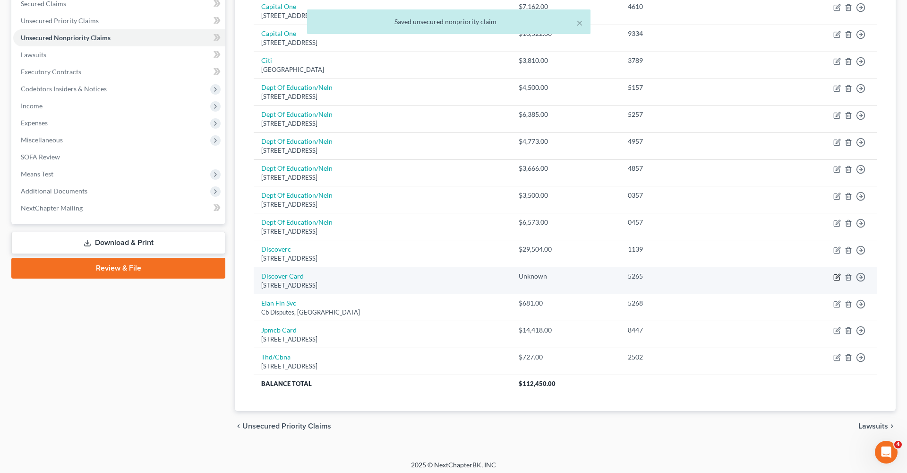
click at [838, 275] on icon "button" at bounding box center [838, 277] width 8 height 8
select select "46"
select select "2"
select select "0"
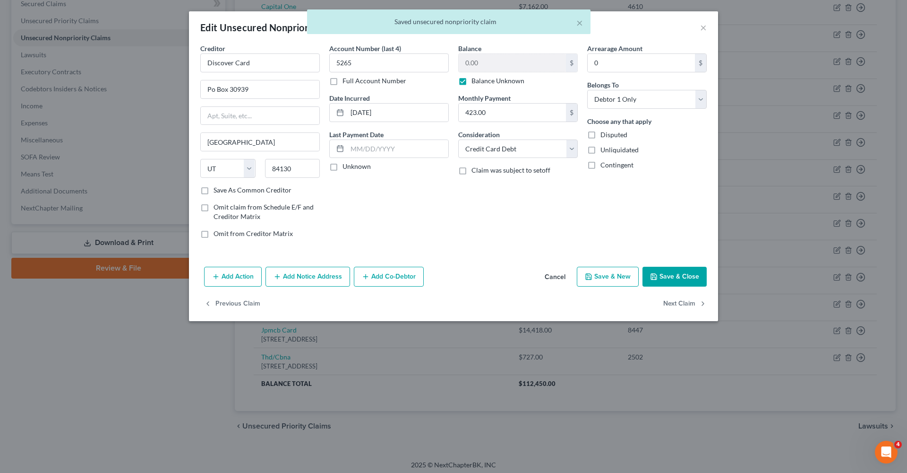
click at [472, 80] on label "Balance Unknown" at bounding box center [498, 80] width 53 height 9
click at [475, 80] on input "Balance Unknown" at bounding box center [478, 79] width 6 height 6
checkbox input "false"
click at [682, 273] on button "Save & Close" at bounding box center [675, 277] width 64 height 20
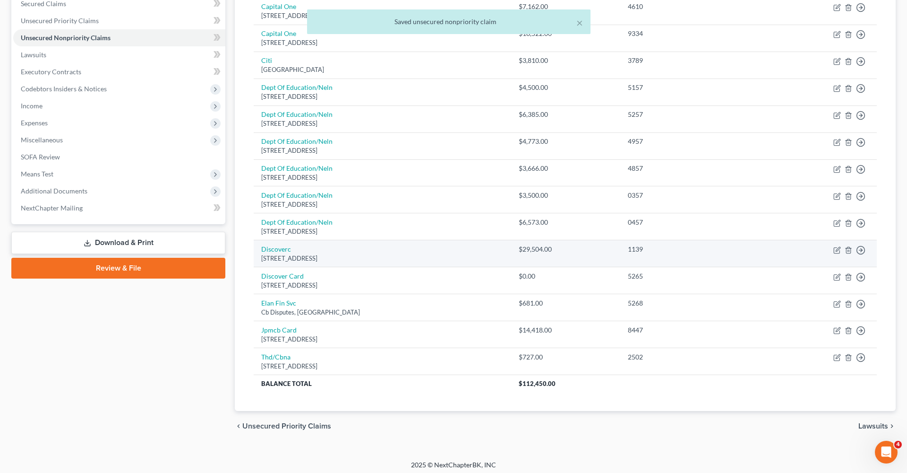
click at [275, 254] on div "[STREET_ADDRESS]" at bounding box center [382, 258] width 242 height 9
click at [271, 246] on link "Discoverc" at bounding box center [276, 249] width 30 height 8
select select "46"
select select "2"
select select "1"
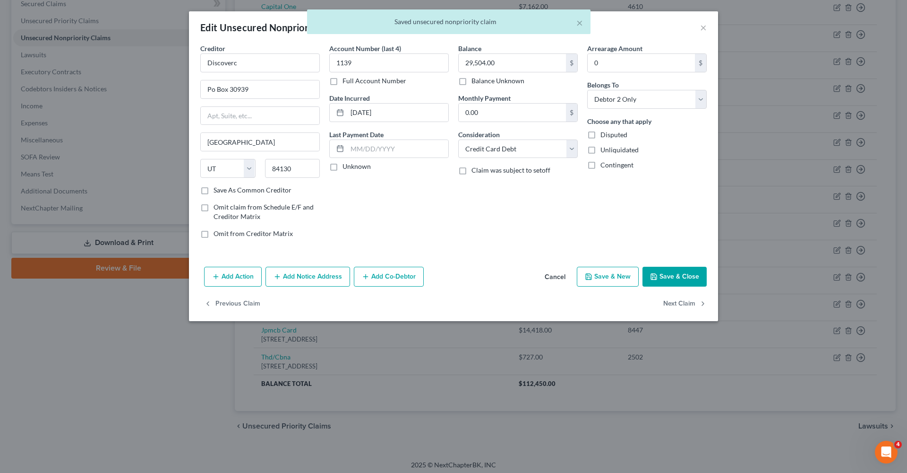
click at [667, 272] on button "Save & Close" at bounding box center [675, 277] width 64 height 20
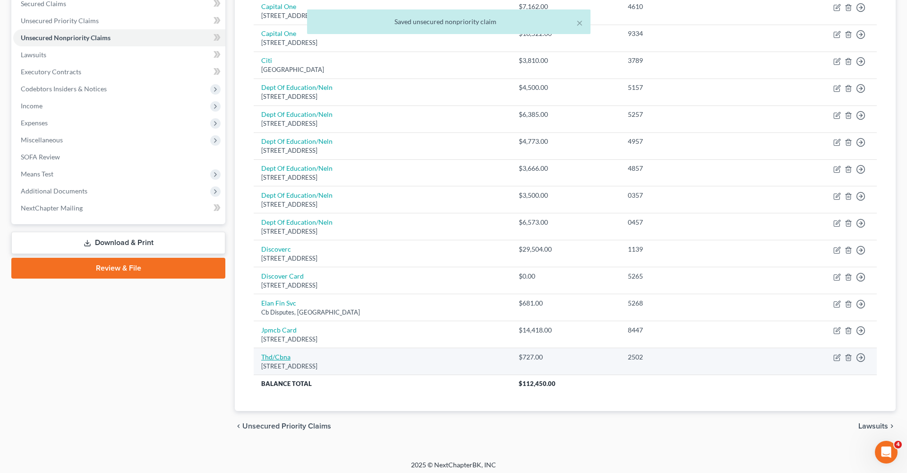
click at [277, 353] on link "Thd/Cbna" at bounding box center [275, 357] width 29 height 8
select select "43"
select select "2"
select select "0"
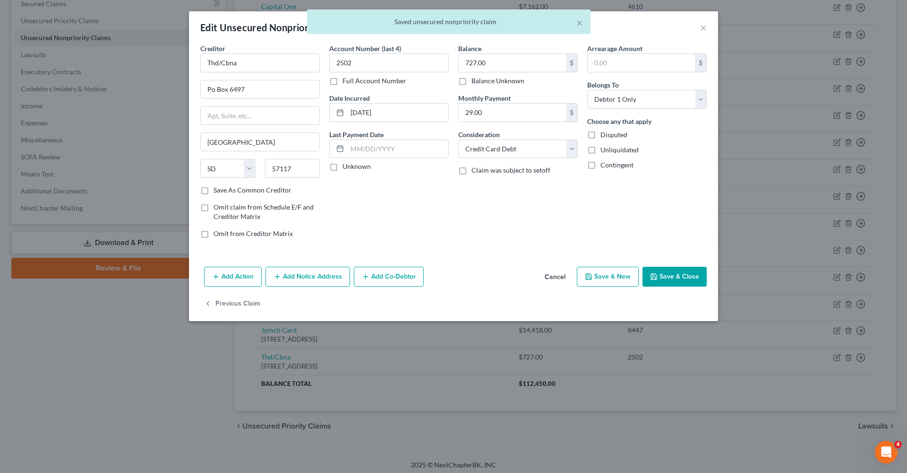
click at [694, 274] on button "Save & Close" at bounding box center [675, 277] width 64 height 20
type input "0"
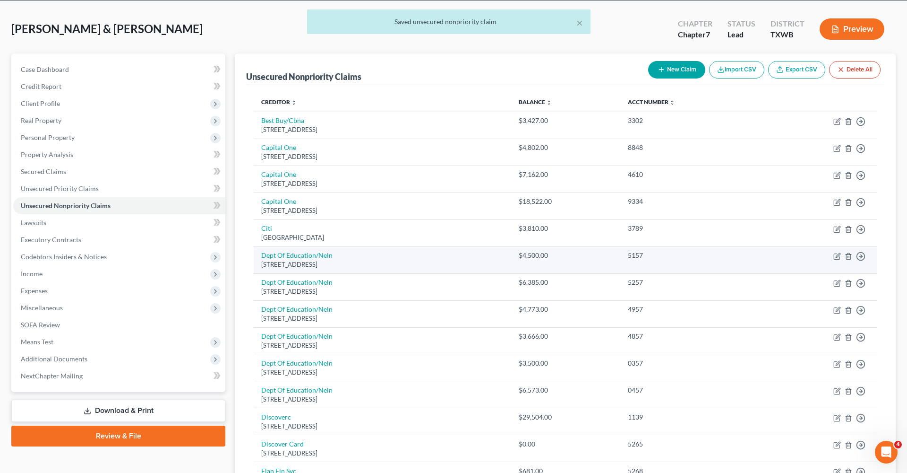
scroll to position [0, 0]
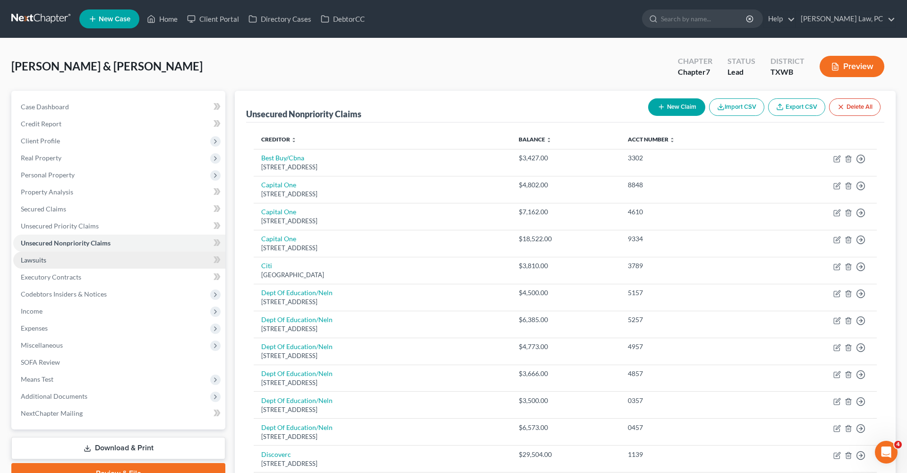
click at [47, 256] on link "Lawsuits" at bounding box center [119, 259] width 212 height 17
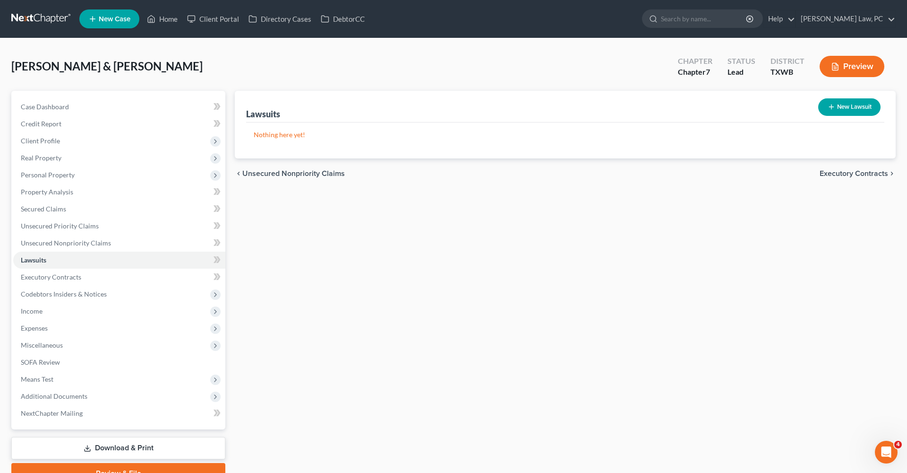
click at [834, 105] on icon "button" at bounding box center [832, 107] width 8 height 8
select select "0"
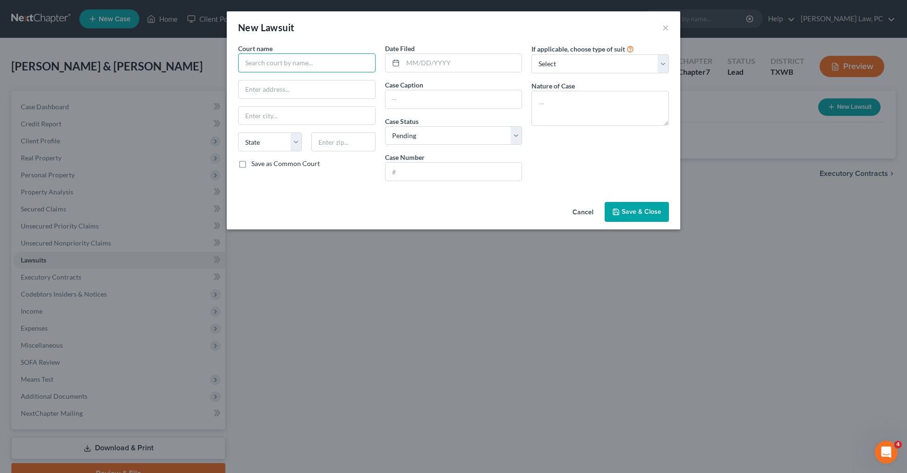
click at [311, 65] on input "text" at bounding box center [307, 62] width 138 height 19
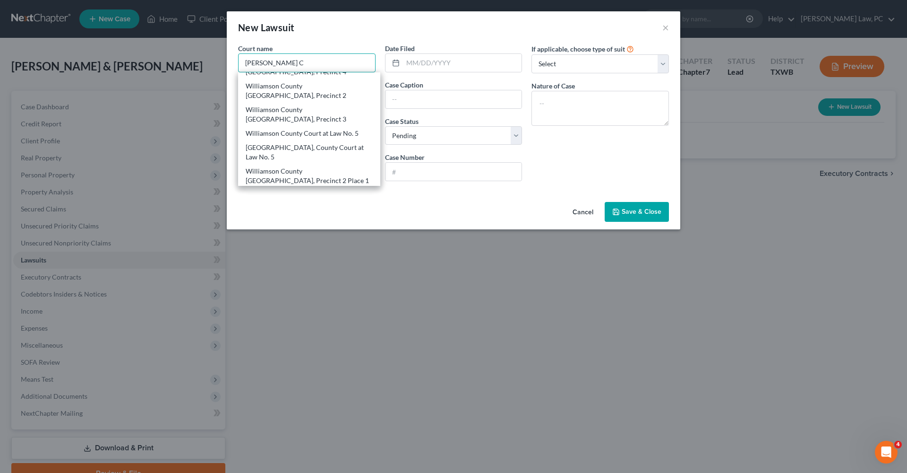
scroll to position [16, 0]
click at [330, 168] on div "Williamson County [GEOGRAPHIC_DATA], Precinct 2 Place 1" at bounding box center [309, 177] width 127 height 19
type input "Williamson County [GEOGRAPHIC_DATA], Precinct 2 Place 1"
type input "[STREET_ADDRESS]"
type input "[GEOGRAPHIC_DATA]"
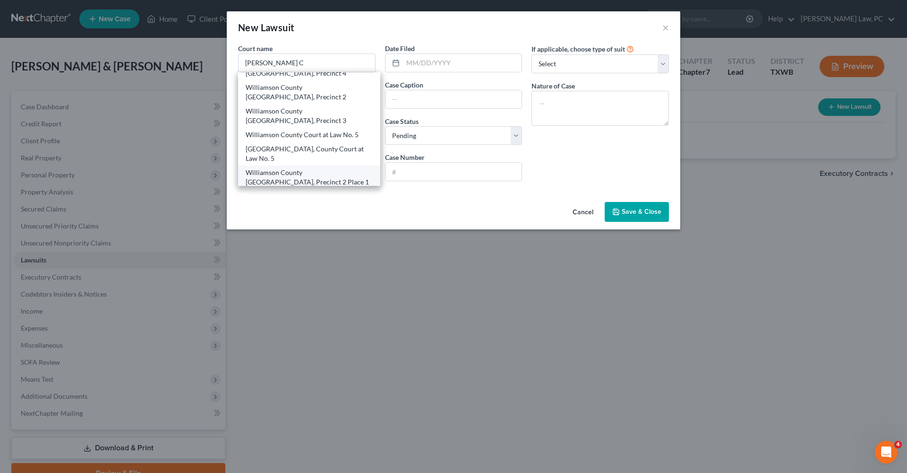
select select "45"
type input "78613"
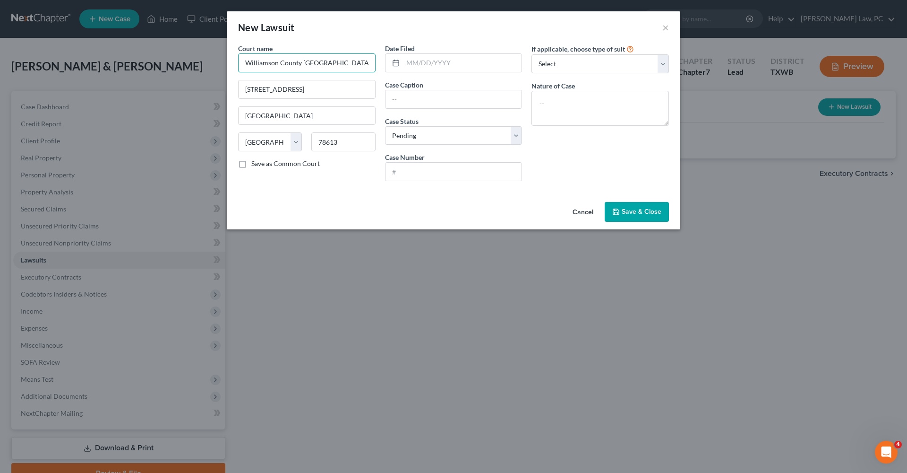
drag, startPoint x: 325, startPoint y: 63, endPoint x: 302, endPoint y: 64, distance: 23.7
click at [302, 64] on input "Williamson County [GEOGRAPHIC_DATA], Precinct 2 Place 1" at bounding box center [307, 62] width 138 height 19
click at [352, 65] on input "Williamson County Justice of Peacet, Precinct 2 Place 1" at bounding box center [307, 62] width 138 height 19
click at [346, 64] on input "Williamson County Justice of Peace Precinct 2 Place 1" at bounding box center [307, 62] width 138 height 19
type input "Williamson County Justice of Peace Precinct 3 Place 1"
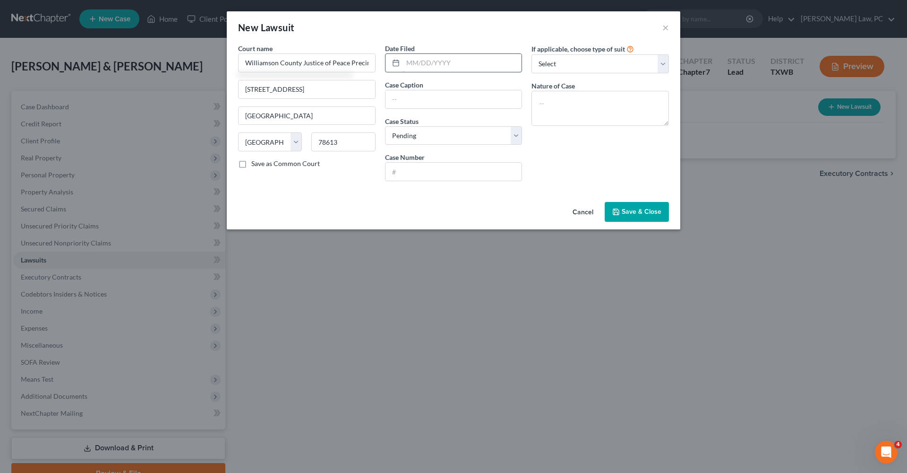
click at [456, 64] on input "text" at bounding box center [462, 63] width 119 height 18
click at [444, 173] on input "text" at bounding box center [454, 172] width 137 height 18
type input "3DC-25-1394"
click at [407, 104] on input "text" at bounding box center [454, 99] width 137 height 18
type input "[PERSON_NAME] [PERSON_NAME] Bank NA vs. [PERSON_NAME]"
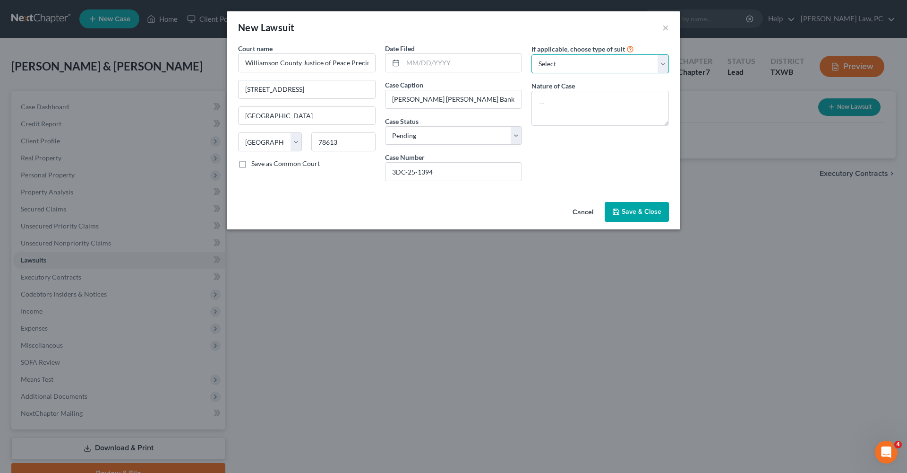
select select "4"
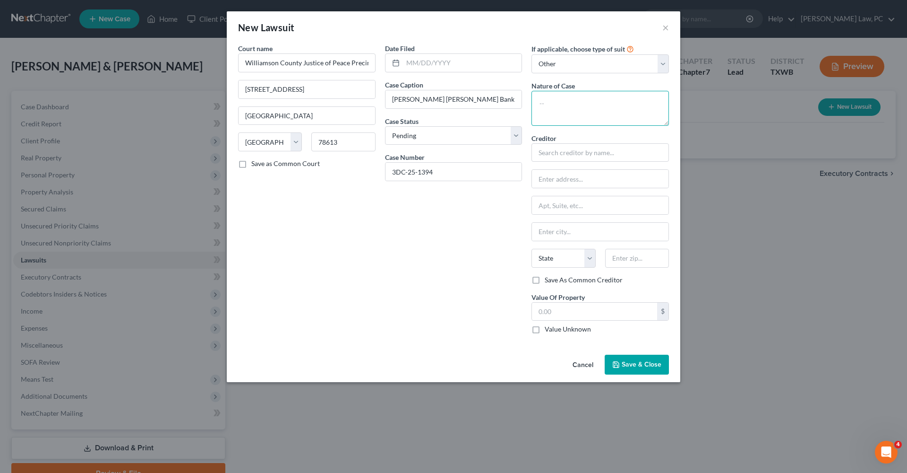
click at [565, 104] on textarea at bounding box center [601, 108] width 138 height 35
type textarea "Debt Claim"
click at [581, 155] on input "text" at bounding box center [601, 152] width 138 height 19
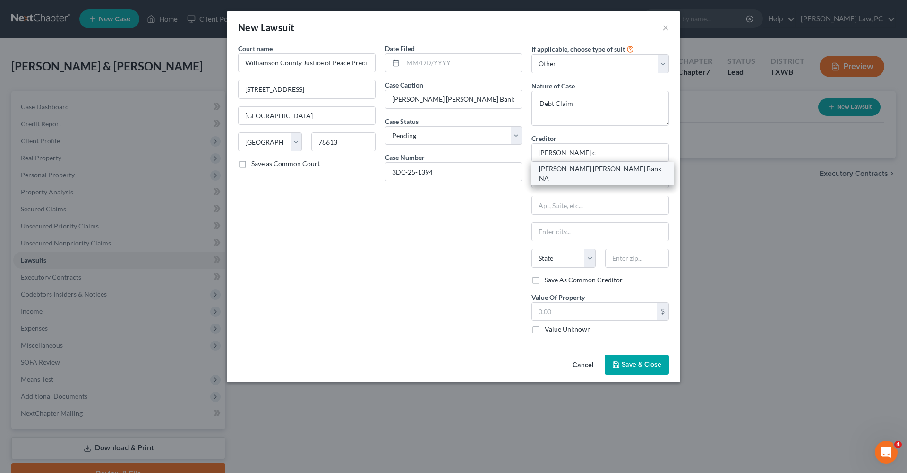
click at [594, 170] on div "[PERSON_NAME] [PERSON_NAME] Bank NA" at bounding box center [602, 173] width 127 height 19
type input "[PERSON_NAME] [PERSON_NAME] Bank NA"
type input "[PERSON_NAME] Law Firm"
type input "PO Box 3340"
type input "Lubbock"
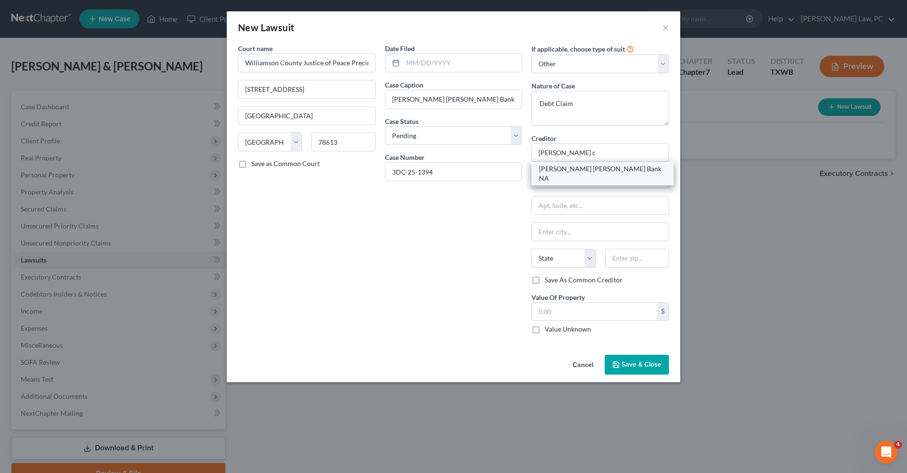
select select "45"
type input "79452-3340"
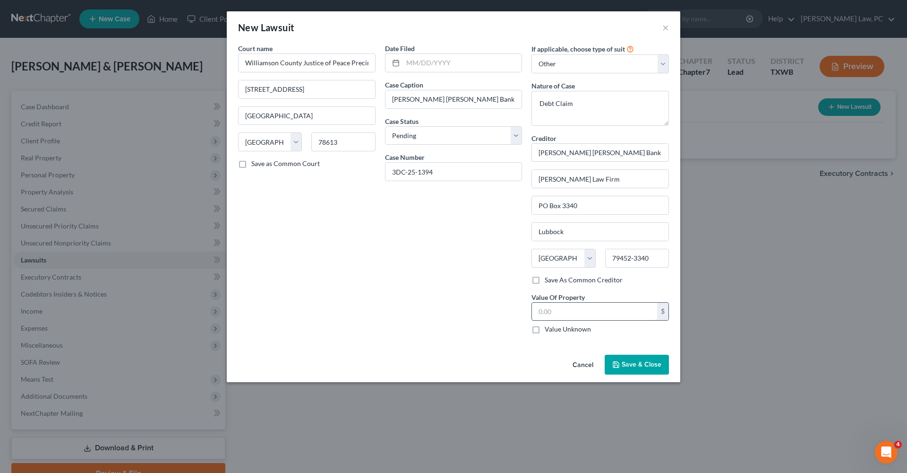
click at [553, 312] on input "text" at bounding box center [594, 311] width 125 height 18
type input "14,418.45"
click at [419, 64] on input "text" at bounding box center [462, 63] width 119 height 18
type input "[DATE]"
click at [629, 362] on span "Save & Close" at bounding box center [642, 364] width 40 height 8
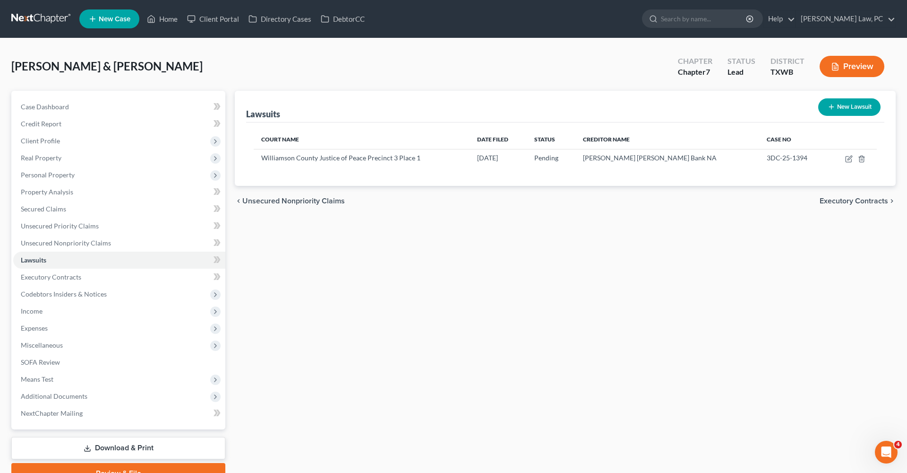
click at [833, 110] on icon "button" at bounding box center [832, 107] width 8 height 8
select select "0"
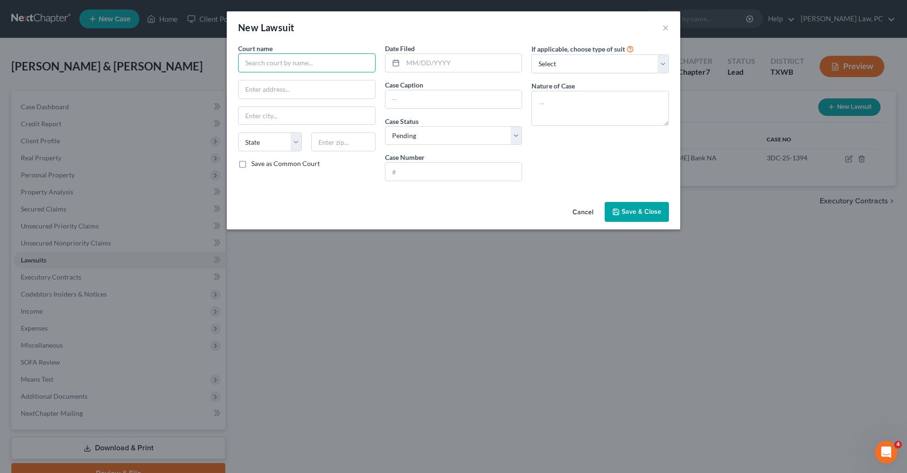
click at [311, 54] on input "text" at bounding box center [307, 62] width 138 height 19
type input "C"
click at [327, 78] on div "Williamson County Court at Law No. 5" at bounding box center [302, 79] width 113 height 9
type input "Williamson County Court at Law No. 5"
type input "405 M.L.K. Street"
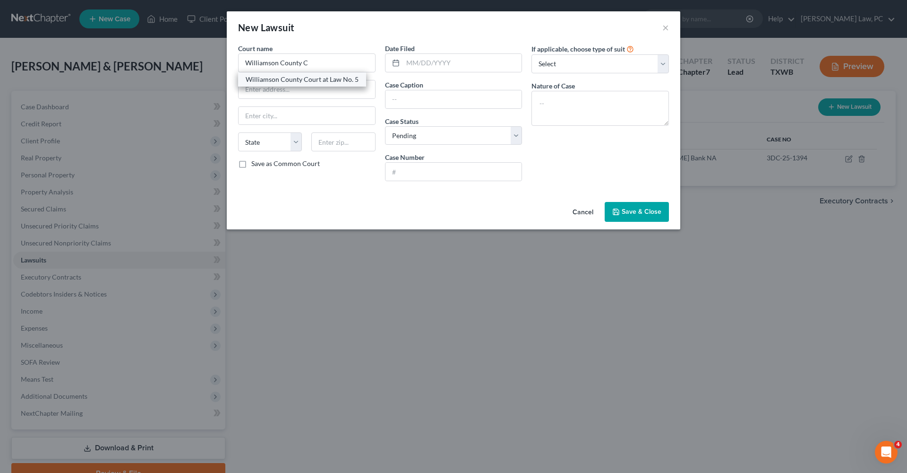
type input "[GEOGRAPHIC_DATA]"
select select "45"
type input "78626"
click at [440, 63] on input "text" at bounding box center [462, 63] width 119 height 18
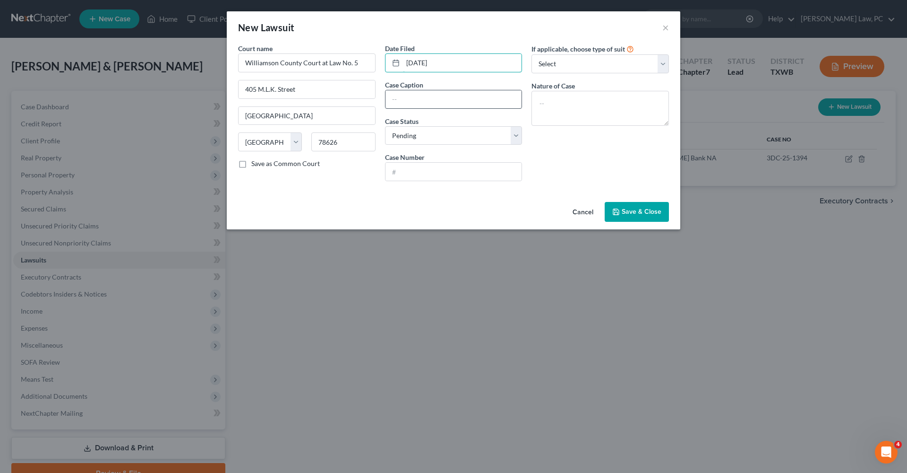
type input "[DATE]"
click at [444, 95] on input "text" at bounding box center [454, 99] width 137 height 18
click at [505, 100] on input "Capital One NA Successor by [PERSON_NAME] to Discover bank" at bounding box center [454, 99] width 137 height 18
type input "Capital One NA Successor by [PERSON_NAME] to Discover Bank vs. [PERSON_NAME]"
click at [431, 166] on input "text" at bounding box center [454, 172] width 137 height 18
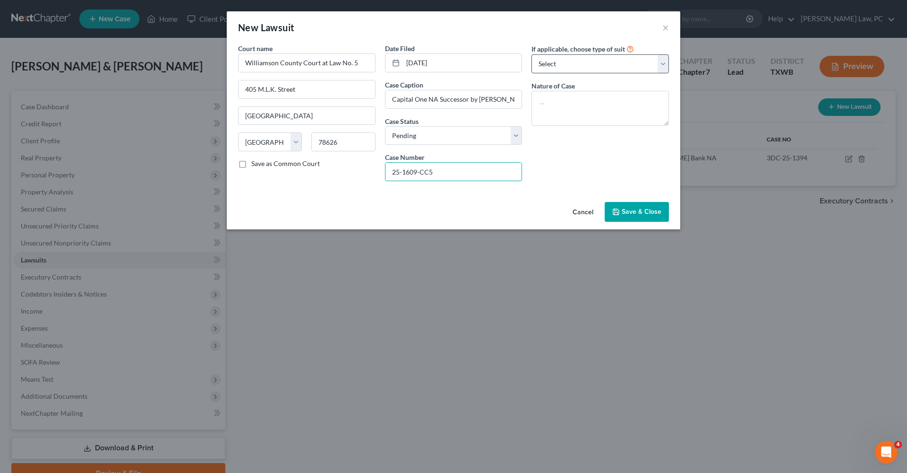
type input "25-1609-CC5"
select select "4"
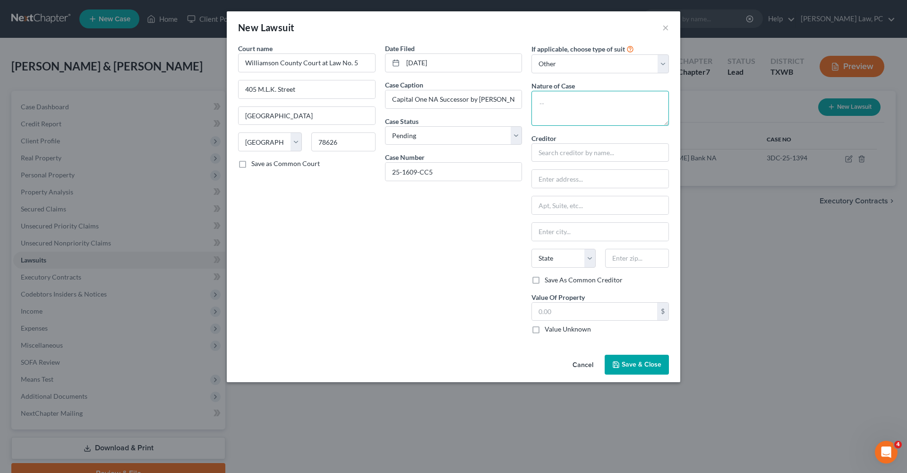
click at [576, 101] on textarea at bounding box center [601, 108] width 138 height 35
type textarea "C"
type textarea "Debt Claim"
click at [574, 152] on input "text" at bounding box center [601, 152] width 138 height 19
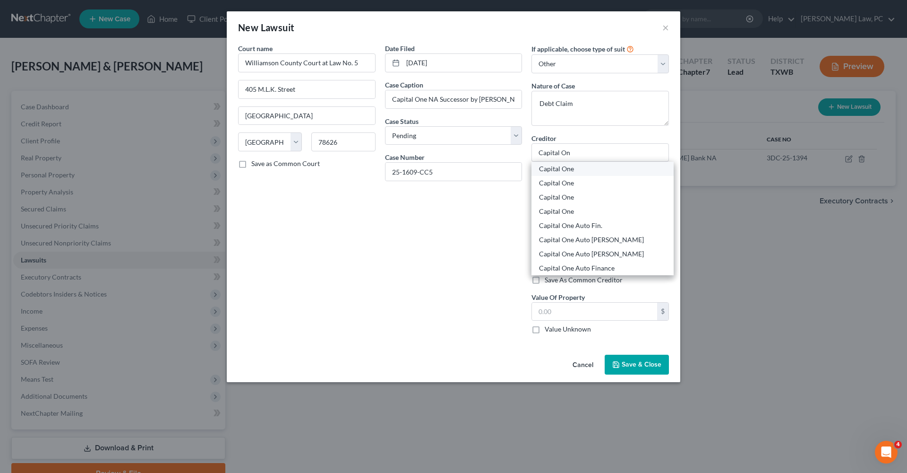
click at [573, 169] on div "Capital One" at bounding box center [602, 168] width 127 height 9
type input "Capital One"
type input "[STREET_ADDRESS]"
type input "Lincoln"
select select "30"
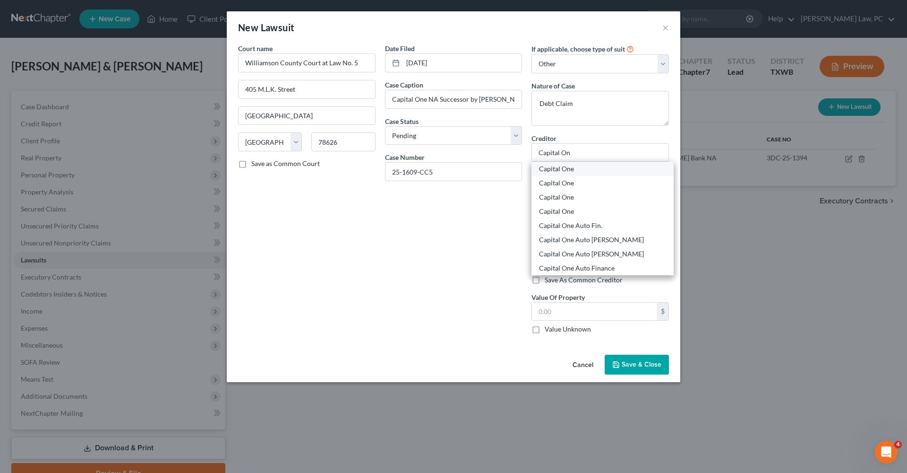
type input "68521"
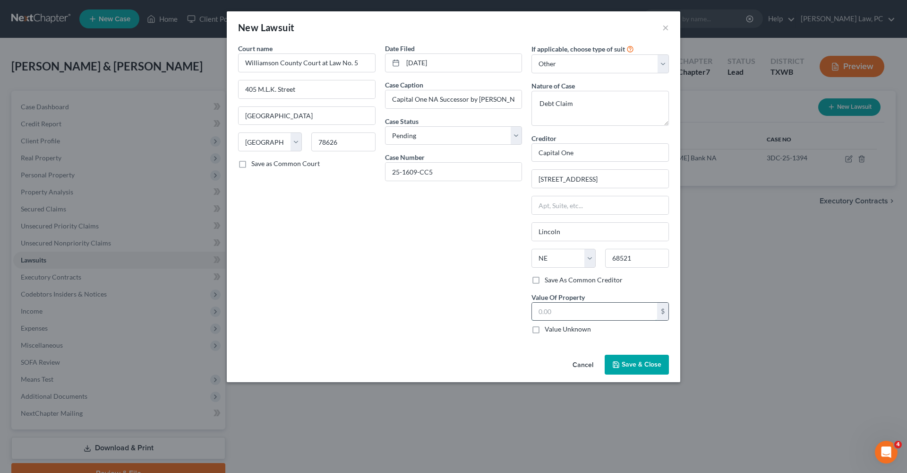
click at [587, 311] on input "text" at bounding box center [594, 311] width 125 height 18
type input "29,504.71"
click at [630, 365] on span "Save & Close" at bounding box center [642, 364] width 40 height 8
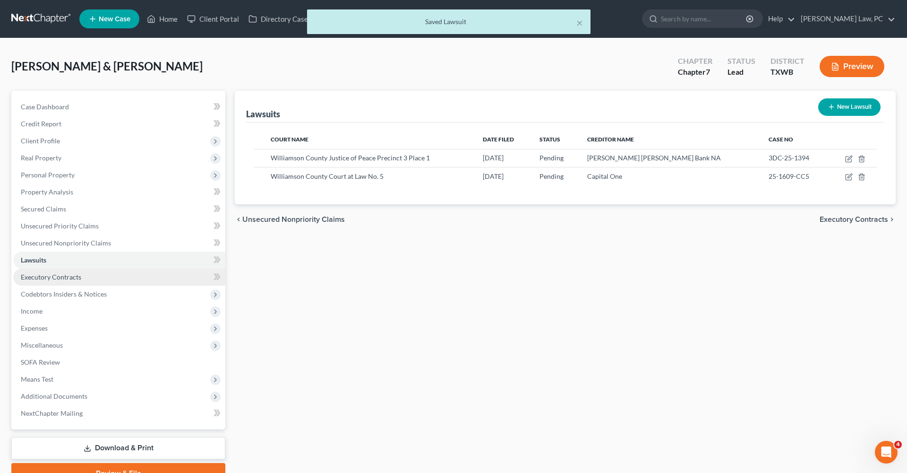
click at [59, 280] on span "Executory Contracts" at bounding box center [51, 277] width 60 height 8
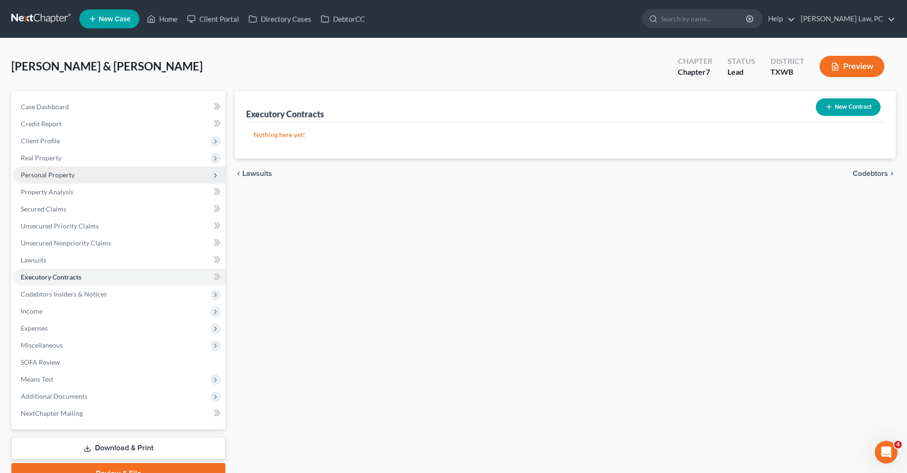
click at [46, 175] on span "Personal Property" at bounding box center [48, 175] width 54 height 8
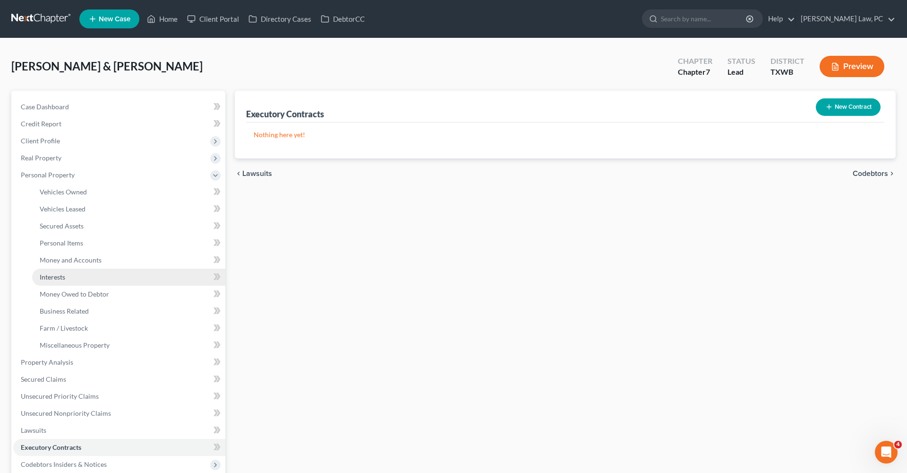
click at [61, 276] on span "Interests" at bounding box center [53, 277] width 26 height 8
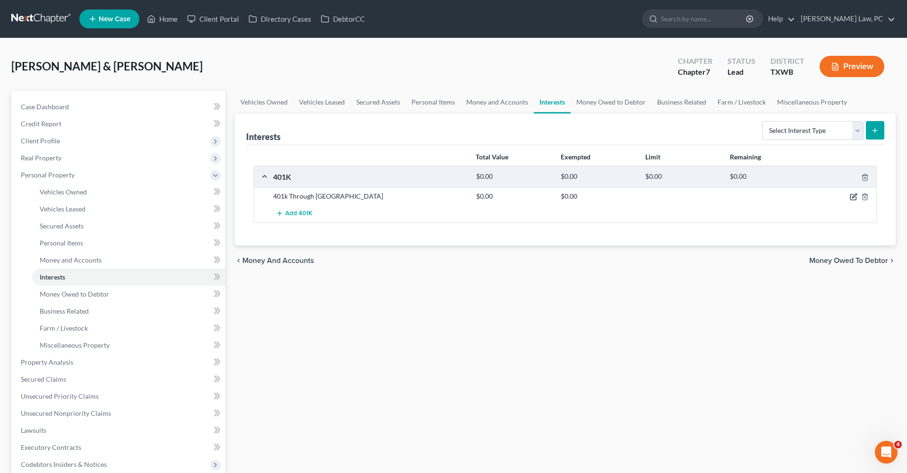
click at [853, 197] on icon "button" at bounding box center [854, 197] width 8 height 8
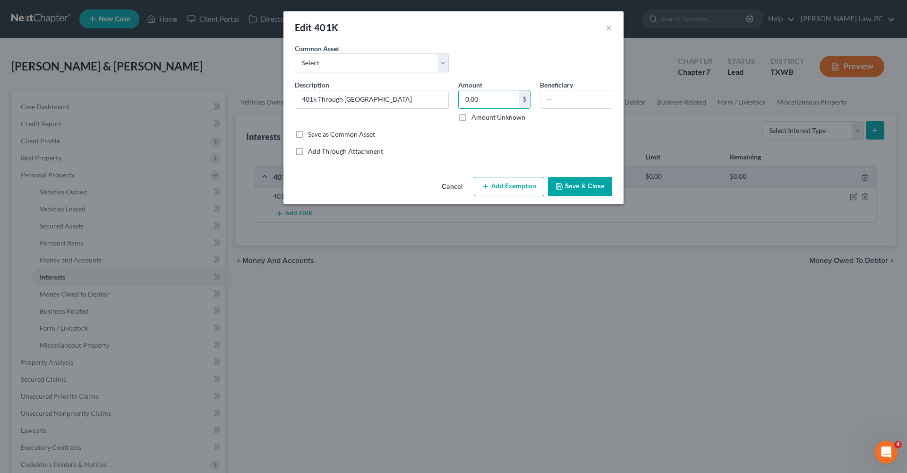
drag, startPoint x: 486, startPoint y: 98, endPoint x: 455, endPoint y: 98, distance: 31.2
click at [455, 98] on div "Amount 0.00 $ Amount Unknown" at bounding box center [495, 101] width 82 height 42
type input "1,218.03"
click at [516, 182] on button "Add Exemption" at bounding box center [509, 187] width 70 height 20
select select "2"
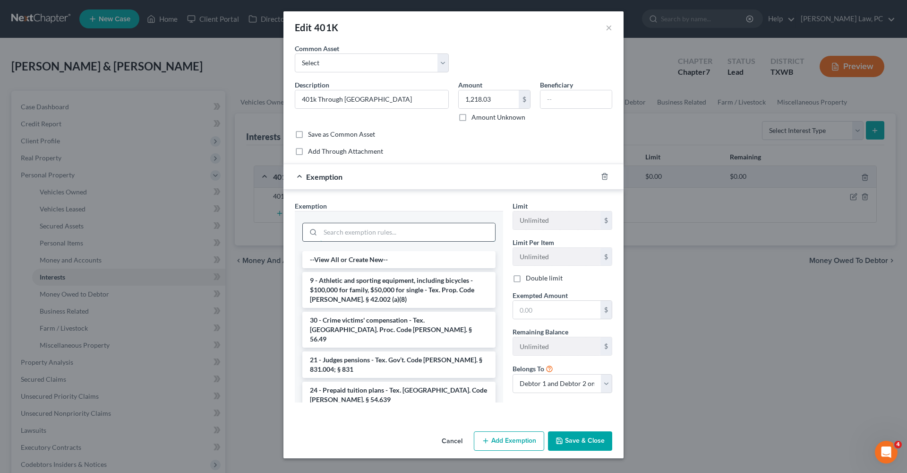
click at [382, 231] on input "search" at bounding box center [407, 232] width 175 height 18
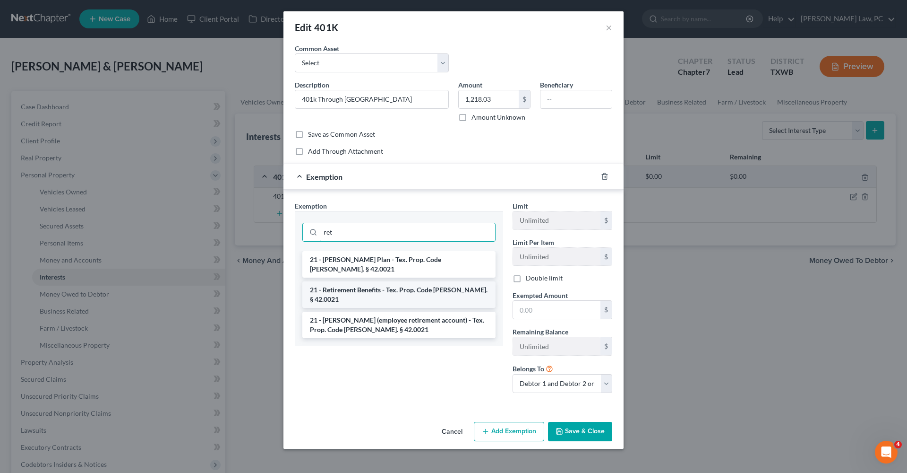
type input "ret"
click at [409, 281] on li "21 - Retirement Benefits - Tex. Prop. Code [PERSON_NAME]. § 42.0021" at bounding box center [398, 294] width 193 height 26
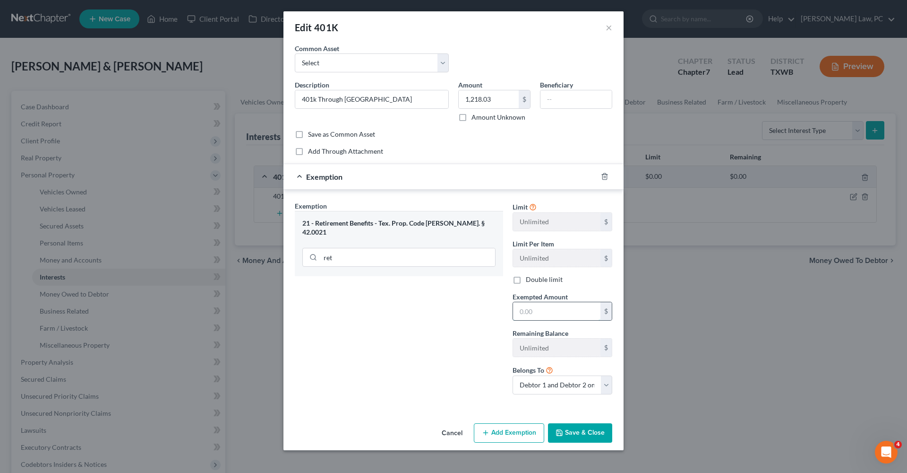
click at [570, 310] on input "text" at bounding box center [556, 311] width 87 height 18
type input "1,218.03"
click at [584, 432] on button "Save & Close" at bounding box center [580, 433] width 64 height 20
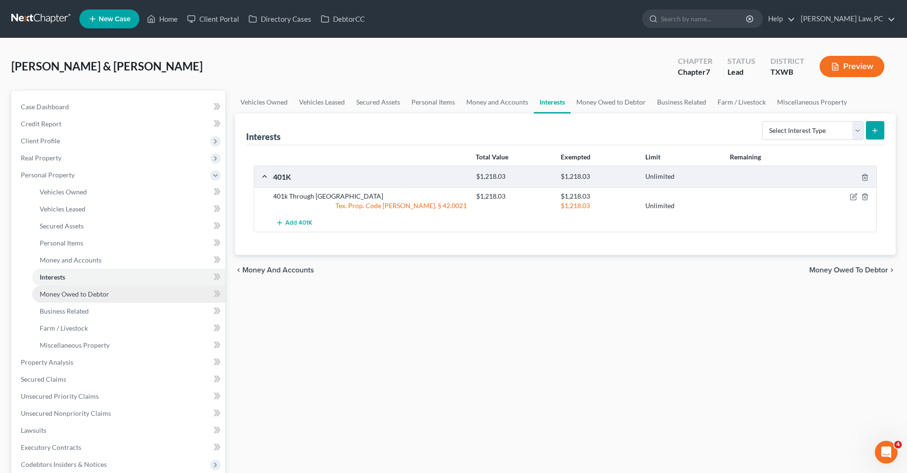
click at [60, 294] on span "Money Owed to Debtor" at bounding box center [74, 294] width 69 height 8
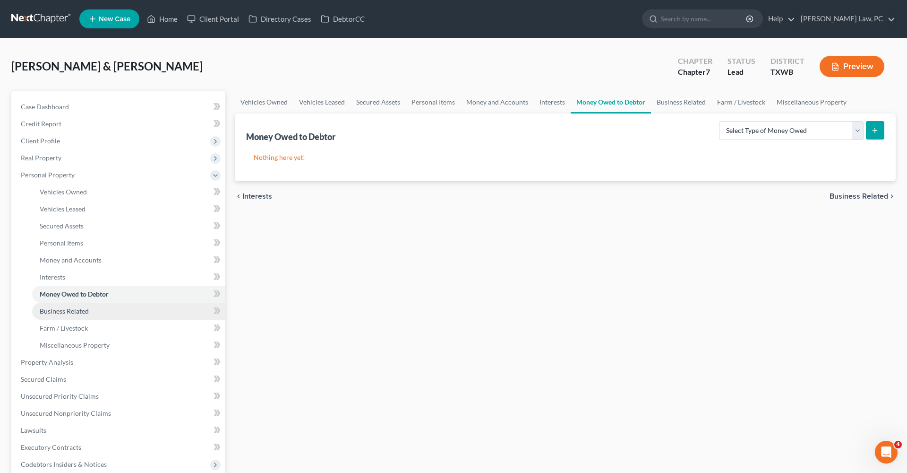
click at [62, 308] on span "Business Related" at bounding box center [64, 311] width 49 height 8
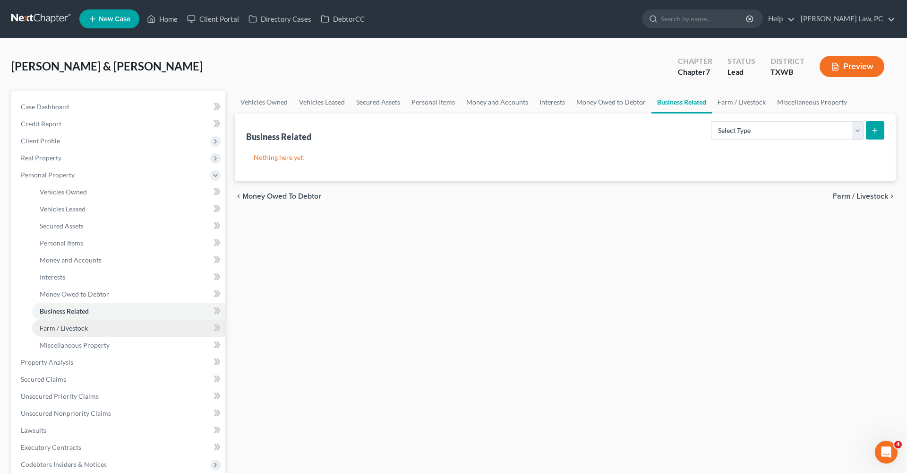
click at [73, 328] on span "Farm / Livestock" at bounding box center [64, 328] width 48 height 8
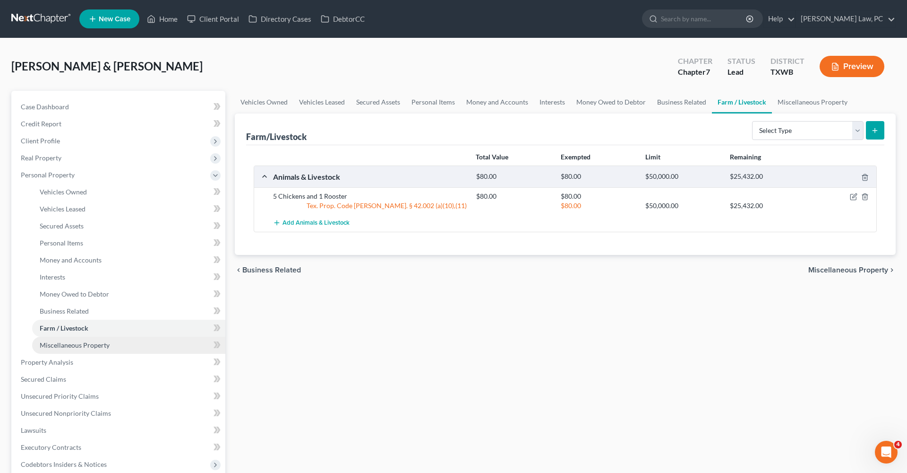
click at [80, 340] on link "Miscellaneous Property" at bounding box center [128, 345] width 193 height 17
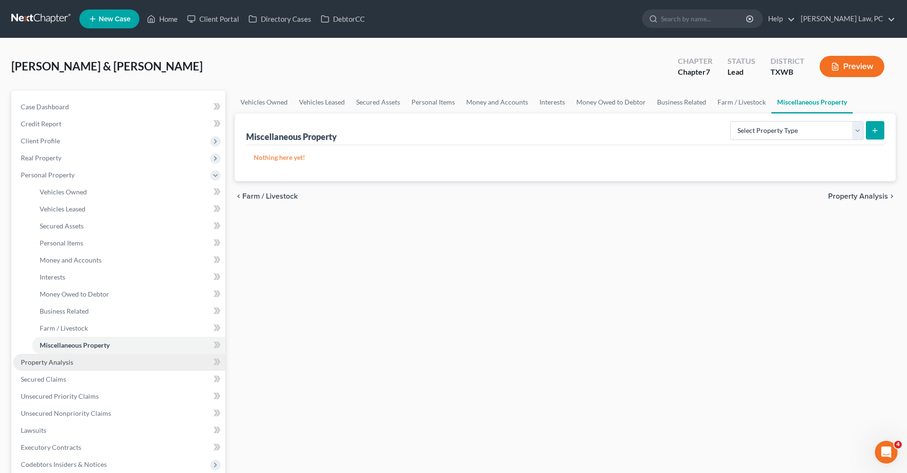
click at [52, 364] on span "Property Analysis" at bounding box center [47, 362] width 52 height 8
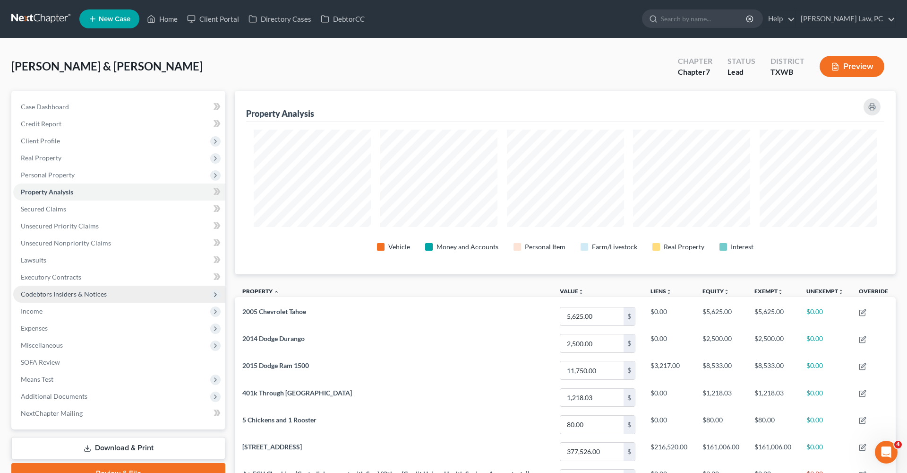
scroll to position [183, 661]
click at [42, 277] on span "Executory Contracts" at bounding box center [51, 277] width 60 height 8
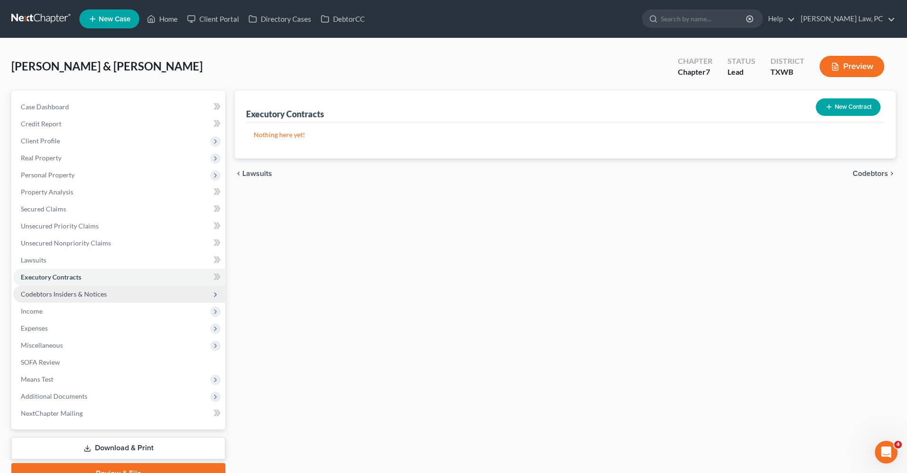
click at [51, 290] on span "Codebtors Insiders & Notices" at bounding box center [64, 294] width 86 height 8
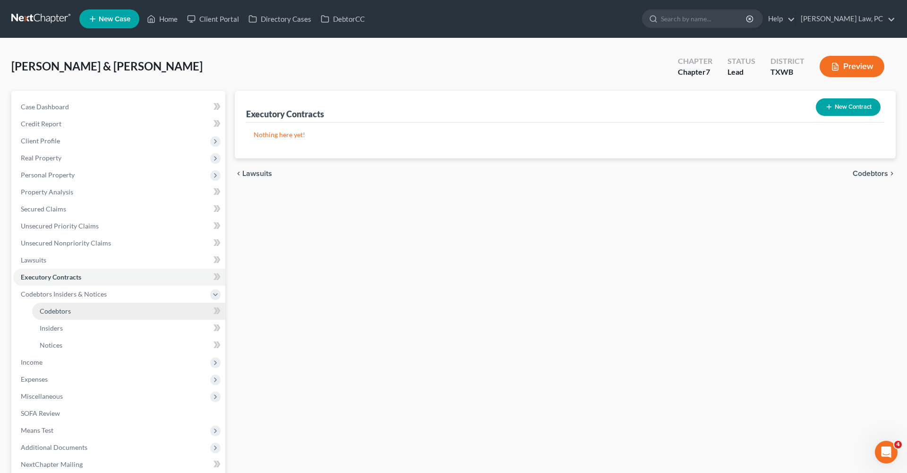
click at [50, 314] on span "Codebtors" at bounding box center [55, 311] width 31 height 8
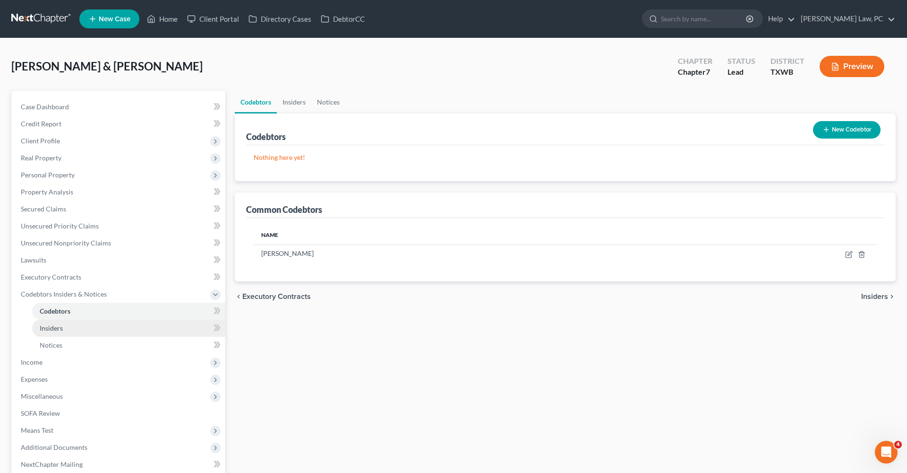
click at [56, 327] on span "Insiders" at bounding box center [51, 328] width 23 height 8
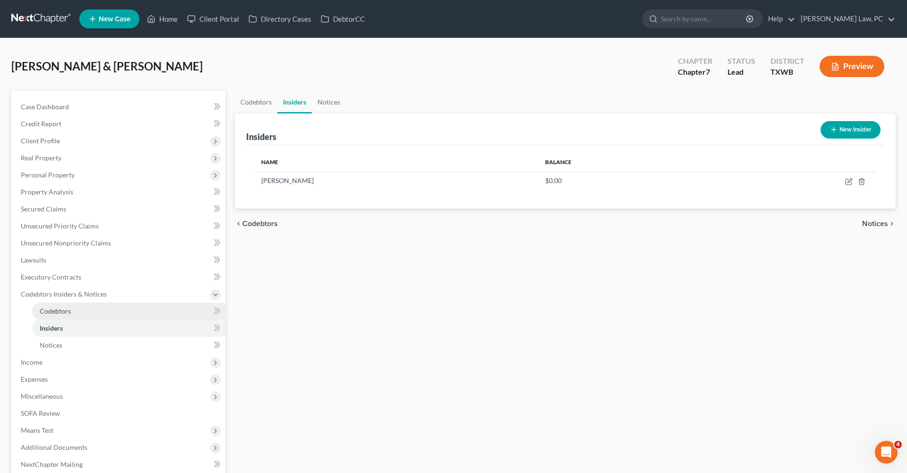
click at [51, 305] on link "Codebtors" at bounding box center [128, 310] width 193 height 17
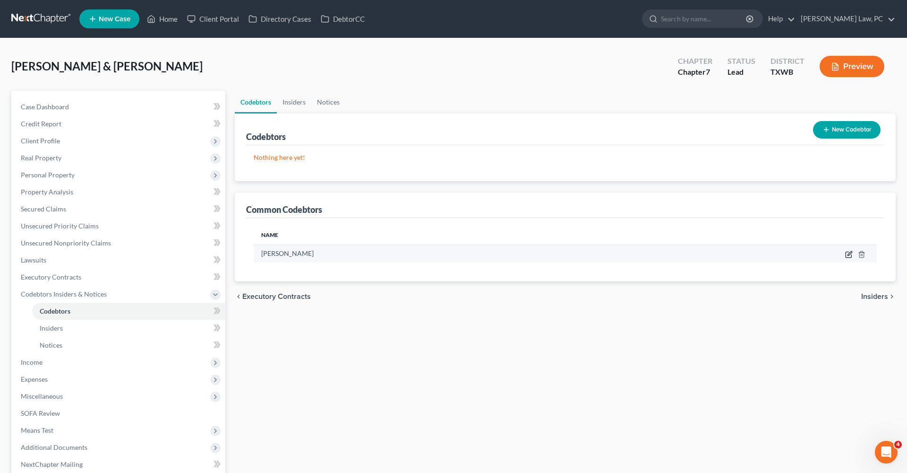
click at [848, 254] on icon "button" at bounding box center [850, 253] width 4 height 4
select select "45"
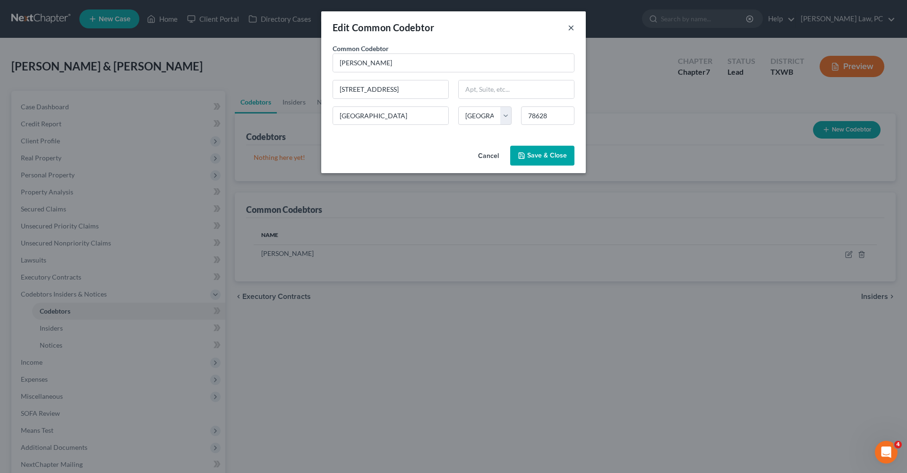
click at [573, 26] on button "×" at bounding box center [571, 27] width 7 height 11
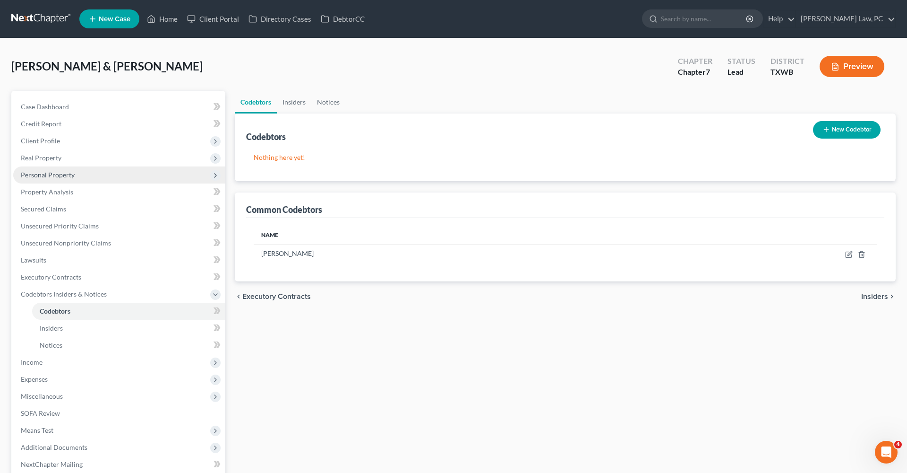
click at [57, 177] on span "Personal Property" at bounding box center [48, 175] width 54 height 8
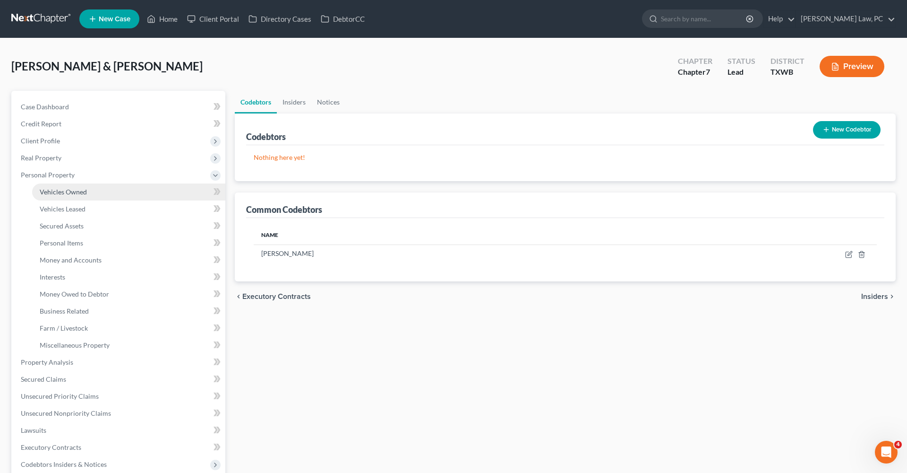
click at [66, 193] on span "Vehicles Owned" at bounding box center [63, 192] width 47 height 8
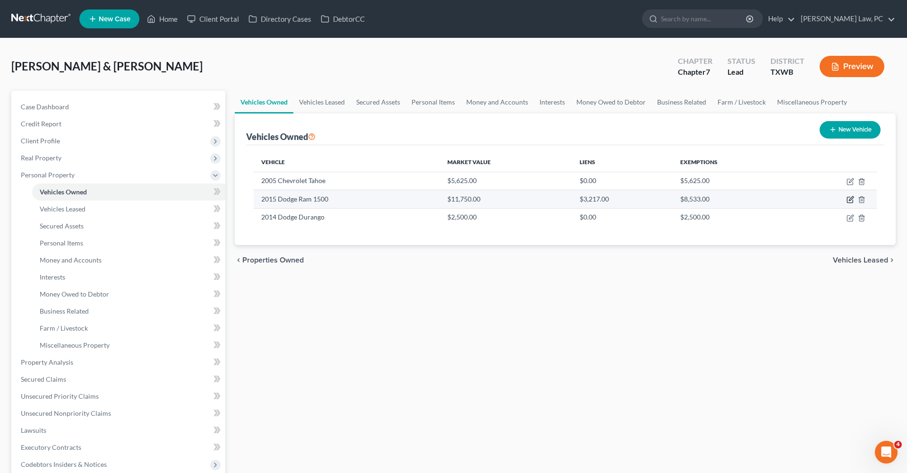
click at [848, 201] on icon "button" at bounding box center [851, 200] width 8 height 8
select select "0"
select select "11"
select select "2"
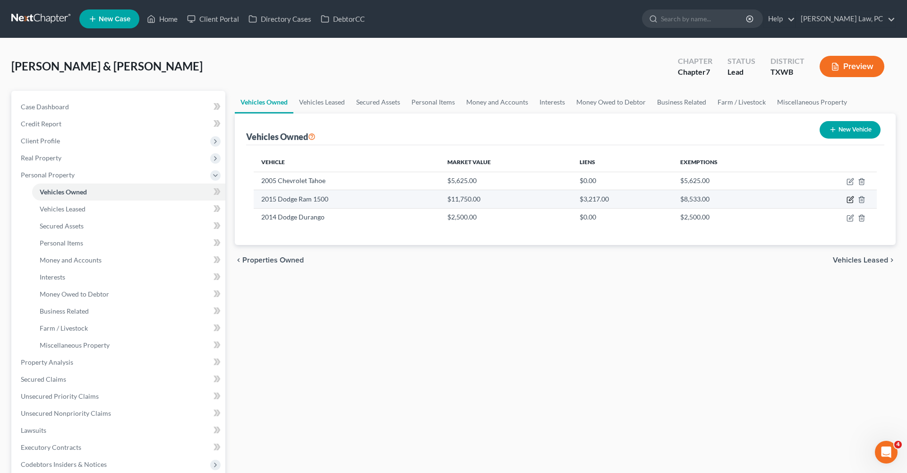
select select "26"
select select "0"
select select "1"
select select "2"
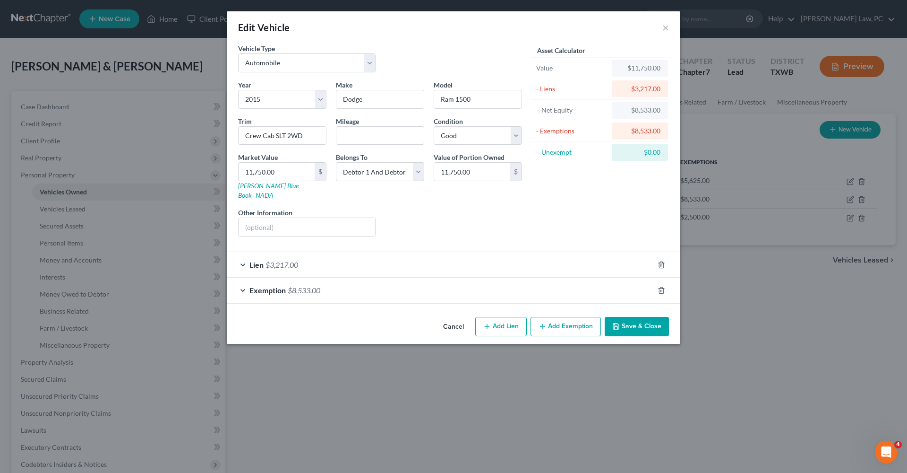
click at [357, 252] on div "Lien $3,217.00" at bounding box center [440, 264] width 427 height 25
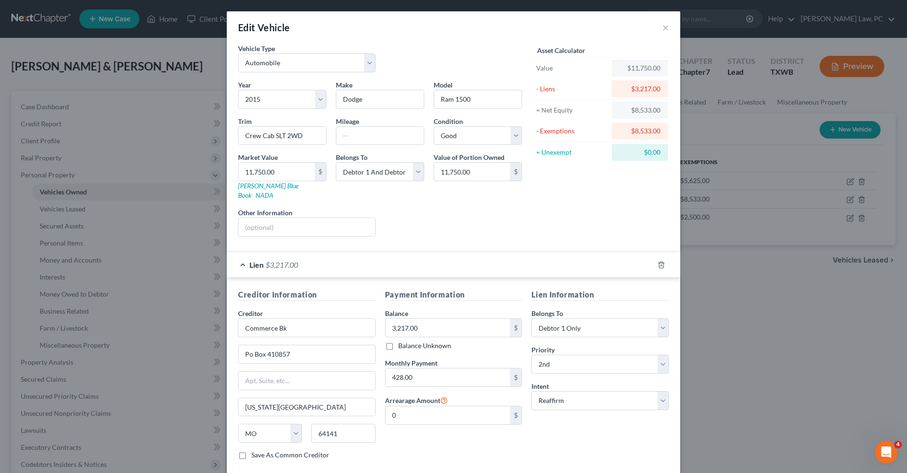
click at [356, 252] on div "Lien $3,217.00" at bounding box center [440, 264] width 427 height 25
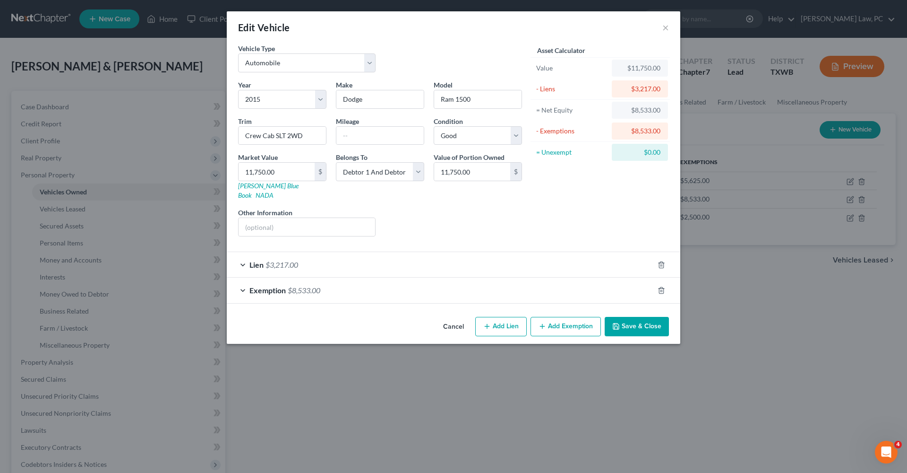
click at [634, 317] on button "Save & Close" at bounding box center [637, 327] width 64 height 20
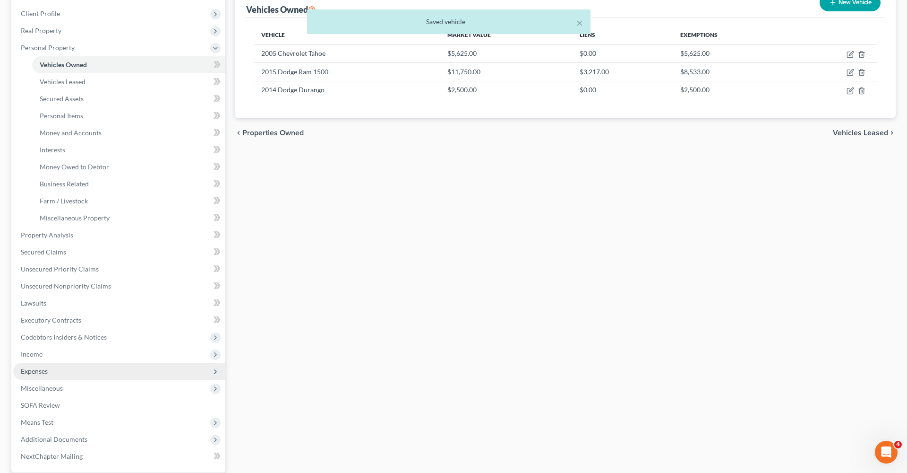
scroll to position [132, 0]
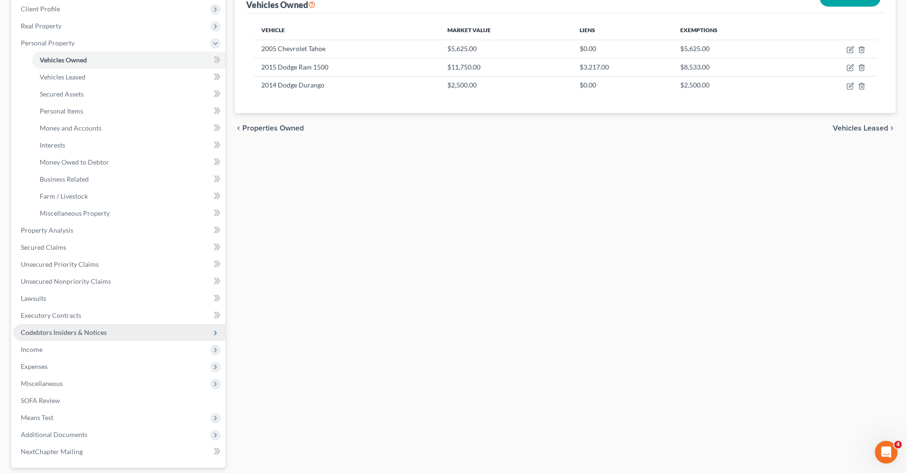
click at [56, 332] on span "Codebtors Insiders & Notices" at bounding box center [64, 332] width 86 height 8
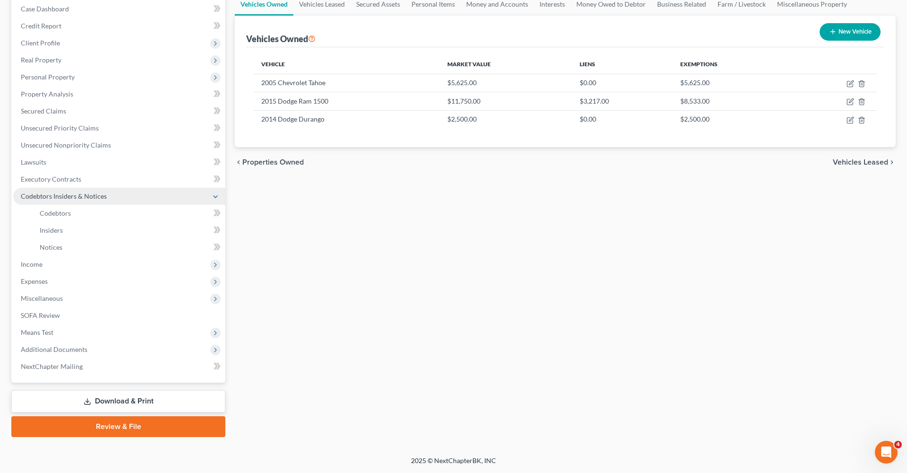
scroll to position [98, 0]
click at [76, 210] on link "Codebtors" at bounding box center [128, 213] width 193 height 17
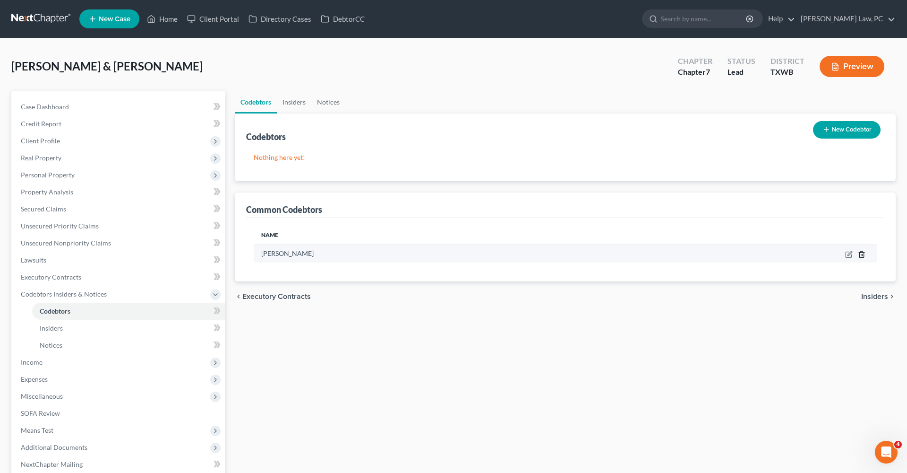
click at [863, 254] on line "button" at bounding box center [863, 255] width 0 height 2
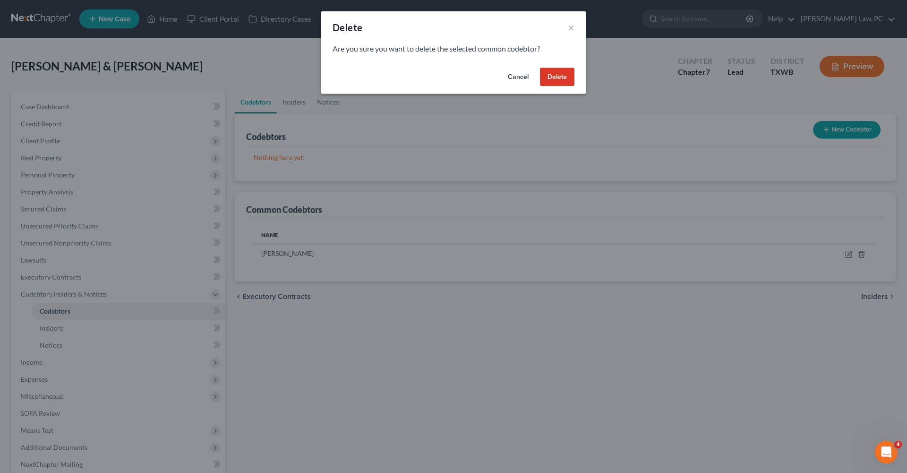
click at [558, 80] on button "Delete" at bounding box center [557, 77] width 35 height 19
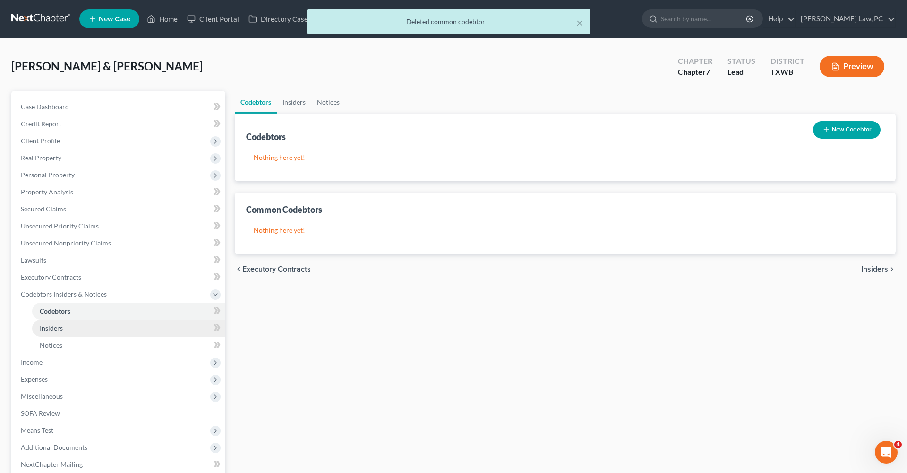
click at [58, 328] on span "Insiders" at bounding box center [51, 328] width 23 height 8
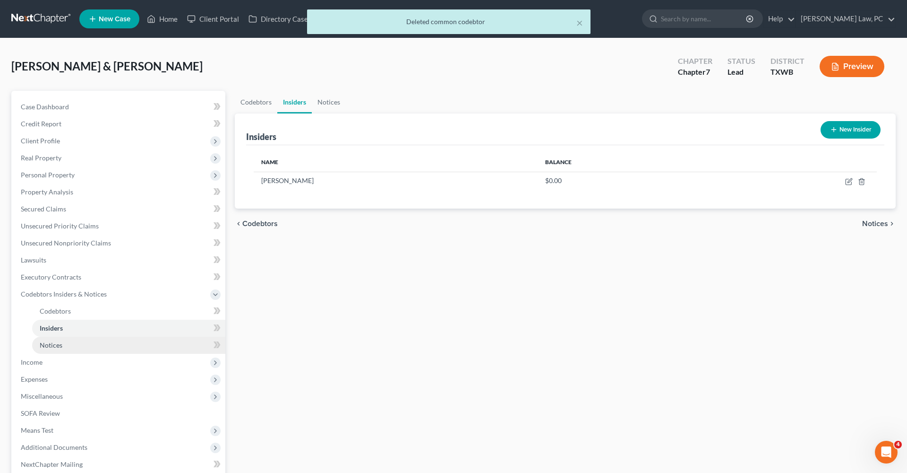
click at [56, 345] on span "Notices" at bounding box center [51, 345] width 23 height 8
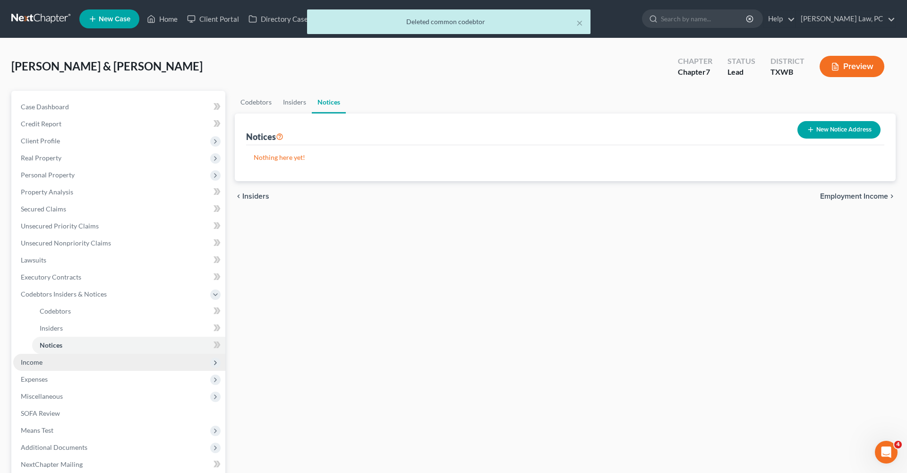
click at [31, 362] on span "Income" at bounding box center [32, 362] width 22 height 8
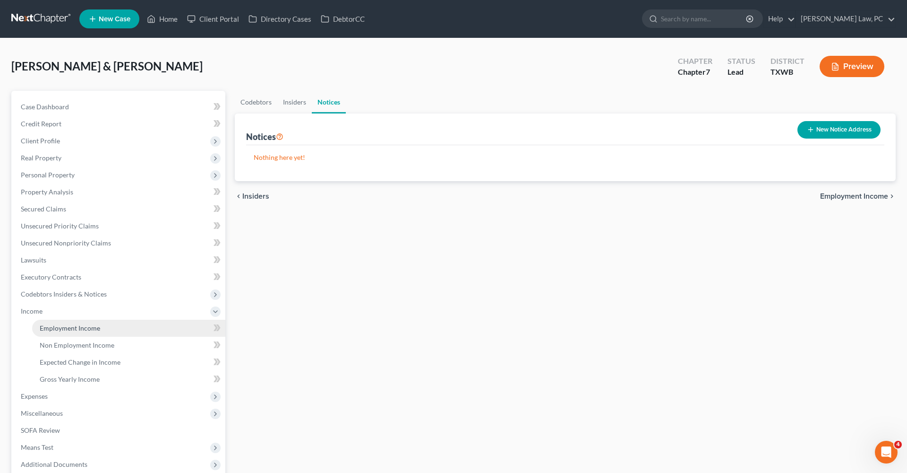
click at [80, 326] on span "Employment Income" at bounding box center [70, 328] width 60 height 8
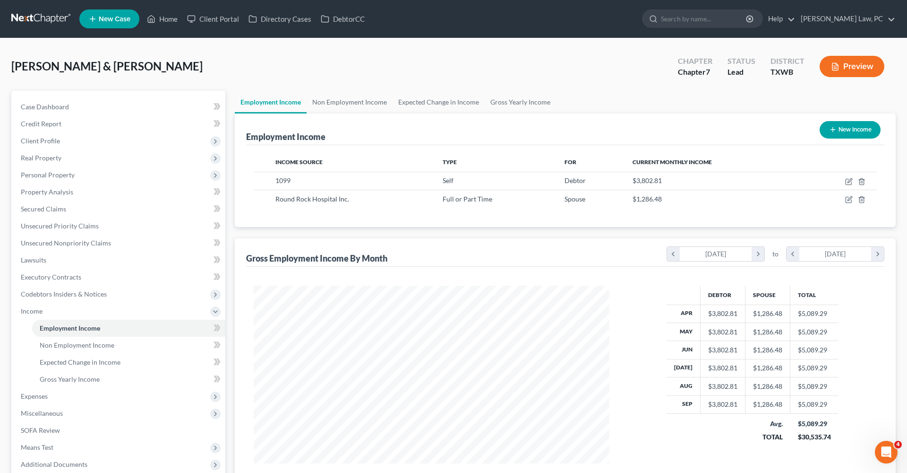
scroll to position [178, 375]
click at [850, 181] on icon "button" at bounding box center [850, 180] width 4 height 4
select select "1"
select select "0"
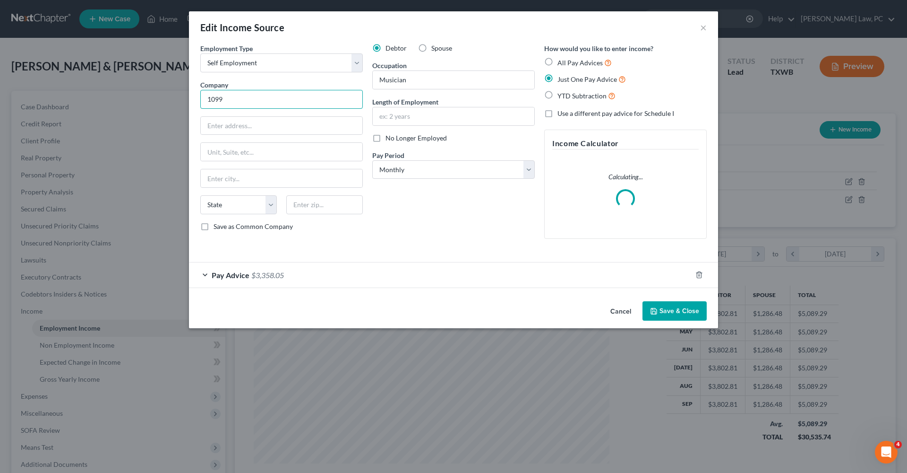
click at [248, 104] on input "1099" at bounding box center [281, 99] width 163 height 19
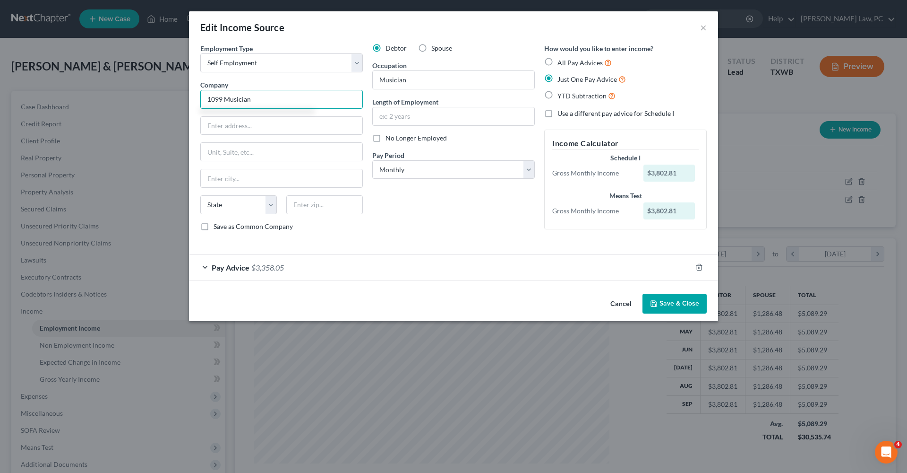
type input "1099 Musician"
click at [683, 304] on button "Save & Close" at bounding box center [675, 304] width 64 height 20
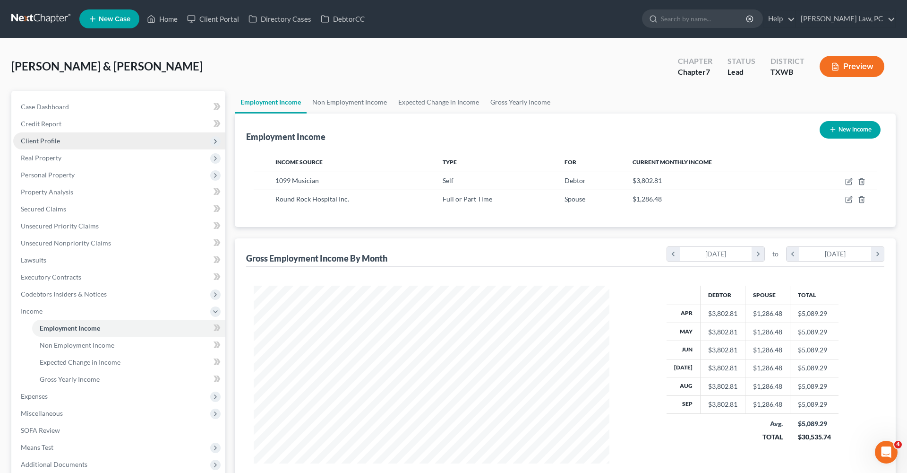
click at [42, 139] on span "Client Profile" at bounding box center [40, 141] width 39 height 8
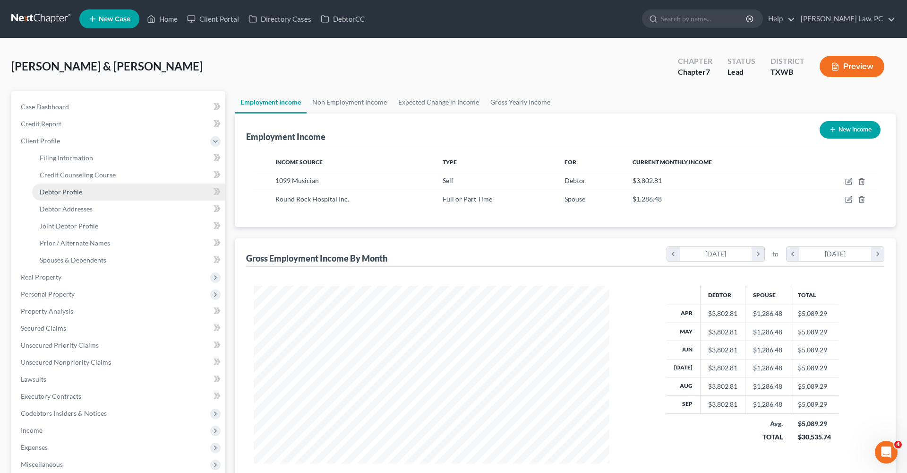
click at [64, 192] on span "Debtor Profile" at bounding box center [61, 192] width 43 height 8
select select "1"
select select "6"
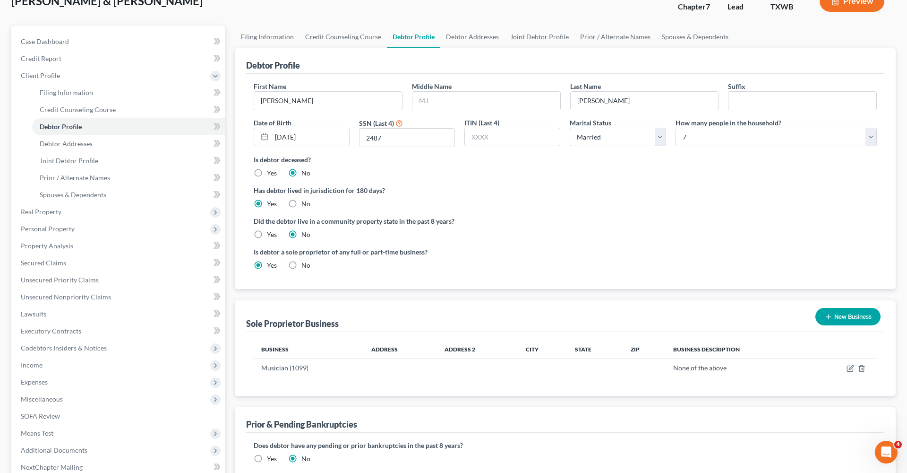
scroll to position [83, 0]
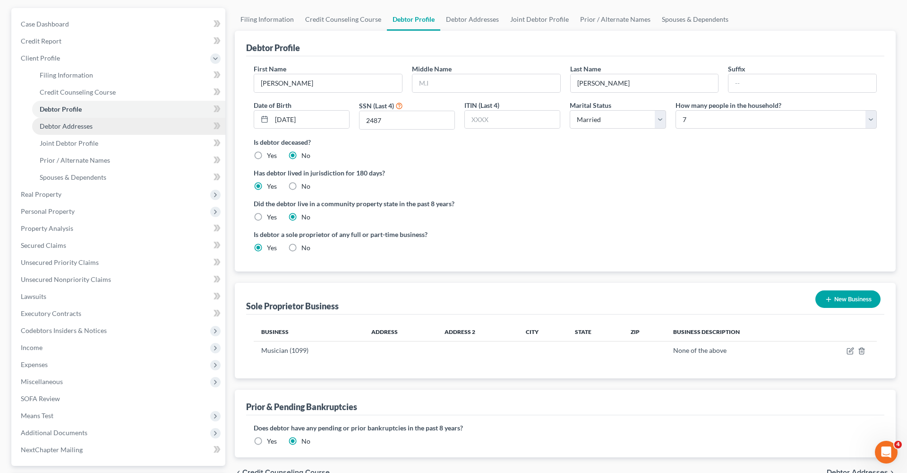
click at [84, 124] on span "Debtor Addresses" at bounding box center [66, 126] width 53 height 8
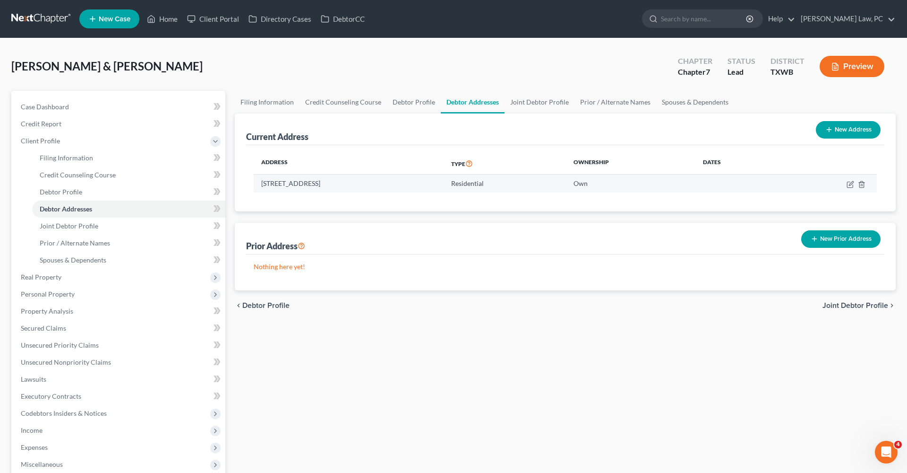
drag, startPoint x: 381, startPoint y: 184, endPoint x: 261, endPoint y: 184, distance: 120.0
click at [261, 184] on td "[STREET_ADDRESS]" at bounding box center [349, 183] width 190 height 18
copy td "[STREET_ADDRESS]"
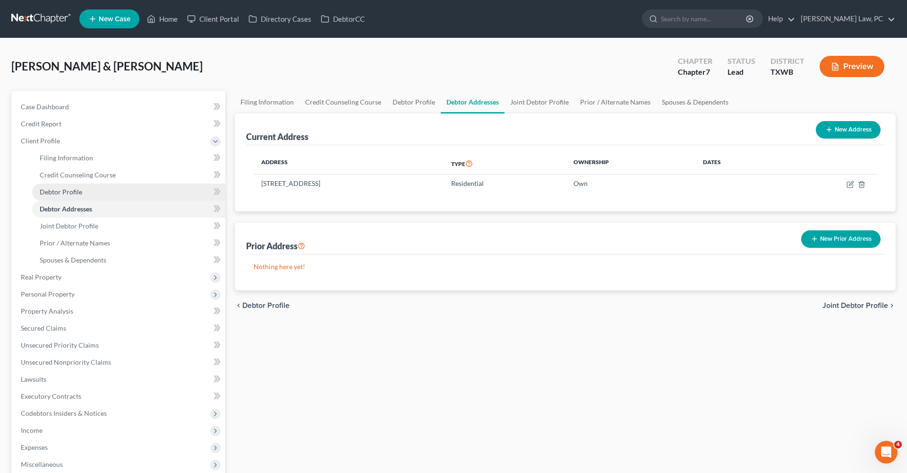
click at [69, 193] on span "Debtor Profile" at bounding box center [61, 192] width 43 height 8
select select "1"
select select "6"
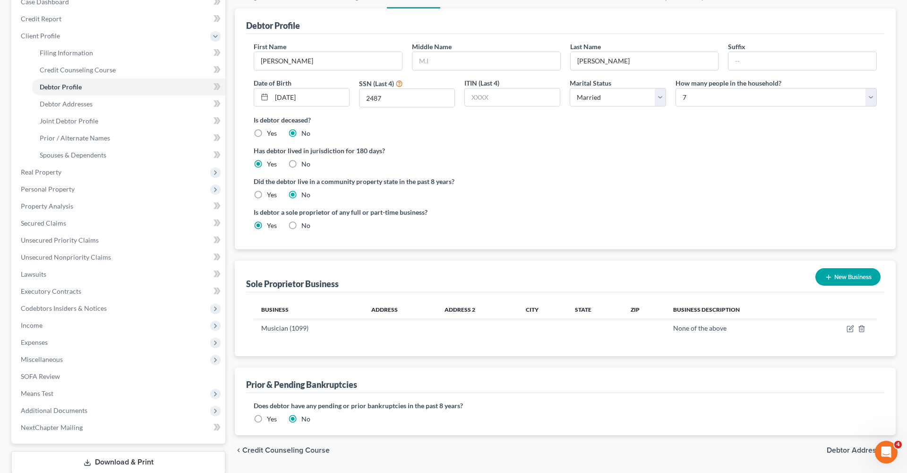
scroll to position [121, 0]
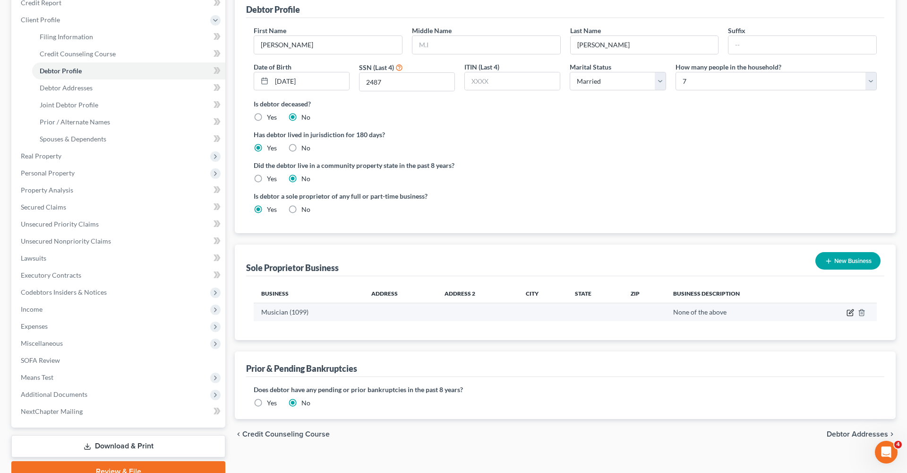
click at [852, 312] on icon "button" at bounding box center [851, 312] width 4 height 4
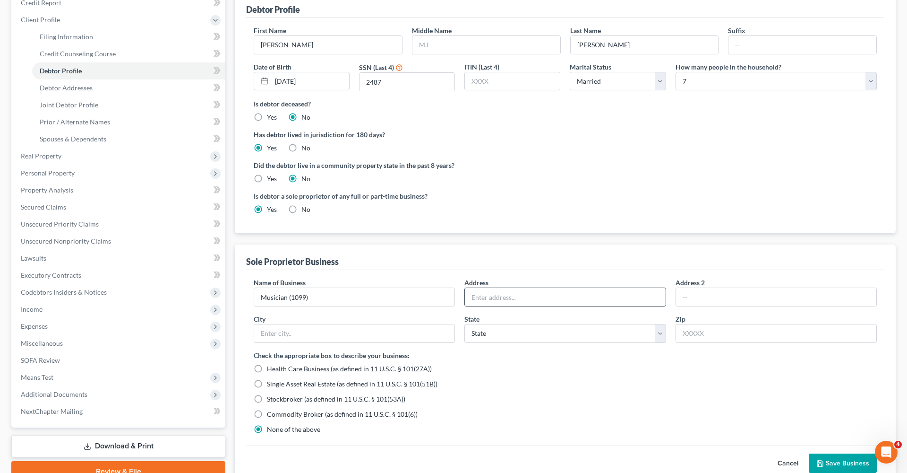
paste input "[STREET_ADDRESS]"
drag, startPoint x: 589, startPoint y: 295, endPoint x: 567, endPoint y: 296, distance: 22.2
click at [567, 296] on input "[STREET_ADDRESS]" at bounding box center [565, 297] width 200 height 18
click at [614, 297] on input "[STREET_ADDRESS]" at bounding box center [565, 297] width 200 height 18
type input "[STREET_ADDRESS]"
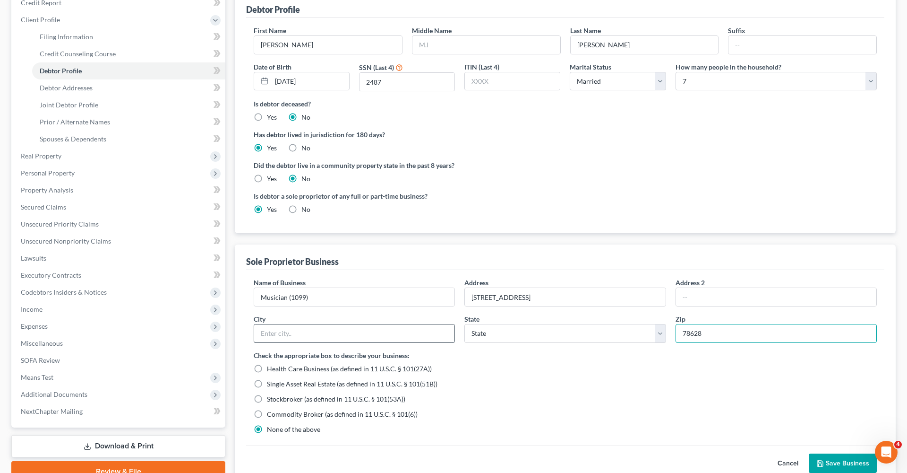
type input "78628"
type input "[GEOGRAPHIC_DATA]"
select select "45"
click at [601, 299] on input "[STREET_ADDRESS]" at bounding box center [565, 297] width 200 height 18
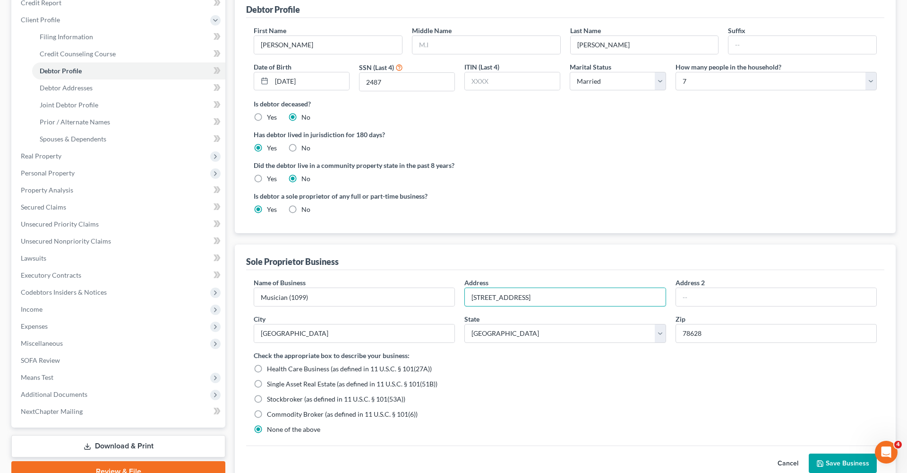
type input "[STREET_ADDRESS]"
click at [850, 462] on button "Save Business" at bounding box center [843, 463] width 68 height 20
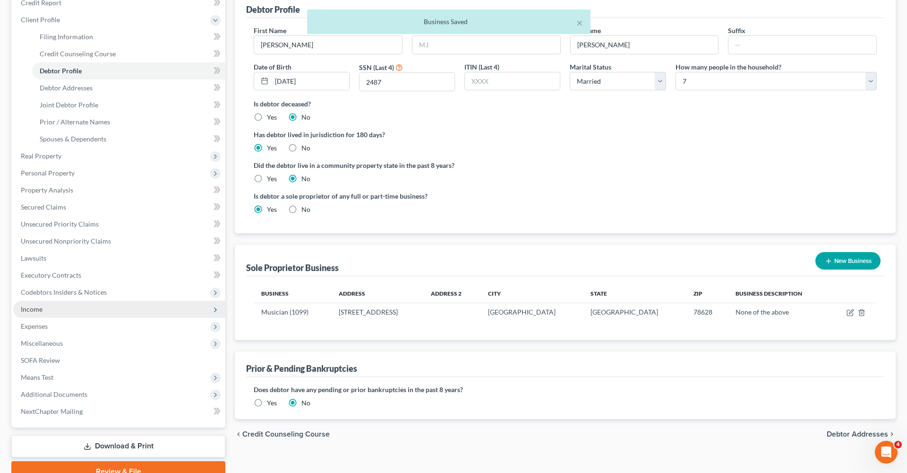
click at [28, 307] on span "Income" at bounding box center [32, 309] width 22 height 8
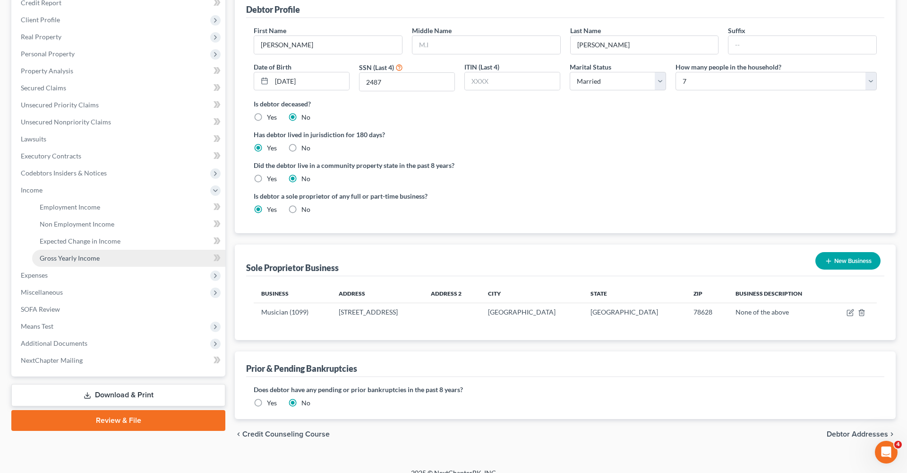
click at [85, 252] on link "Gross Yearly Income" at bounding box center [128, 258] width 193 height 17
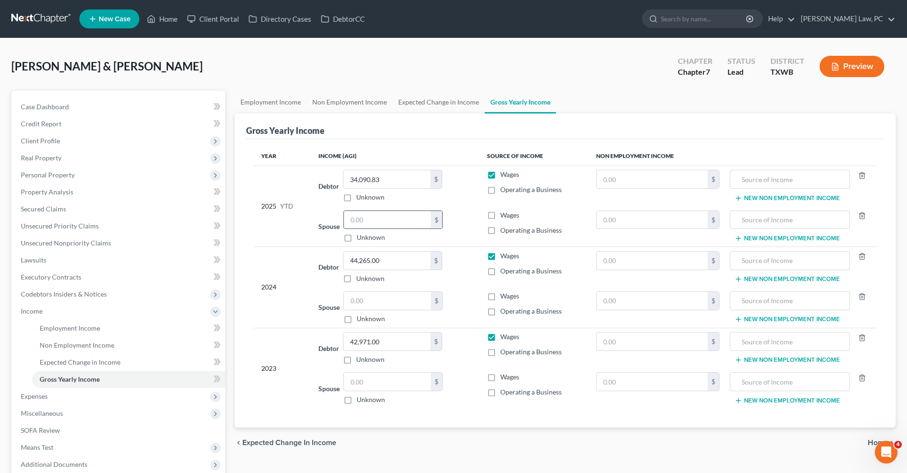
click at [361, 225] on input "text" at bounding box center [387, 220] width 87 height 18
type input "11,821.10"
click at [51, 395] on span "Expenses" at bounding box center [119, 396] width 212 height 17
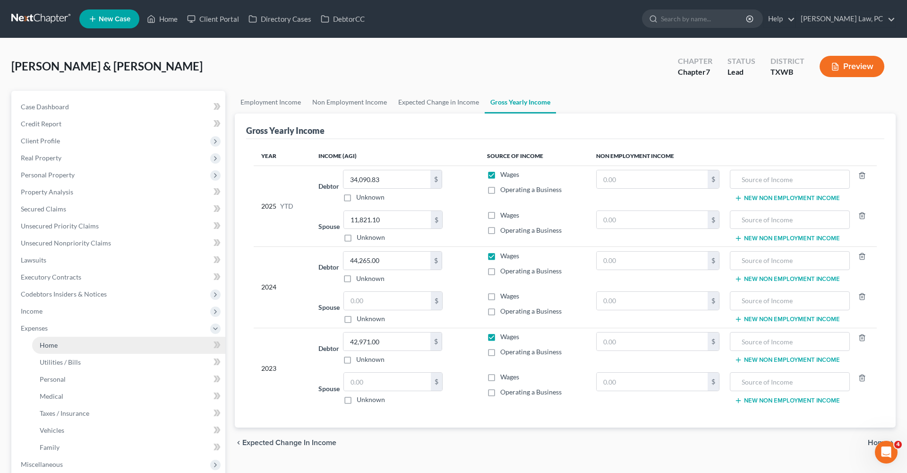
click at [47, 345] on span "Home" at bounding box center [49, 345] width 18 height 8
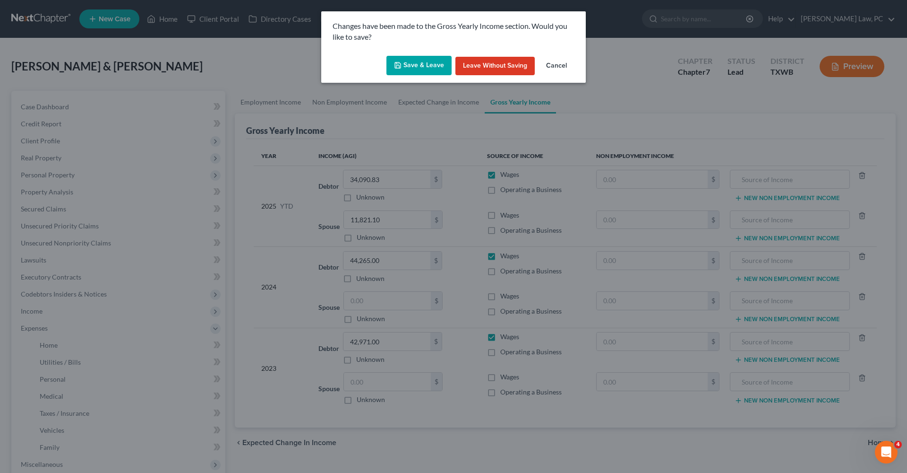
click at [434, 71] on button "Save & Leave" at bounding box center [419, 66] width 65 height 20
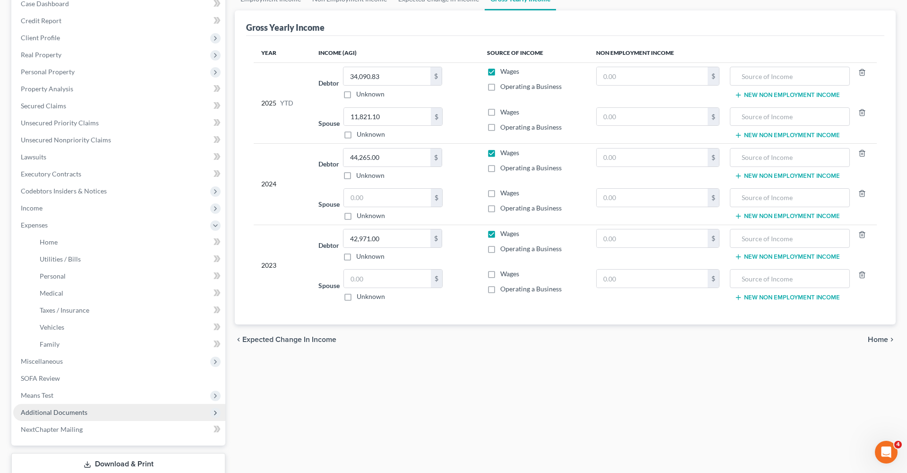
scroll to position [108, 0]
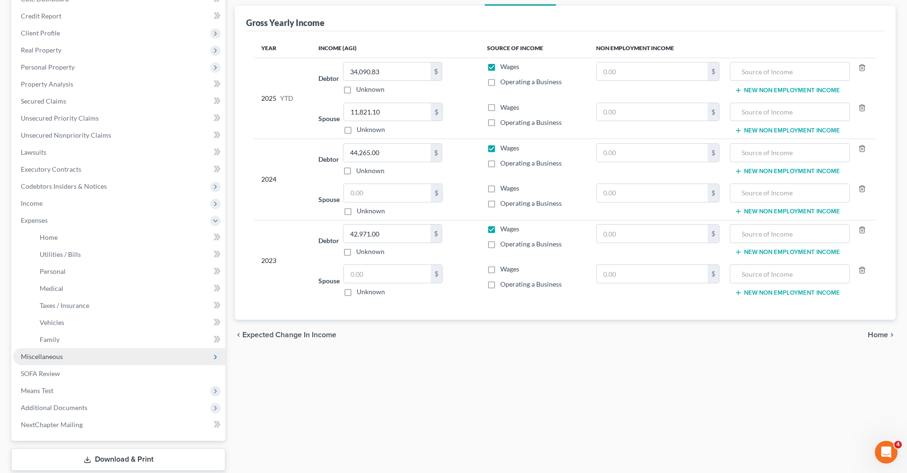
click at [50, 354] on span "Miscellaneous" at bounding box center [42, 356] width 42 height 8
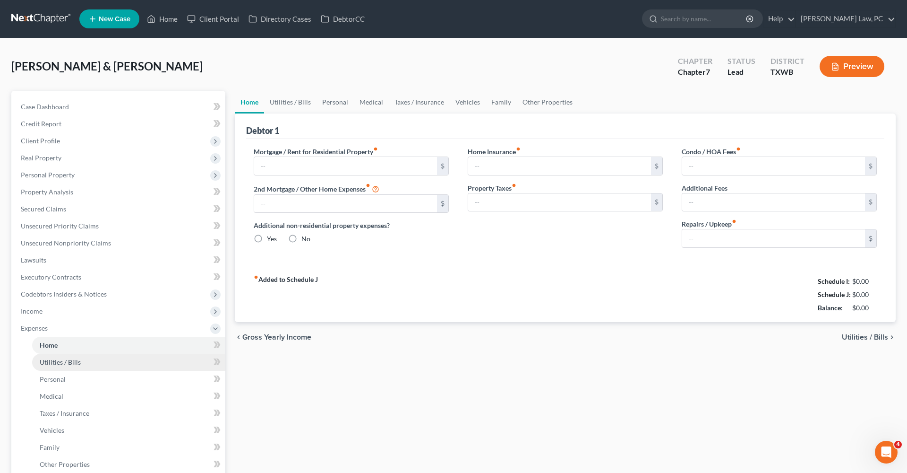
type input "1,770.00"
type input "0.00"
radio input "true"
type input "0.00"
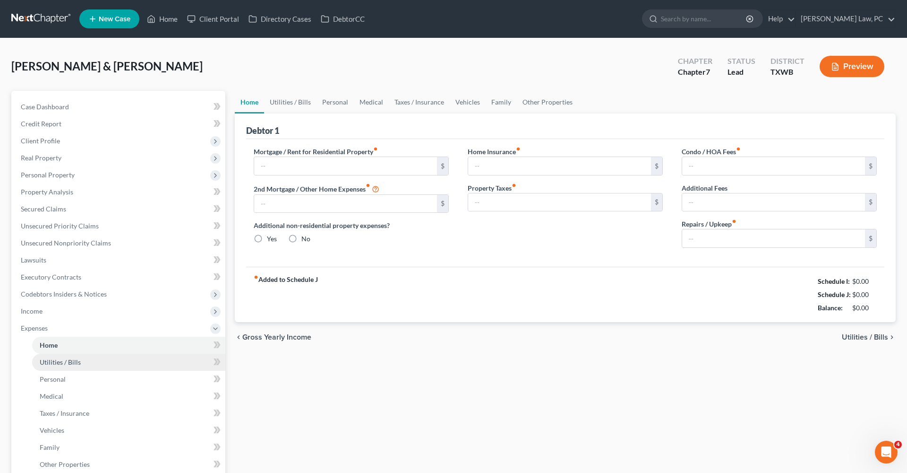
type input "0.00"
type input "100.00"
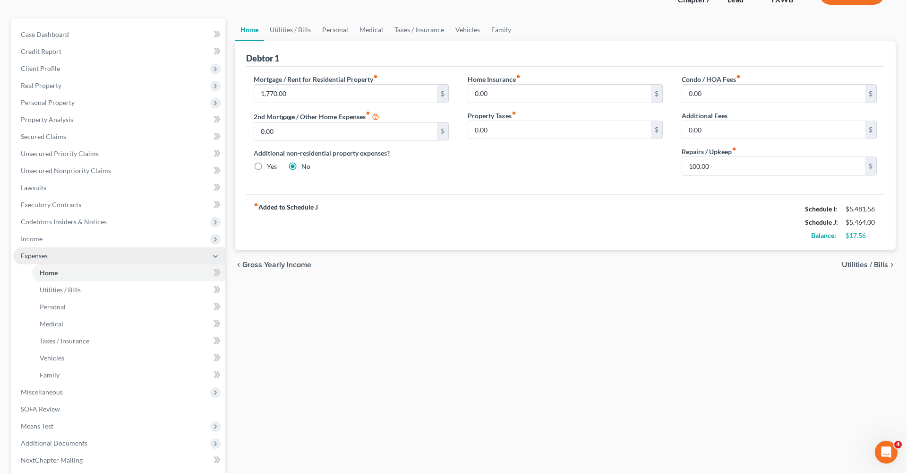
scroll to position [146, 0]
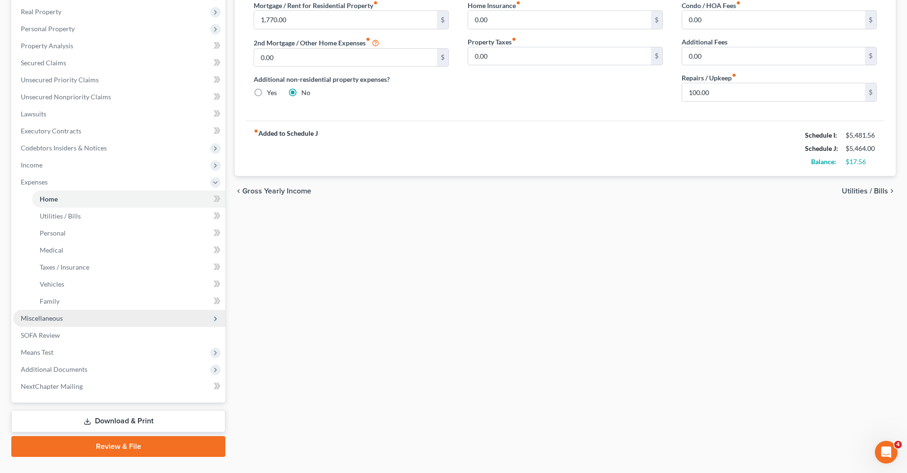
click at [50, 324] on span "Miscellaneous" at bounding box center [119, 318] width 212 height 17
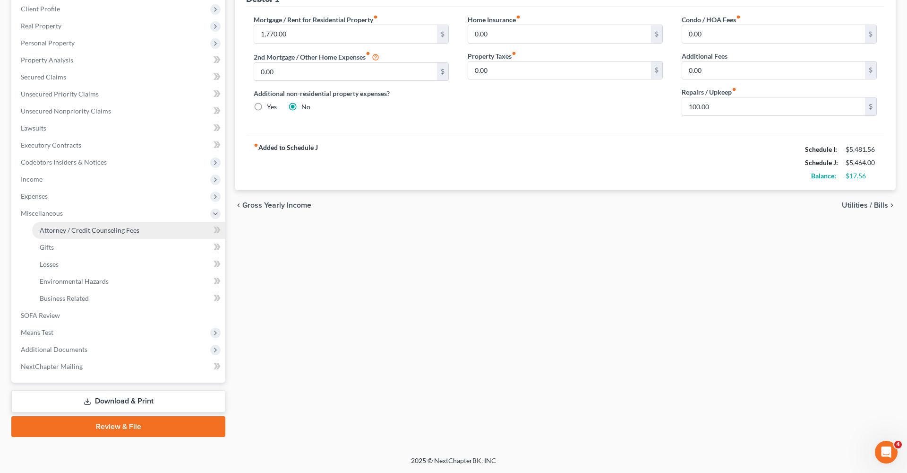
click at [70, 227] on span "Attorney / Credit Counseling Fees" at bounding box center [90, 230] width 100 height 8
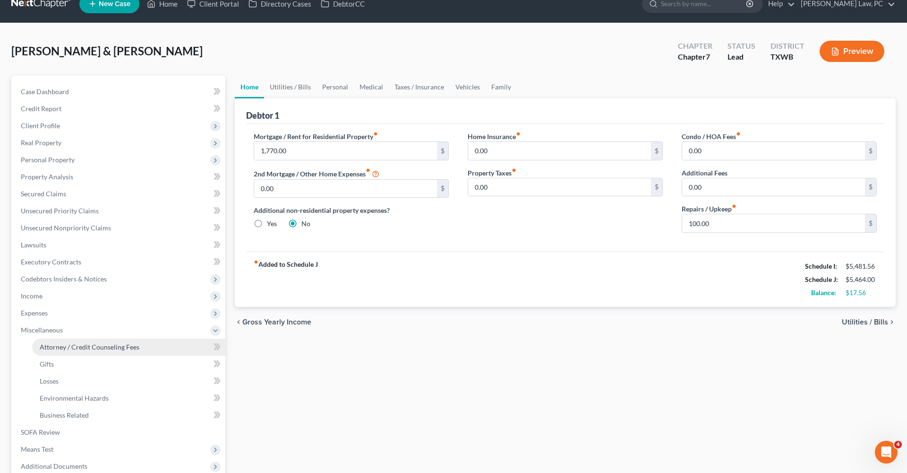
select select "4"
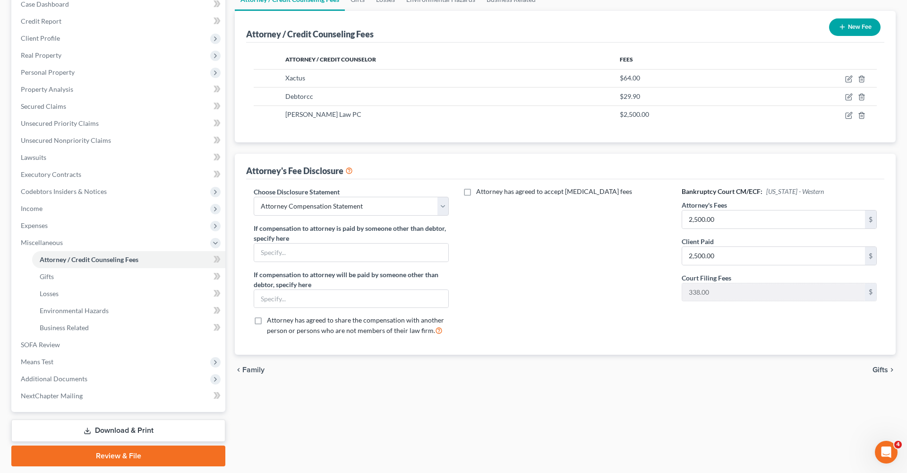
scroll to position [126, 0]
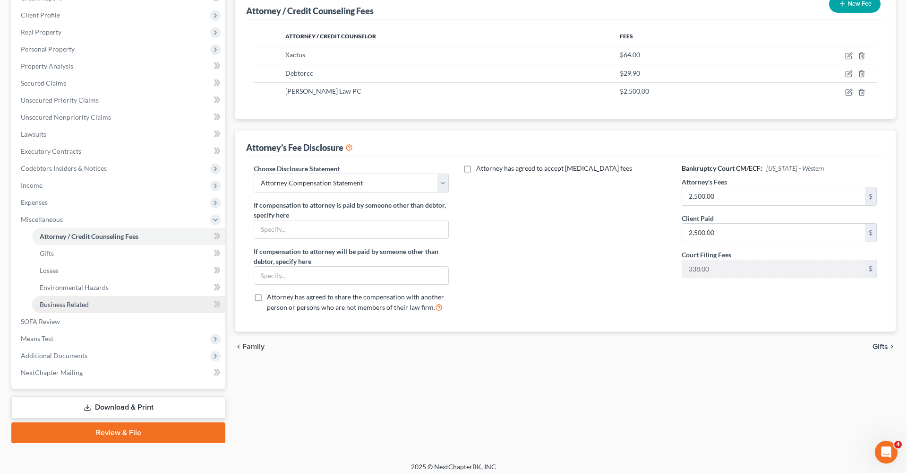
click at [52, 305] on span "Business Related" at bounding box center [64, 304] width 49 height 8
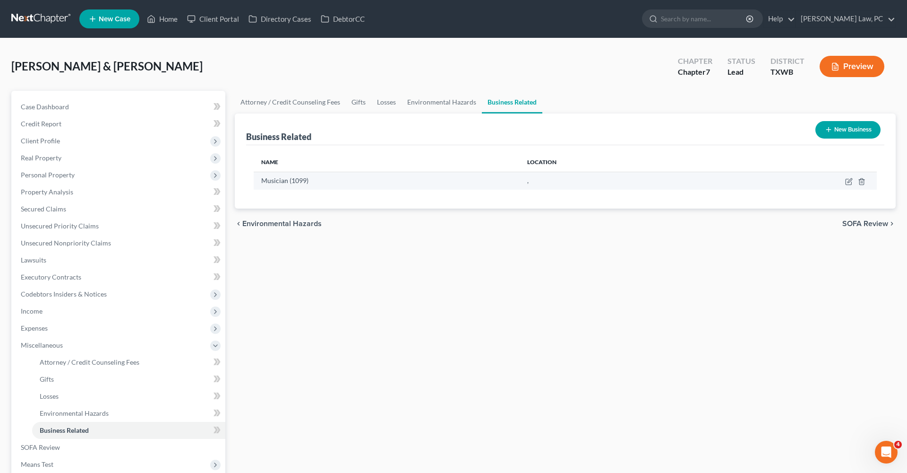
click at [846, 185] on td at bounding box center [793, 181] width 167 height 18
click at [849, 181] on icon "button" at bounding box center [850, 180] width 4 height 4
select select "sole_proprietor"
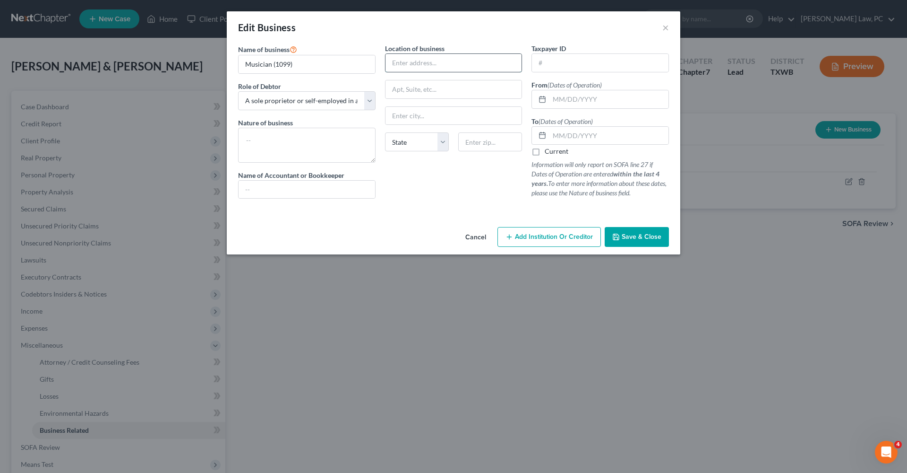
paste input "[STREET_ADDRESS]"
drag, startPoint x: 484, startPoint y: 62, endPoint x: 518, endPoint y: 63, distance: 34.0
click at [518, 63] on input "[STREET_ADDRESS]" at bounding box center [454, 63] width 137 height 18
type input "[STREET_ADDRESS]"
paste input "78628"
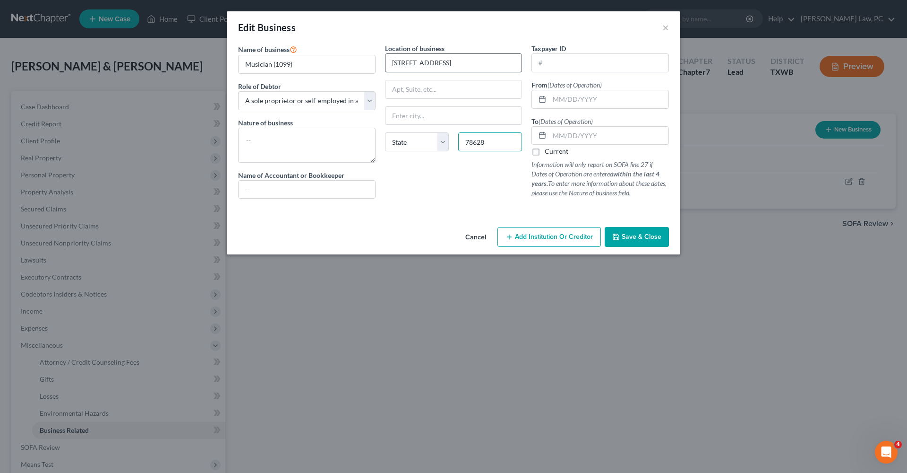
type input "78628"
type input "[GEOGRAPHIC_DATA]"
select select "45"
click at [487, 69] on input "[STREET_ADDRESS]" at bounding box center [454, 63] width 137 height 18
type input "[STREET_ADDRESS]"
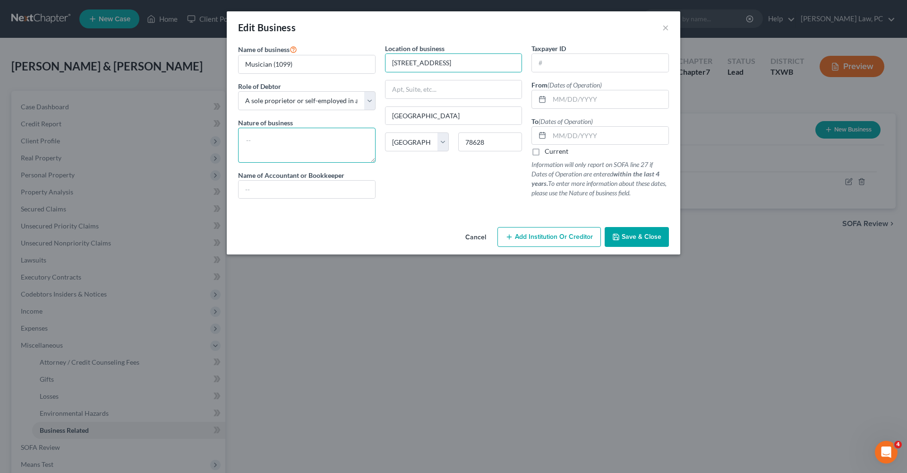
click at [277, 148] on textarea at bounding box center [307, 145] width 138 height 35
type textarea "Musi"
click at [545, 154] on label "Current" at bounding box center [557, 151] width 24 height 9
click at [549, 153] on input "Current" at bounding box center [552, 150] width 6 height 6
checkbox input "true"
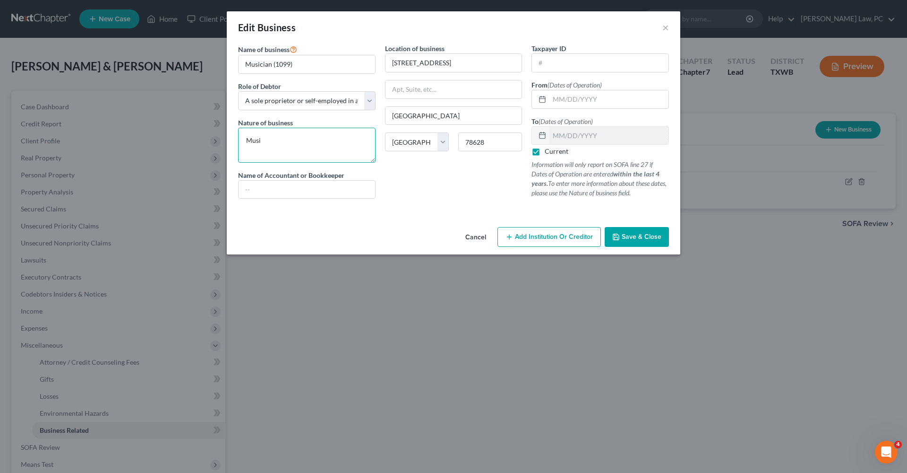
click at [321, 140] on textarea "Musi" at bounding box center [307, 145] width 138 height 35
type textarea "Musician"
click at [645, 236] on span "Save & Close" at bounding box center [642, 237] width 40 height 8
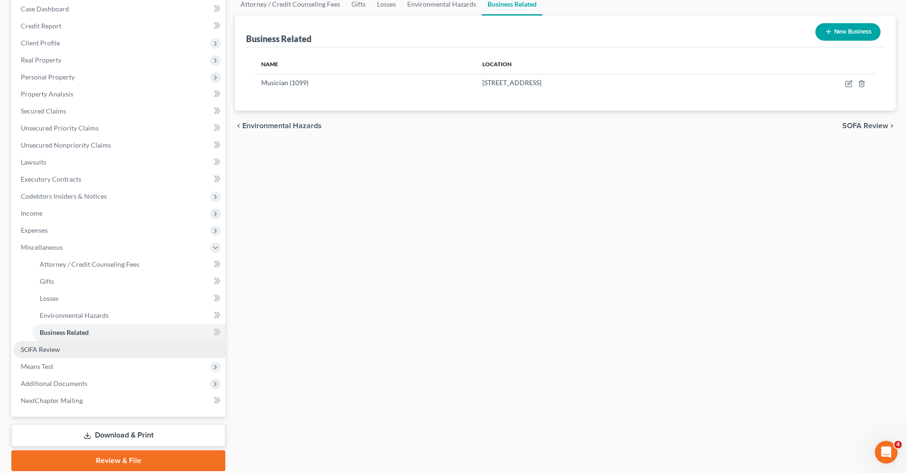
click at [51, 351] on span "SOFA Review" at bounding box center [40, 349] width 39 height 8
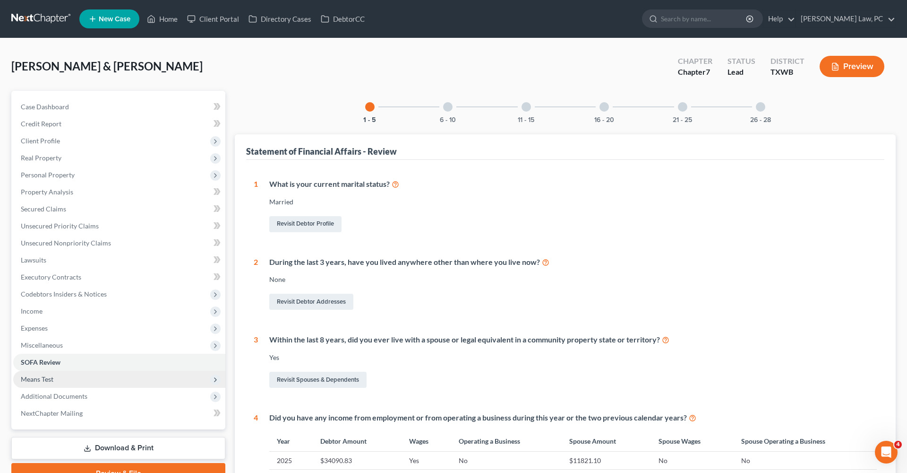
click at [51, 378] on span "Means Test" at bounding box center [37, 379] width 33 height 8
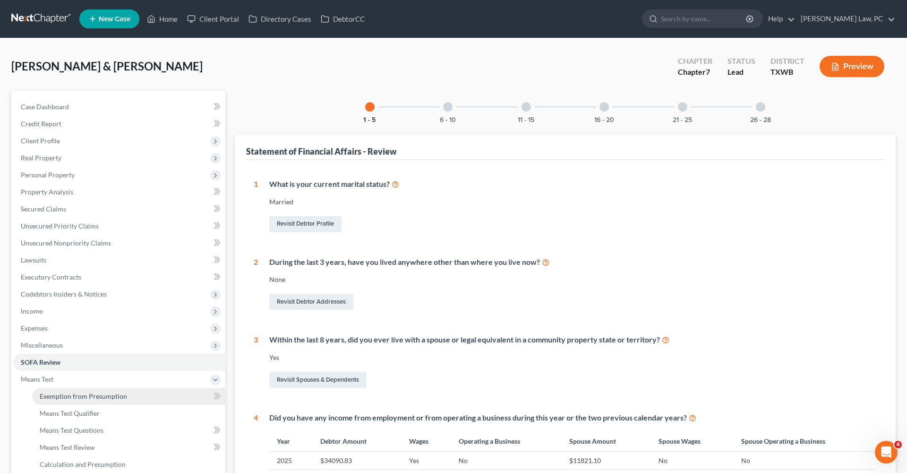
click at [93, 396] on span "Exemption from Presumption" at bounding box center [83, 396] width 87 height 8
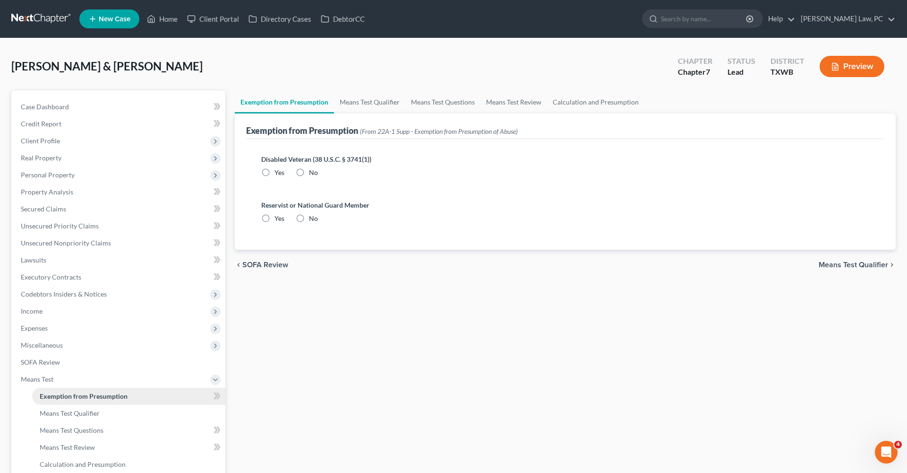
radio input "true"
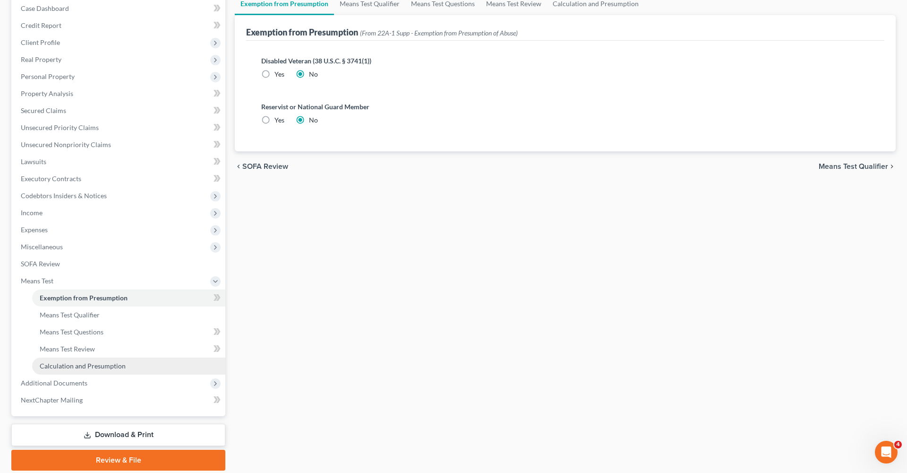
click at [108, 365] on span "Calculation and Presumption" at bounding box center [83, 366] width 86 height 8
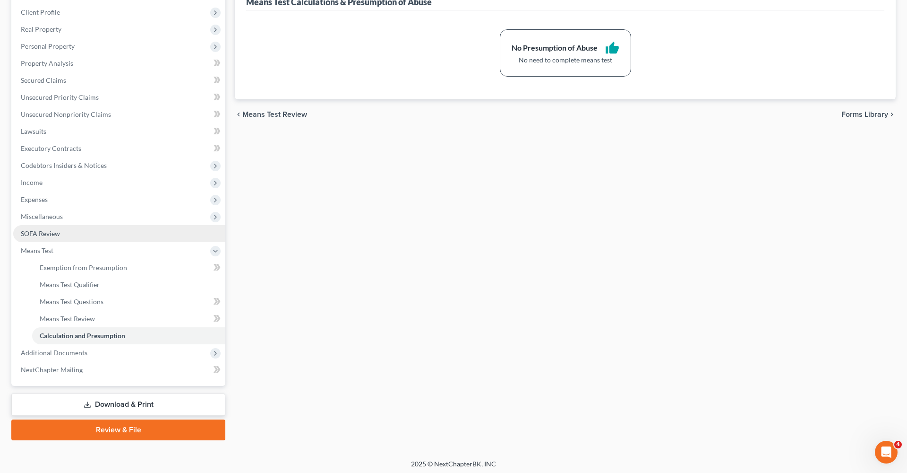
scroll to position [130, 0]
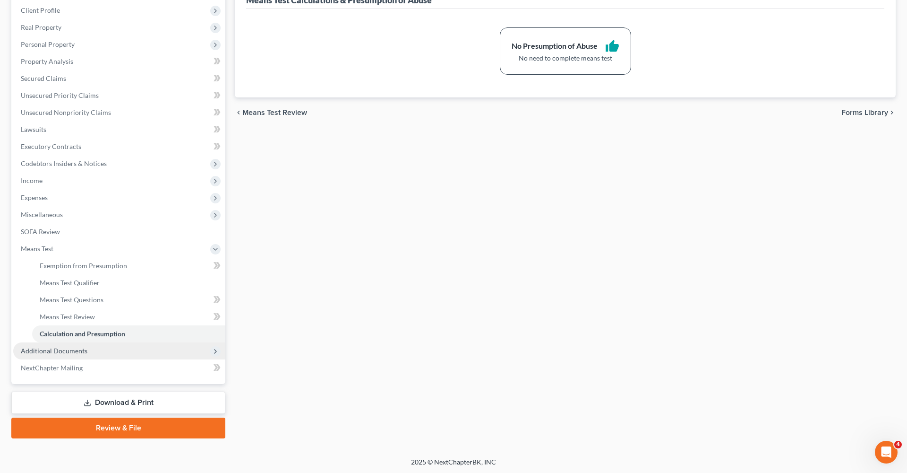
click at [74, 355] on span "Additional Documents" at bounding box center [119, 350] width 212 height 17
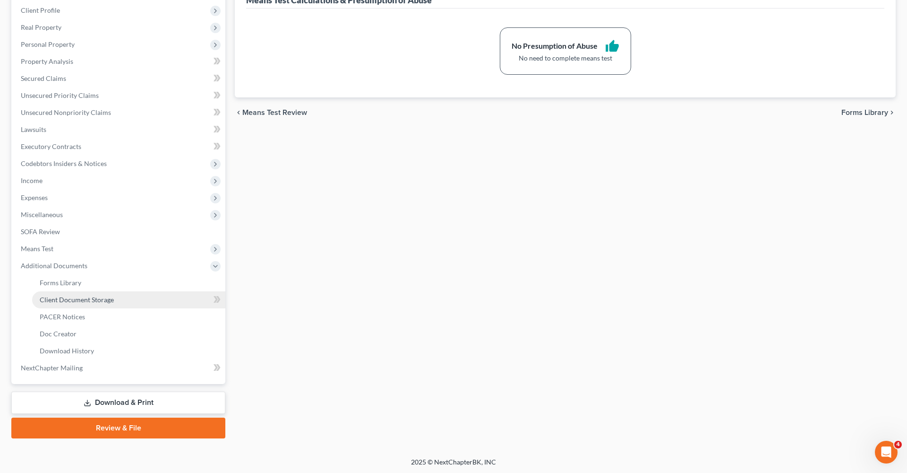
click at [79, 298] on span "Client Document Storage" at bounding box center [77, 299] width 74 height 8
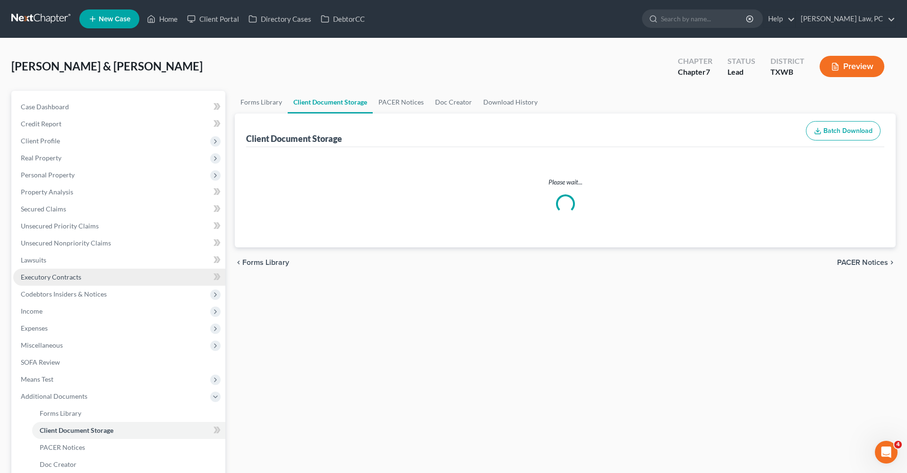
select select "2"
select select "0"
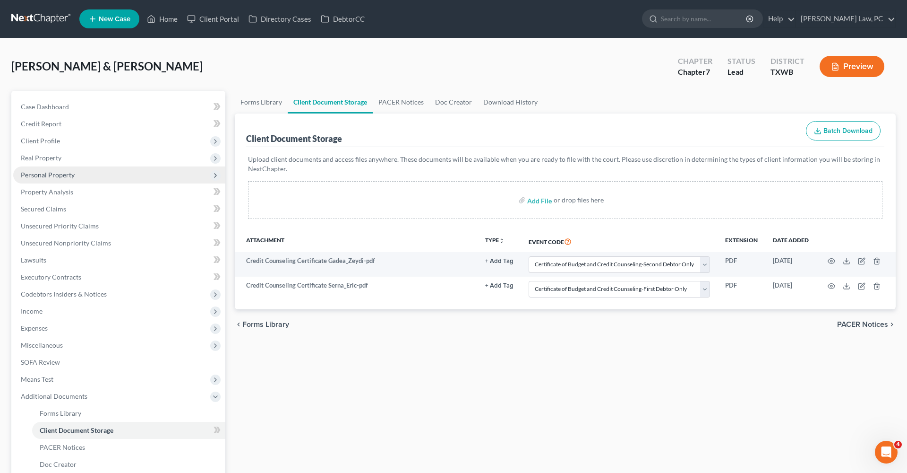
click at [49, 174] on span "Personal Property" at bounding box center [48, 175] width 54 height 8
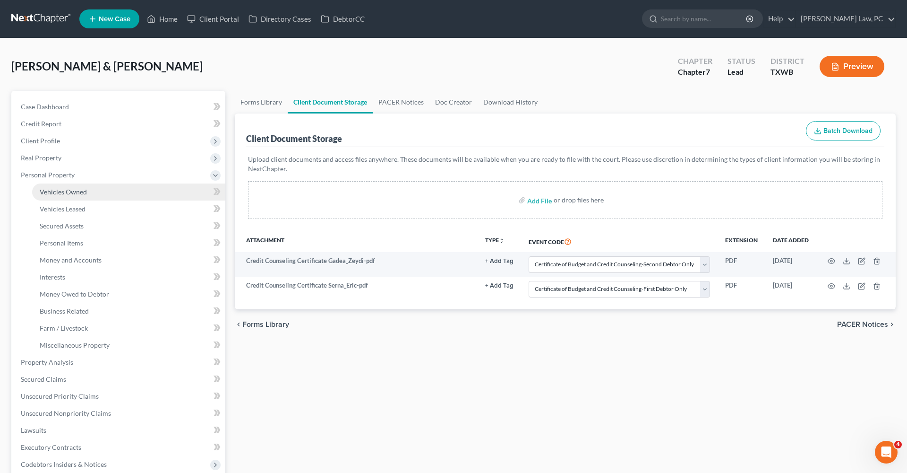
click at [65, 191] on span "Vehicles Owned" at bounding box center [63, 192] width 47 height 8
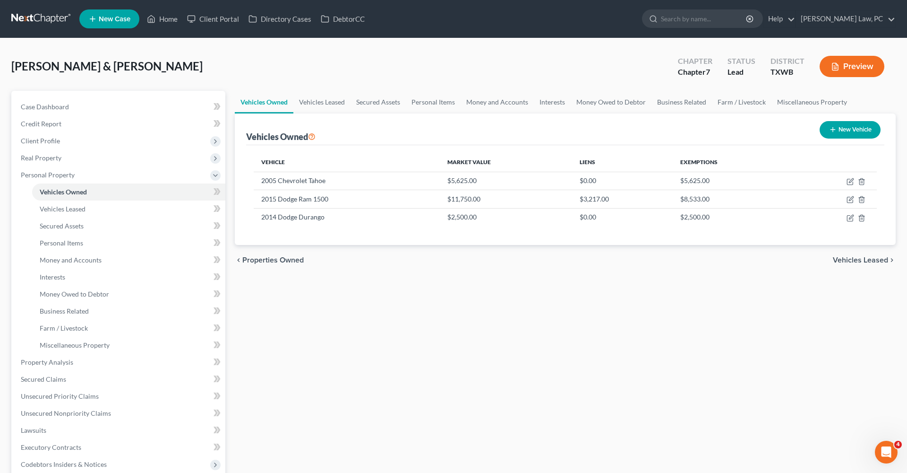
click at [334, 199] on td "2015 Dodge Ram 1500" at bounding box center [347, 199] width 186 height 18
drag, startPoint x: 8, startPoint y: 170, endPoint x: 262, endPoint y: 198, distance: 255.8
click at [262, 198] on td "2015 Dodge Ram 1500" at bounding box center [347, 199] width 186 height 18
click at [31, 431] on span "Lawsuits" at bounding box center [34, 430] width 26 height 8
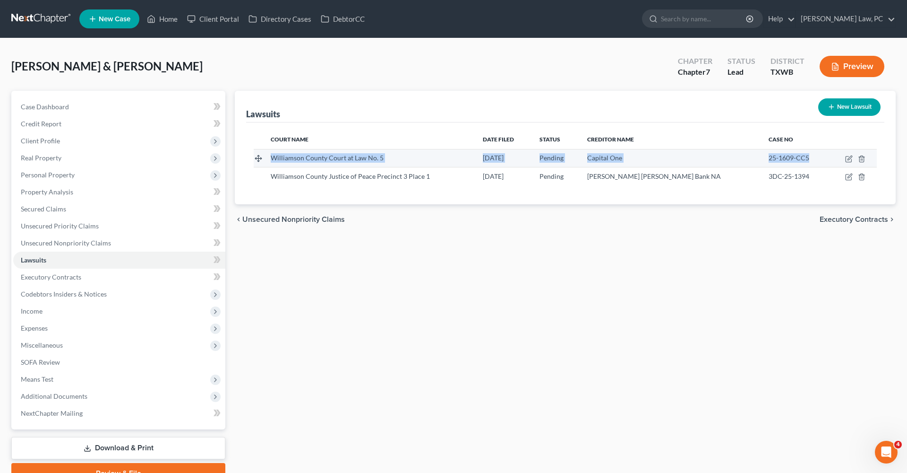
drag, startPoint x: 272, startPoint y: 159, endPoint x: 807, endPoint y: 162, distance: 534.5
click at [807, 162] on tr "Williamson County Court at Law No. 5 [DATE] Pending Capital One 25-1609-CC5" at bounding box center [565, 158] width 623 height 18
copy tr "Williamson County Court at Law No. 5 [DATE] Pending Capital One 25-1609-CC5"
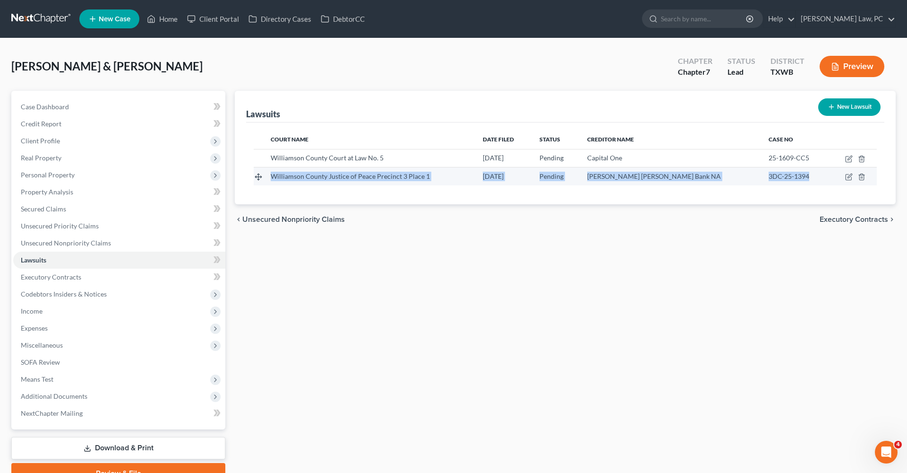
drag, startPoint x: 272, startPoint y: 175, endPoint x: 815, endPoint y: 178, distance: 543.5
click at [815, 178] on tr "Williamson County Justice of Peace Precinct 3 Place 1 [DATE] Pending [PERSON_NA…" at bounding box center [565, 176] width 623 height 18
copy tr "Williamson County Justice of Peace Precinct 3 Place 1 [DATE] Pending [PERSON_NA…"
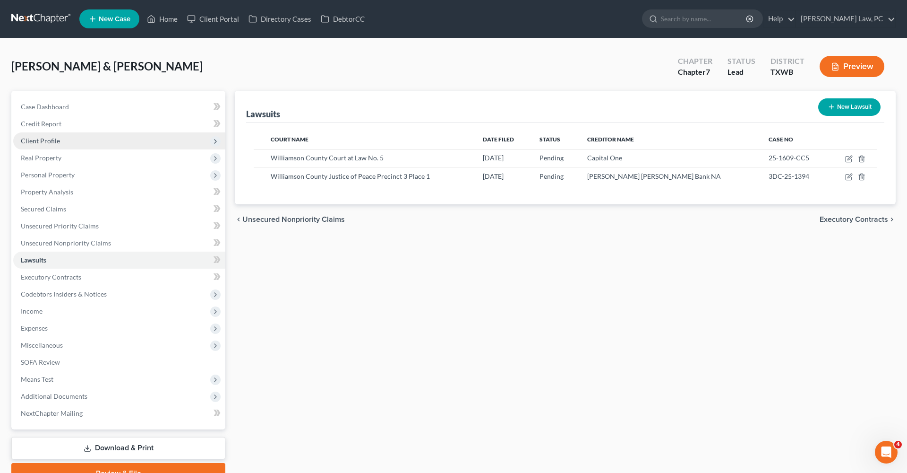
click at [32, 140] on span "Client Profile" at bounding box center [40, 141] width 39 height 8
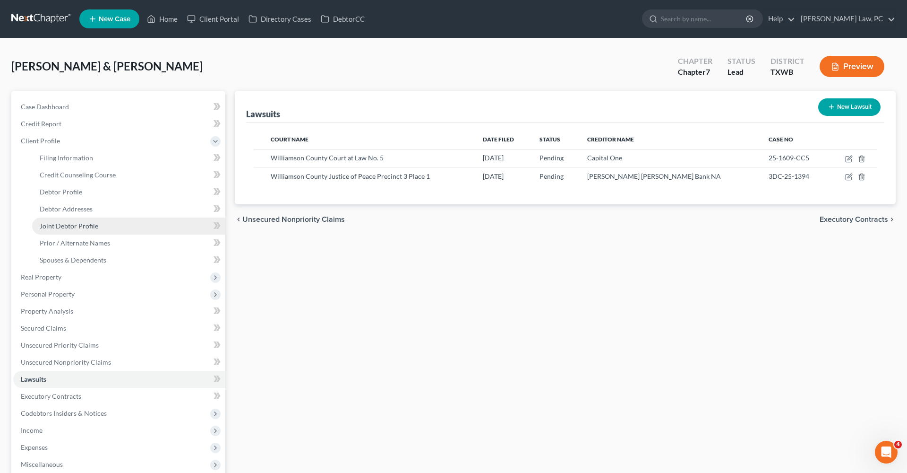
click at [68, 223] on span "Joint Debtor Profile" at bounding box center [69, 226] width 59 height 8
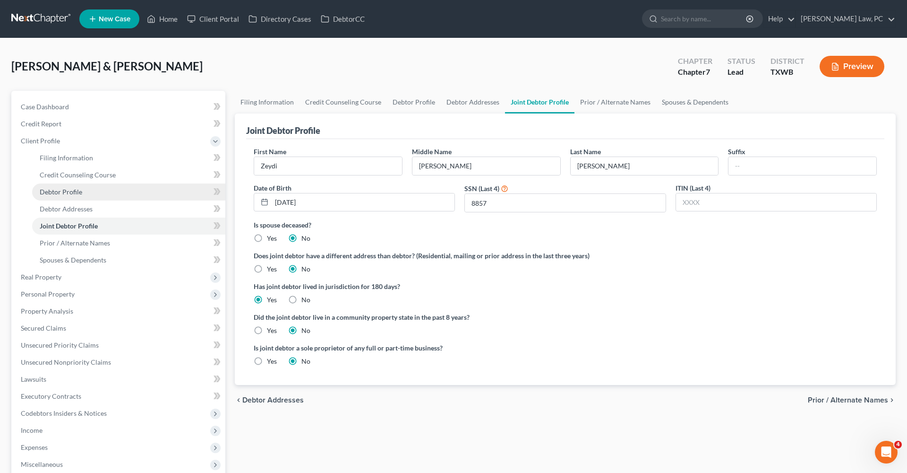
click at [57, 189] on span "Debtor Profile" at bounding box center [61, 192] width 43 height 8
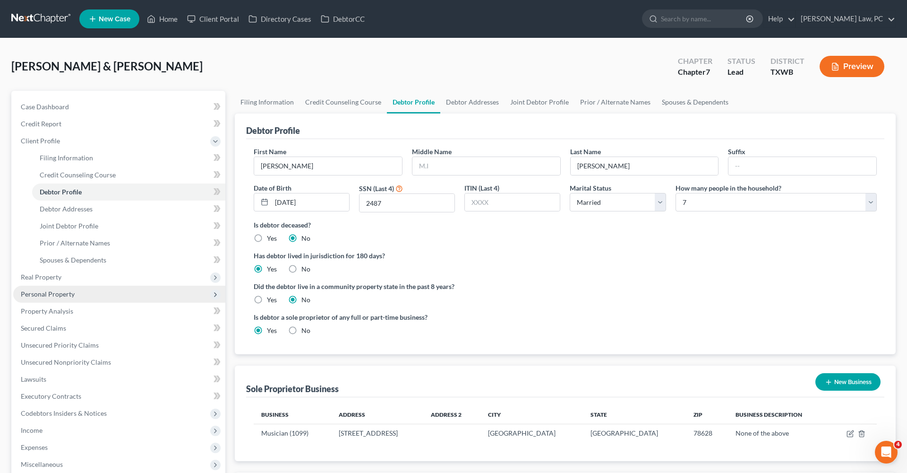
click at [48, 294] on span "Personal Property" at bounding box center [48, 294] width 54 height 8
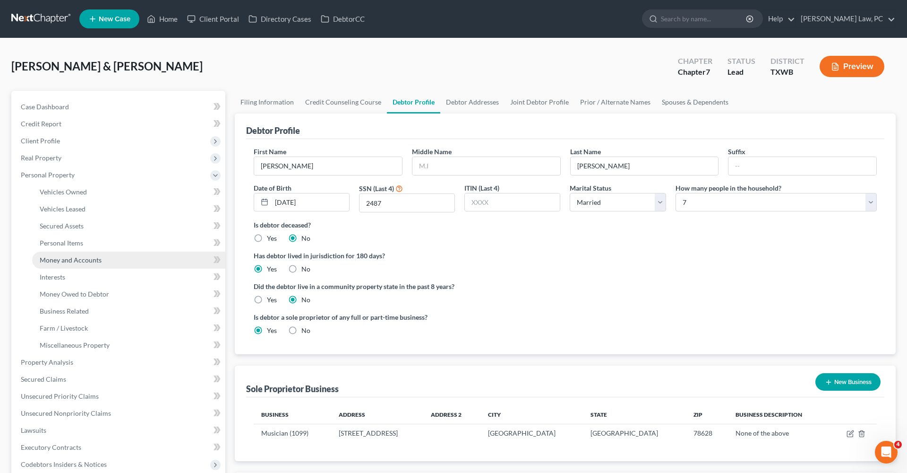
click at [61, 259] on span "Money and Accounts" at bounding box center [71, 260] width 62 height 8
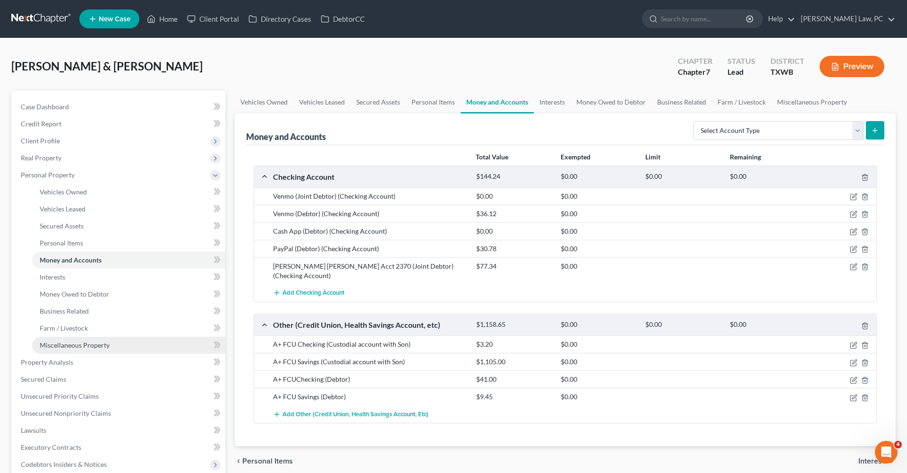
click at [90, 346] on span "Miscellaneous Property" at bounding box center [75, 345] width 70 height 8
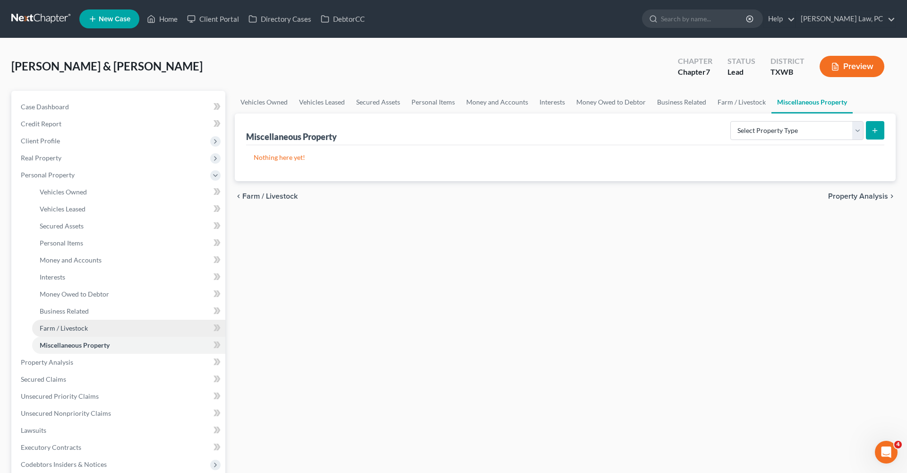
click at [76, 324] on link "Farm / Livestock" at bounding box center [128, 327] width 193 height 17
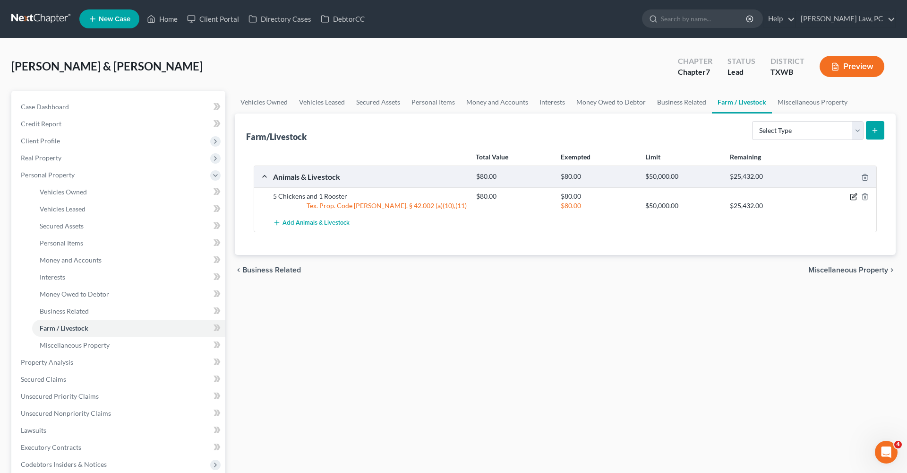
click at [855, 197] on icon "button" at bounding box center [855, 196] width 4 height 4
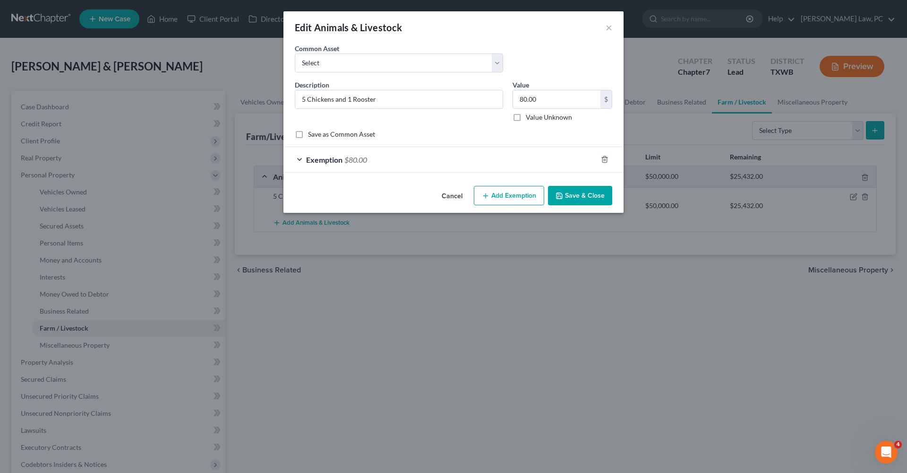
click at [387, 164] on div "Exemption $80.00" at bounding box center [441, 159] width 314 height 25
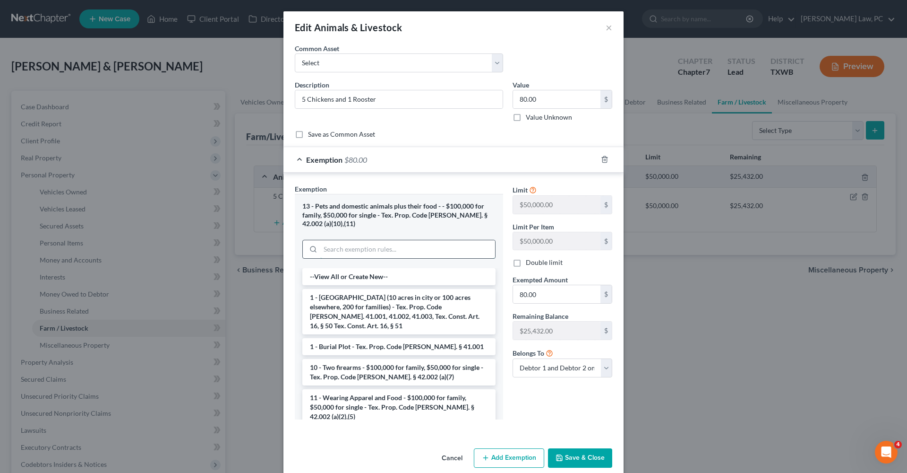
click at [396, 252] on input "search" at bounding box center [407, 249] width 175 height 18
click at [572, 463] on button "Save & Close" at bounding box center [580, 458] width 64 height 20
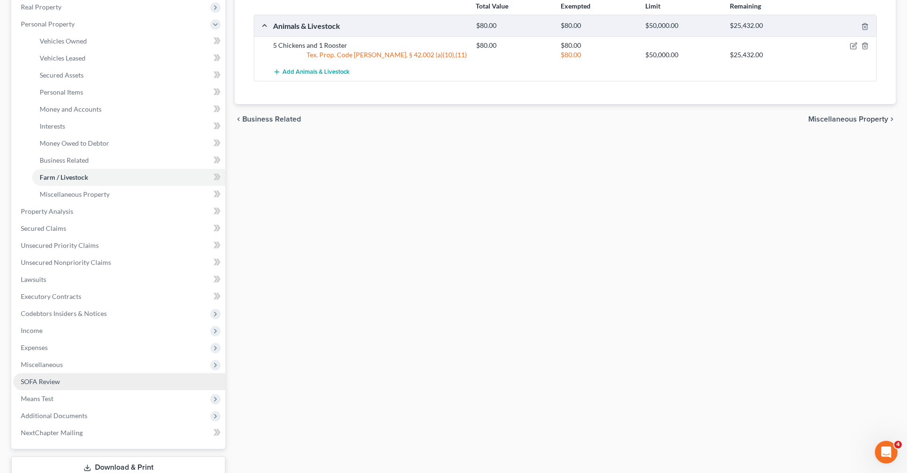
scroll to position [158, 0]
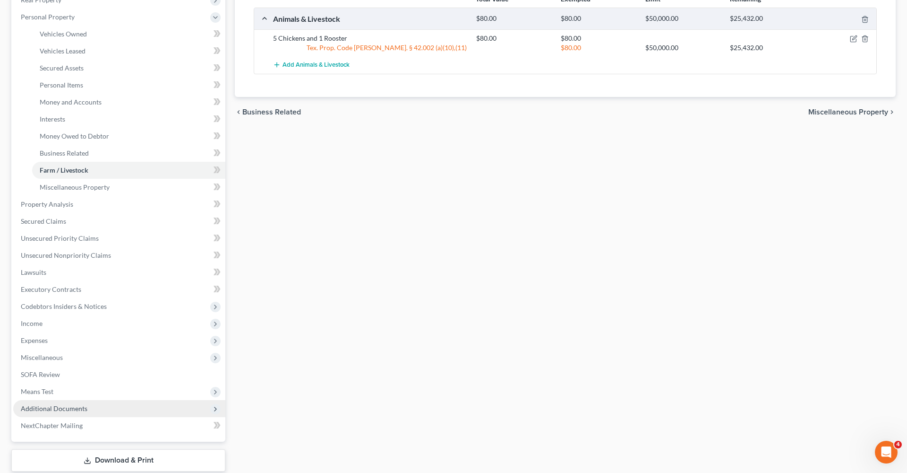
click at [64, 406] on span "Additional Documents" at bounding box center [54, 408] width 67 height 8
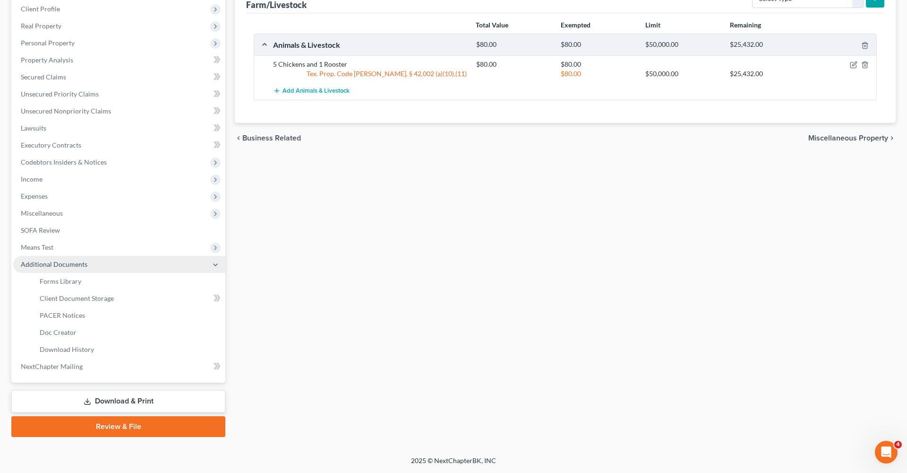
scroll to position [132, 0]
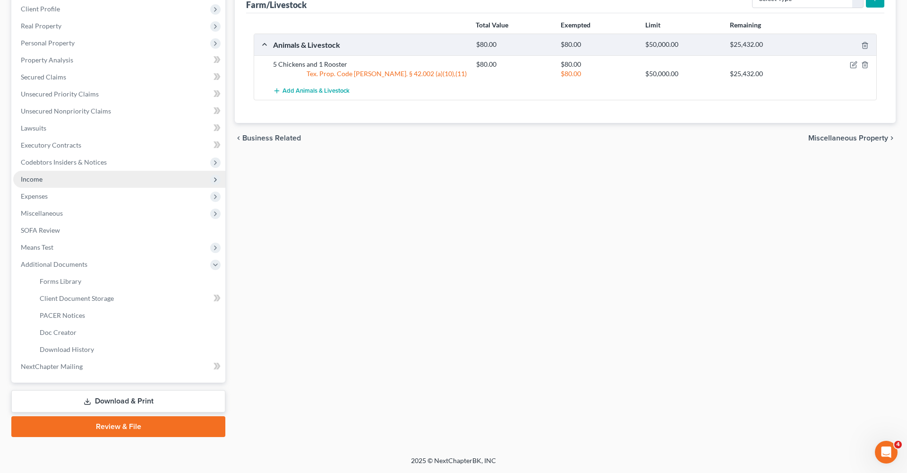
click at [39, 183] on span "Income" at bounding box center [119, 179] width 212 height 17
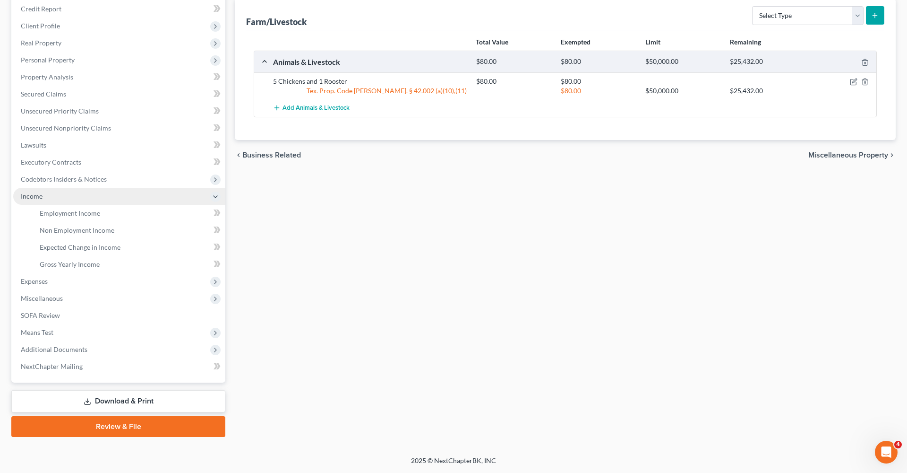
scroll to position [115, 0]
click at [58, 207] on link "Employment Income" at bounding box center [128, 213] width 193 height 17
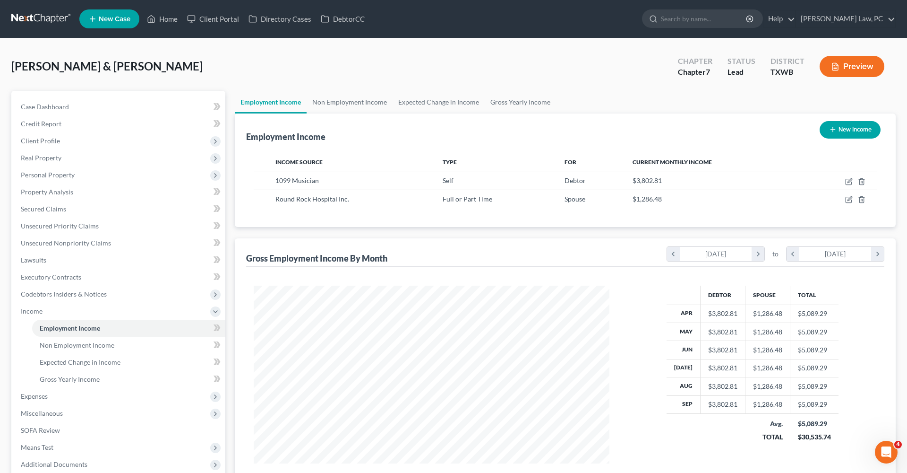
scroll to position [178, 375]
click at [849, 184] on icon "button" at bounding box center [850, 182] width 8 height 8
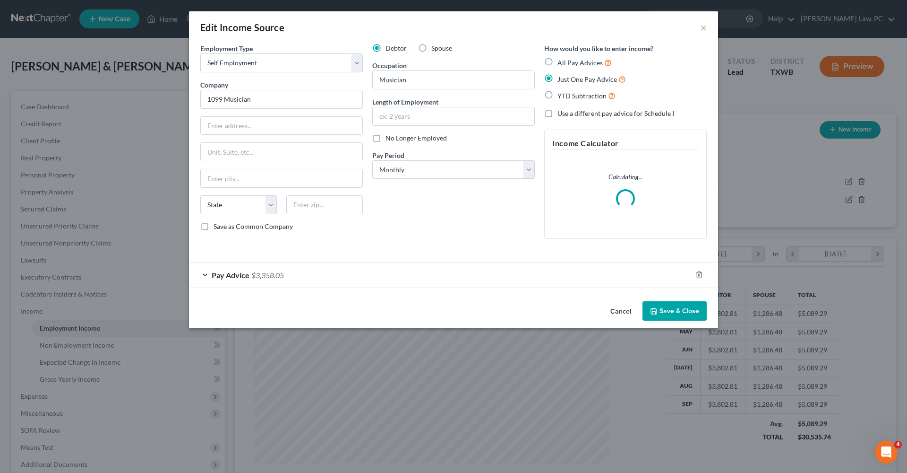
click at [309, 279] on div "Pay Advice $3,358.05" at bounding box center [440, 274] width 503 height 25
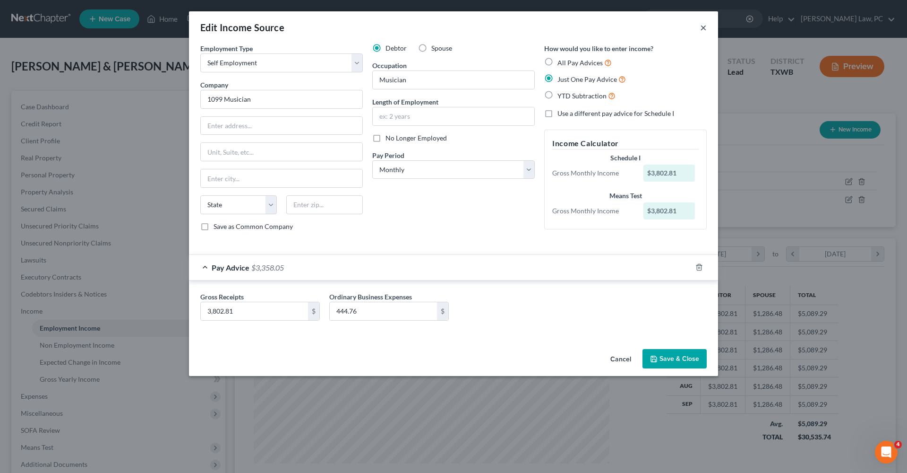
click at [707, 29] on button "×" at bounding box center [703, 27] width 7 height 11
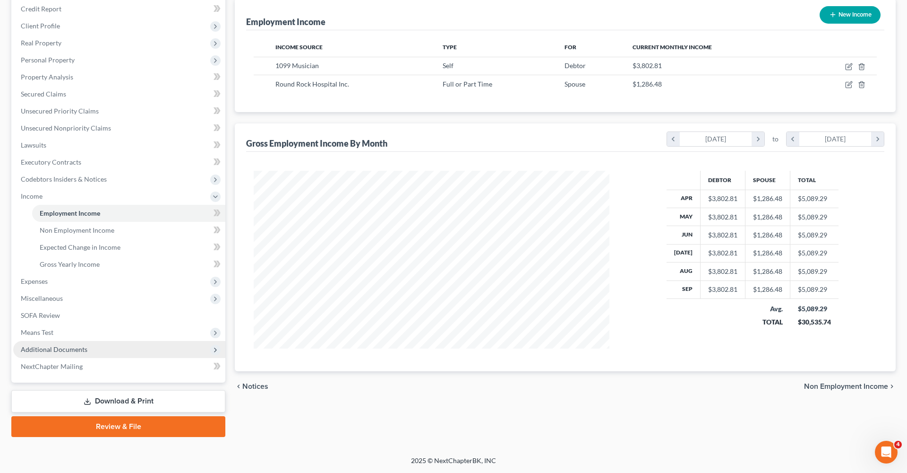
scroll to position [115, 0]
click at [50, 351] on span "Additional Documents" at bounding box center [54, 349] width 67 height 8
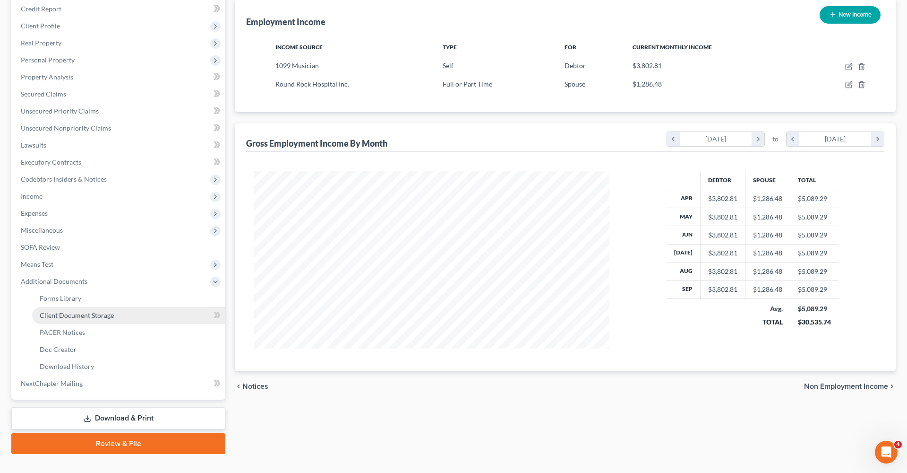
click at [94, 314] on span "Client Document Storage" at bounding box center [77, 315] width 74 height 8
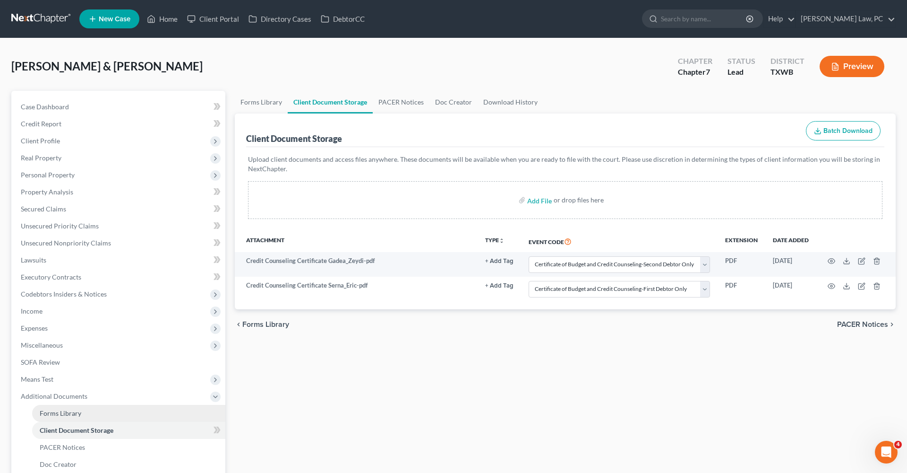
click at [65, 412] on span "Forms Library" at bounding box center [61, 413] width 42 height 8
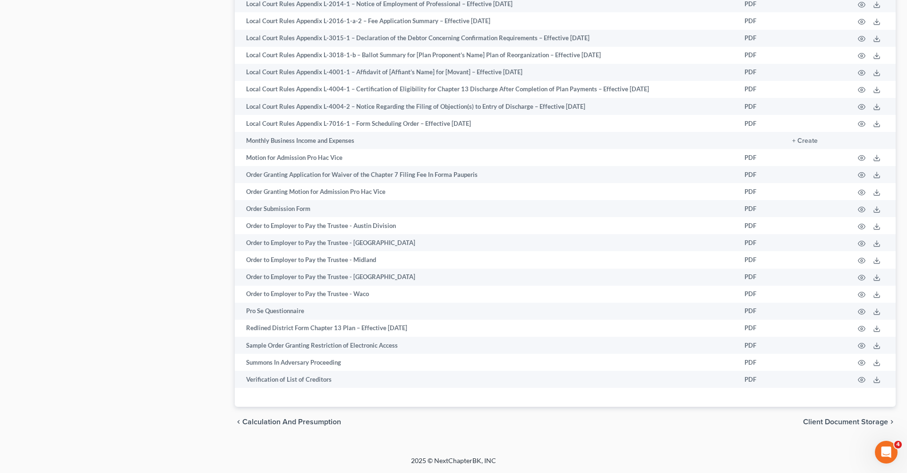
scroll to position [1083, 0]
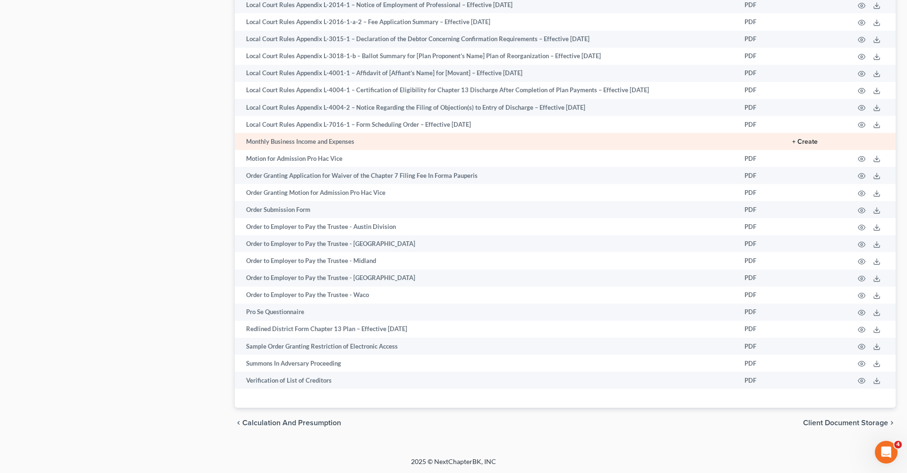
click at [809, 142] on button "+ Create" at bounding box center [806, 141] width 26 height 7
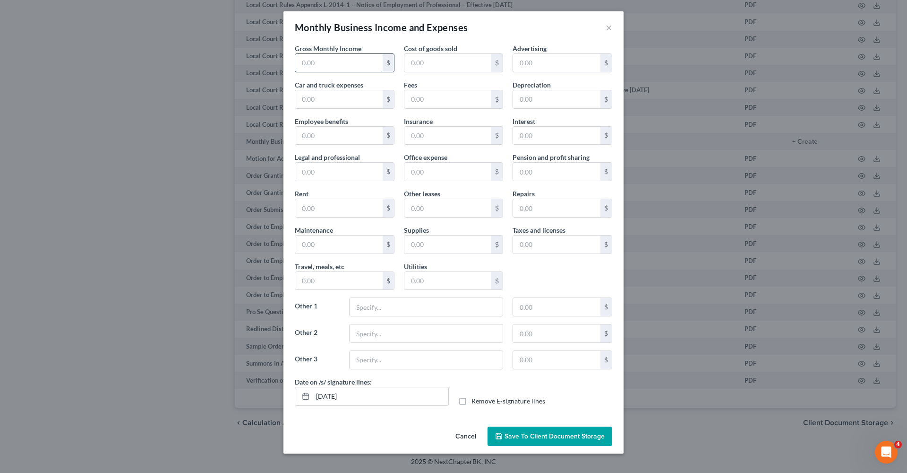
click at [327, 63] on input "text" at bounding box center [338, 63] width 87 height 18
click at [396, 312] on input "text" at bounding box center [426, 307] width 153 height 18
click at [544, 311] on input "text" at bounding box center [556, 307] width 87 height 18
click at [522, 309] on input "44.76" at bounding box center [556, 307] width 87 height 18
click at [562, 434] on span "Save to Client Document Storage" at bounding box center [555, 436] width 100 height 8
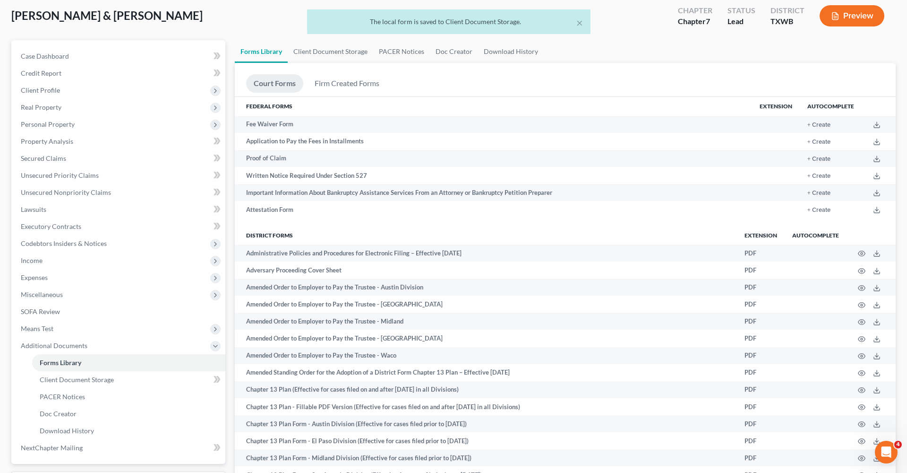
scroll to position [0, 0]
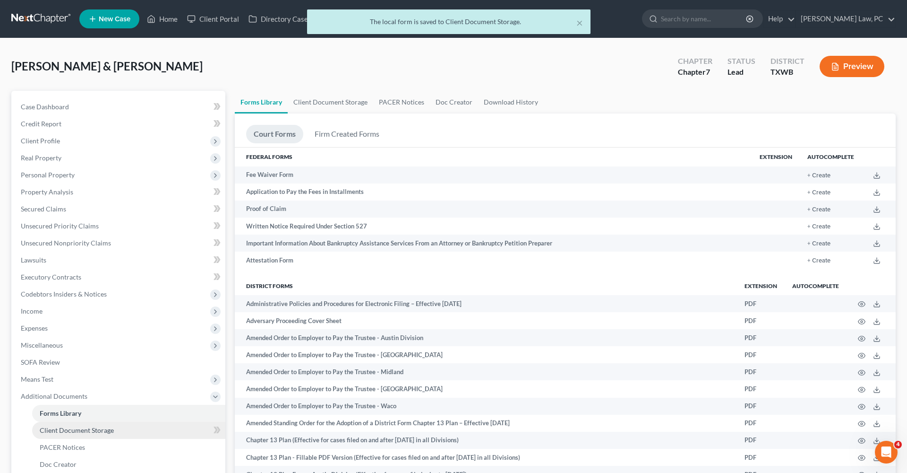
click at [94, 424] on link "Client Document Storage" at bounding box center [128, 430] width 193 height 17
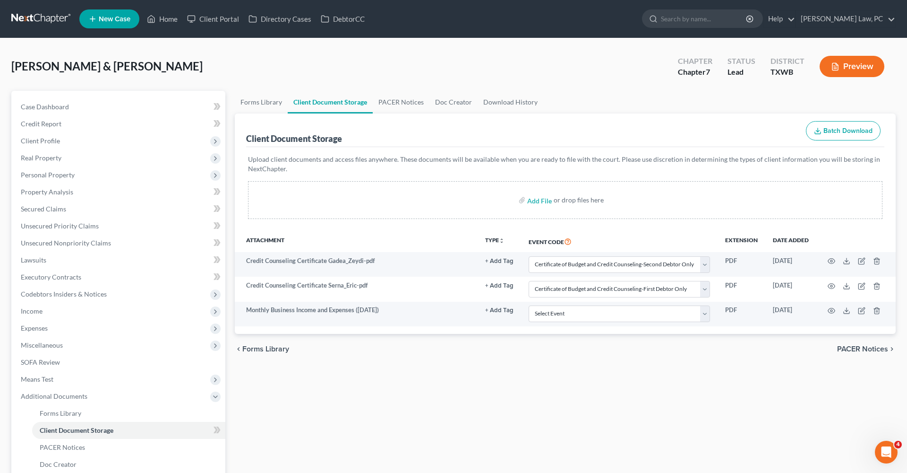
click at [60, 20] on link at bounding box center [41, 18] width 60 height 17
